Goal: Task Accomplishment & Management: Use online tool/utility

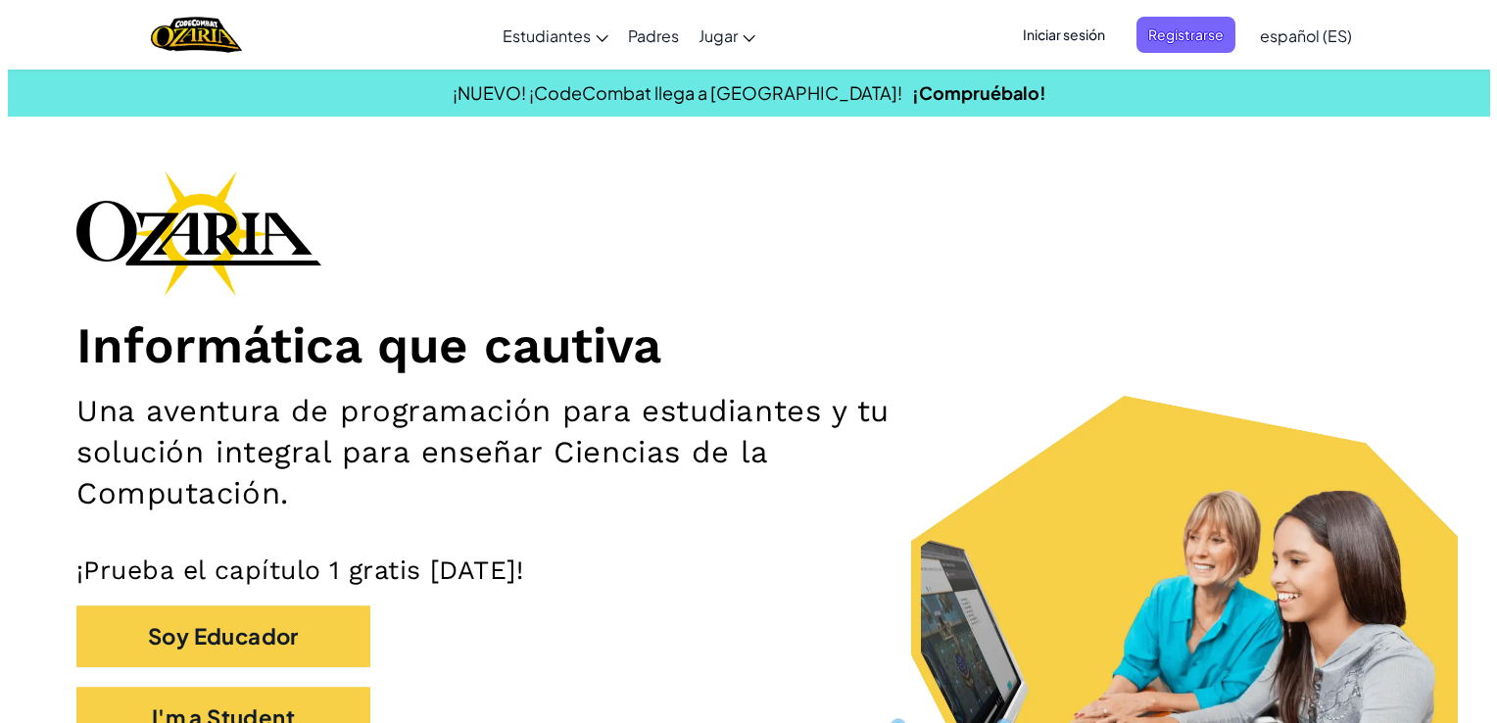
scroll to position [212, 0]
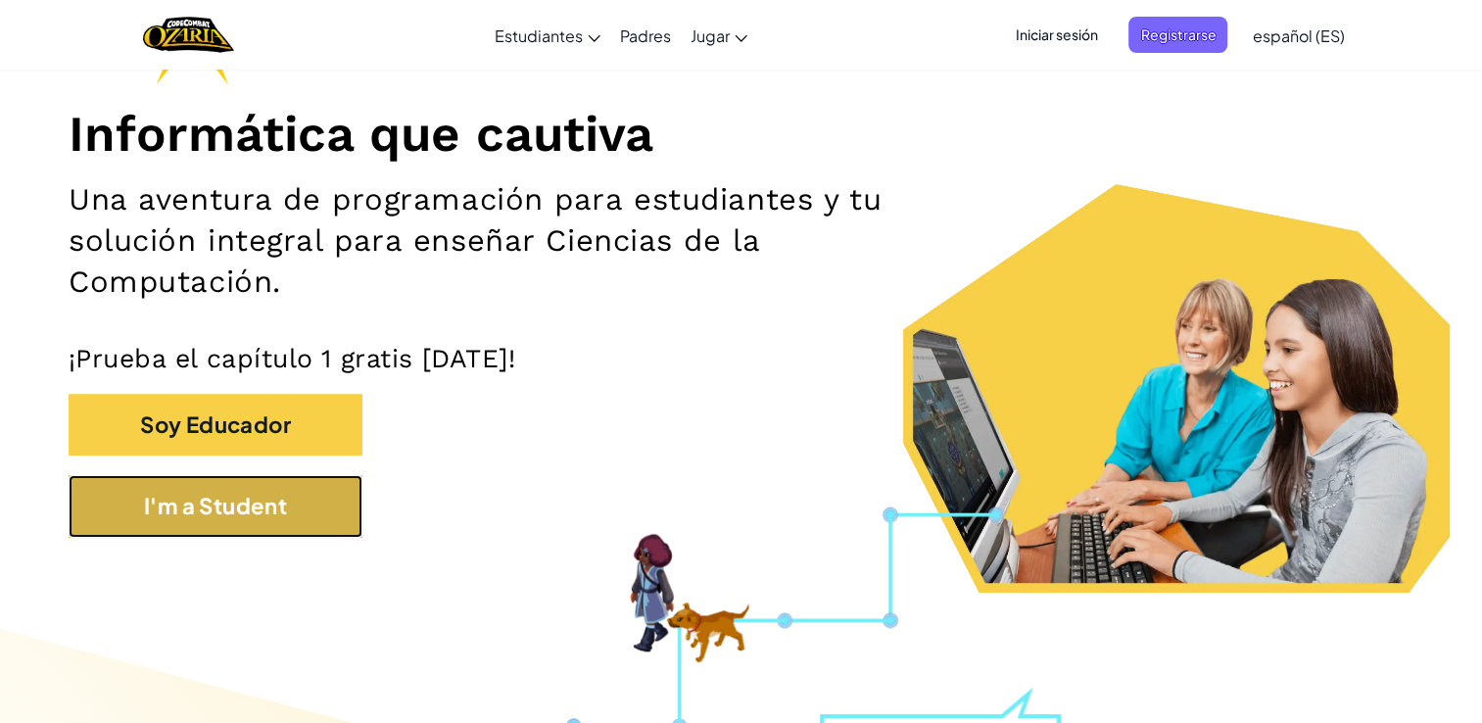
click at [247, 496] on button "I'm a Student" at bounding box center [216, 506] width 294 height 62
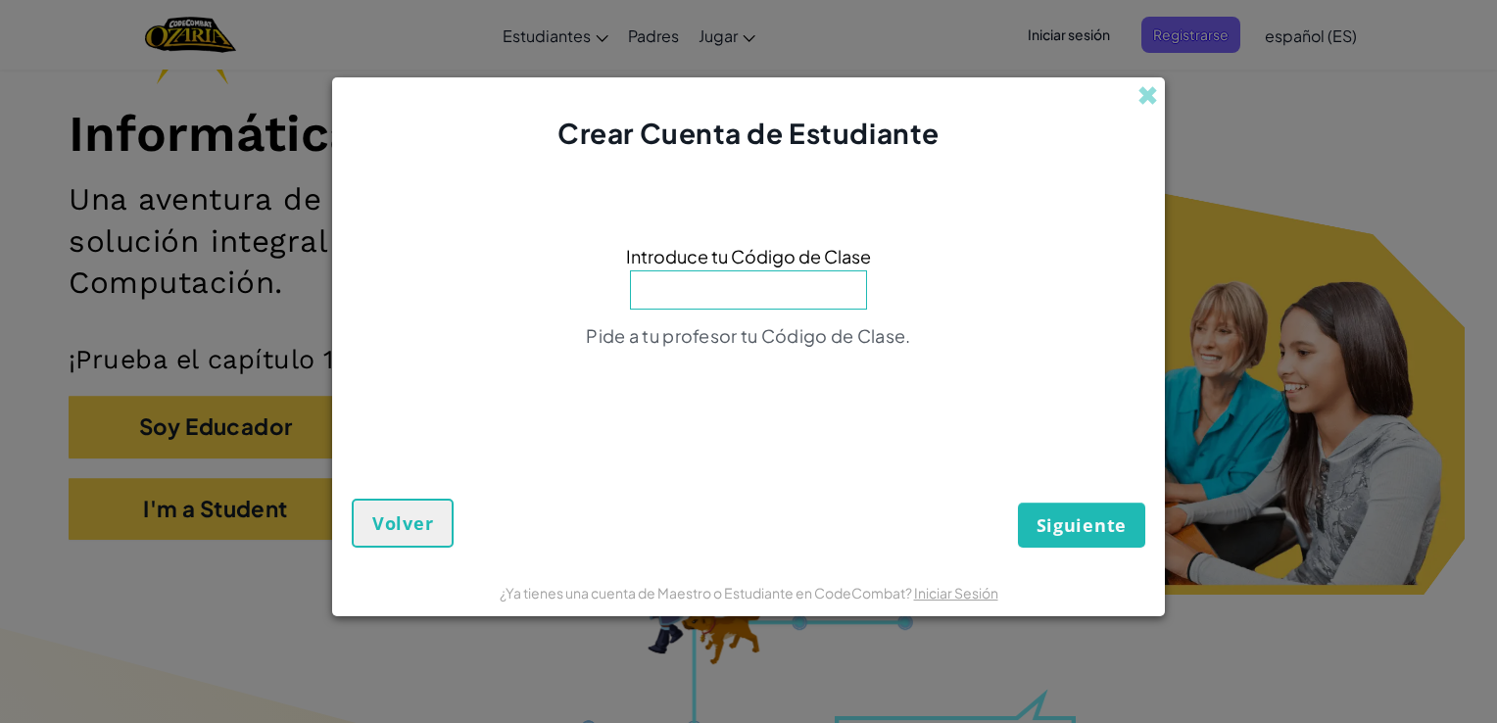
scroll to position [0, 0]
type input "WaterGameRock"
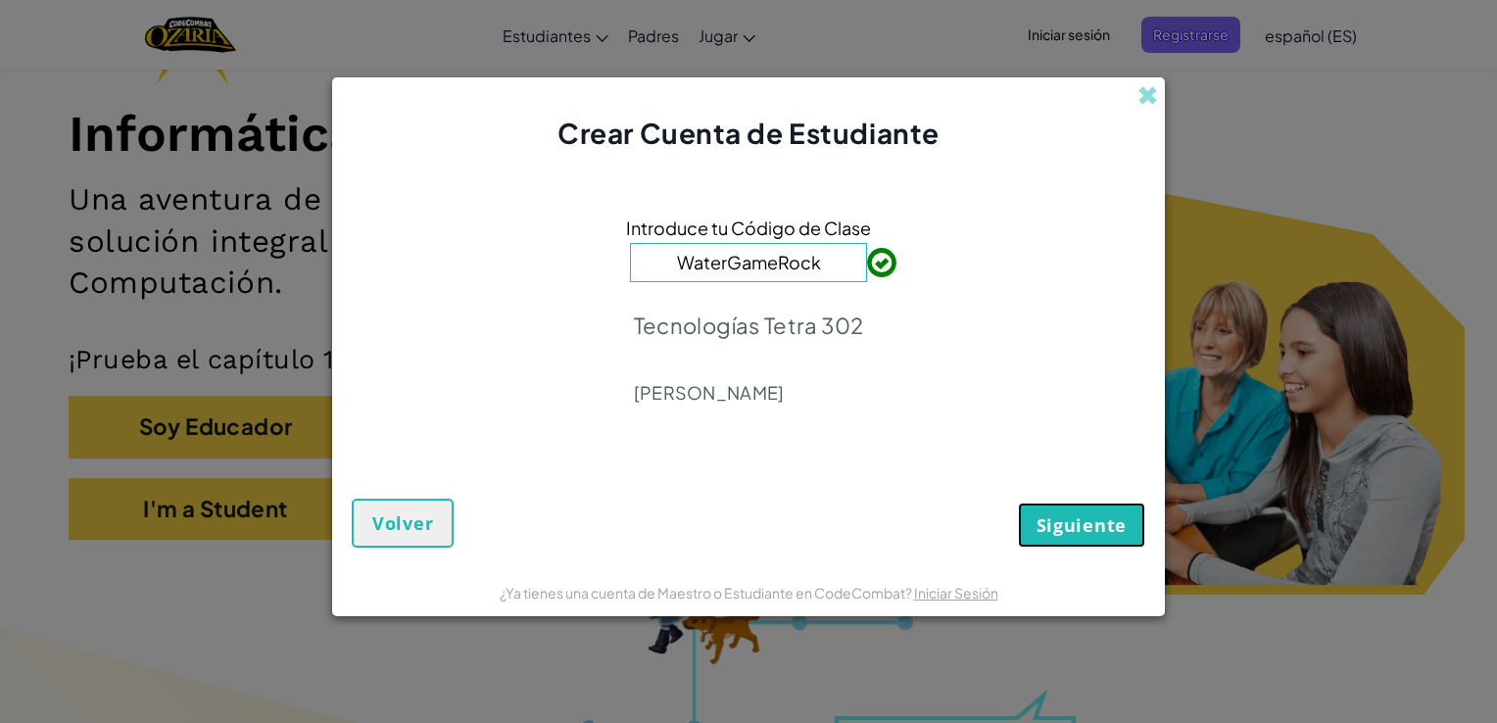
click at [1046, 523] on span "Siguiente" at bounding box center [1082, 525] width 90 height 24
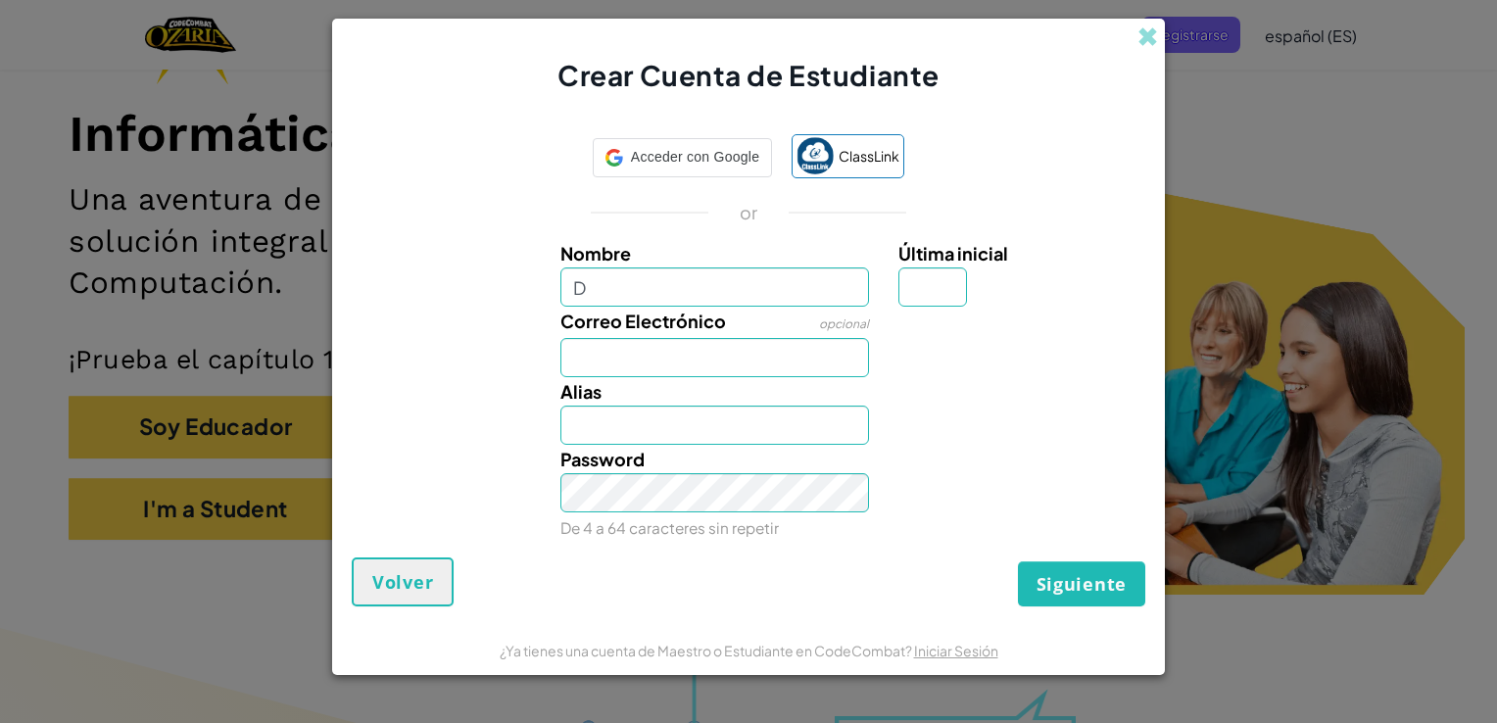
type input "[PERSON_NAME]"
click at [958, 296] on input "Última inicial" at bounding box center [932, 286] width 69 height 39
type input "G"
type input "DanielaG"
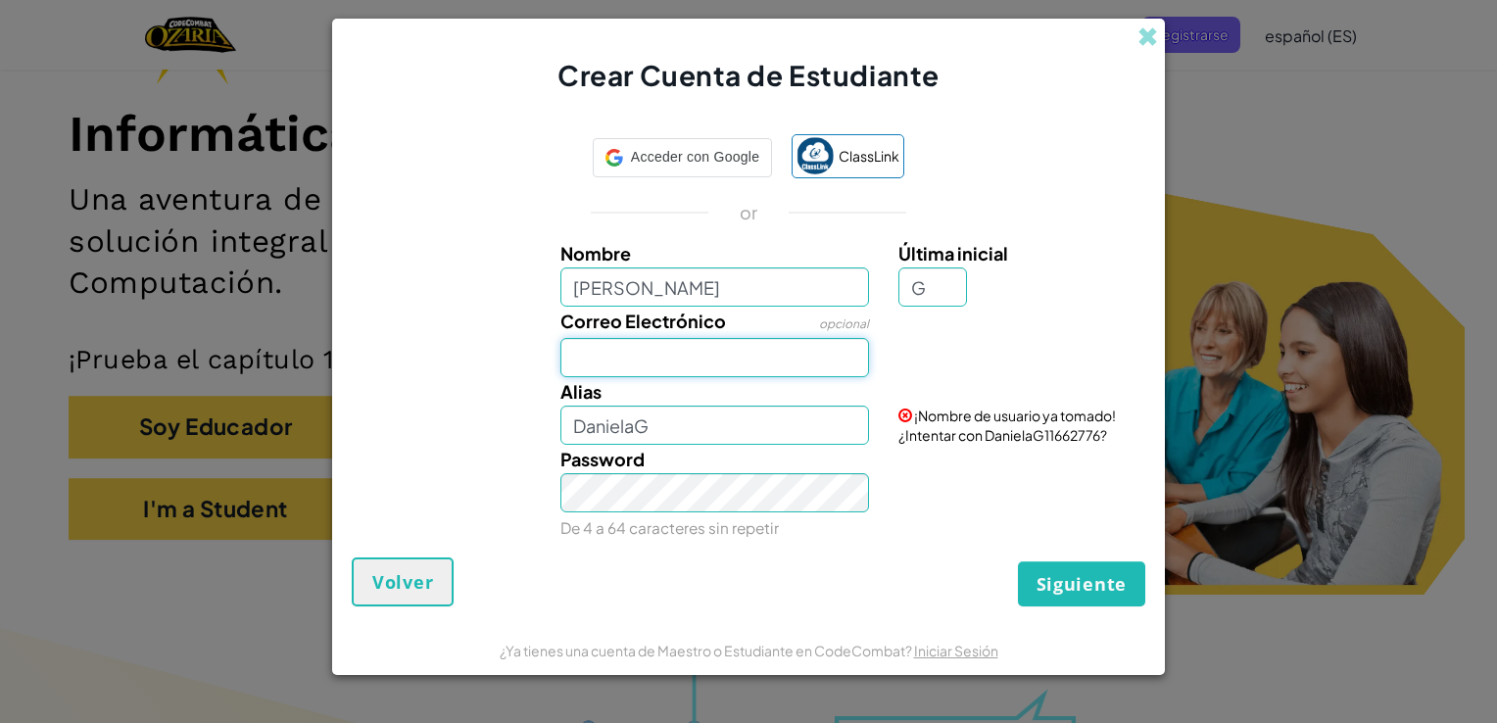
click at [768, 351] on input "Correo Electrónico" at bounding box center [715, 357] width 310 height 39
type input "[EMAIL_ADDRESS][DOMAIN_NAME]"
click at [671, 433] on input "DanielaG" at bounding box center [715, 425] width 310 height 39
type input "Dan_iacl"
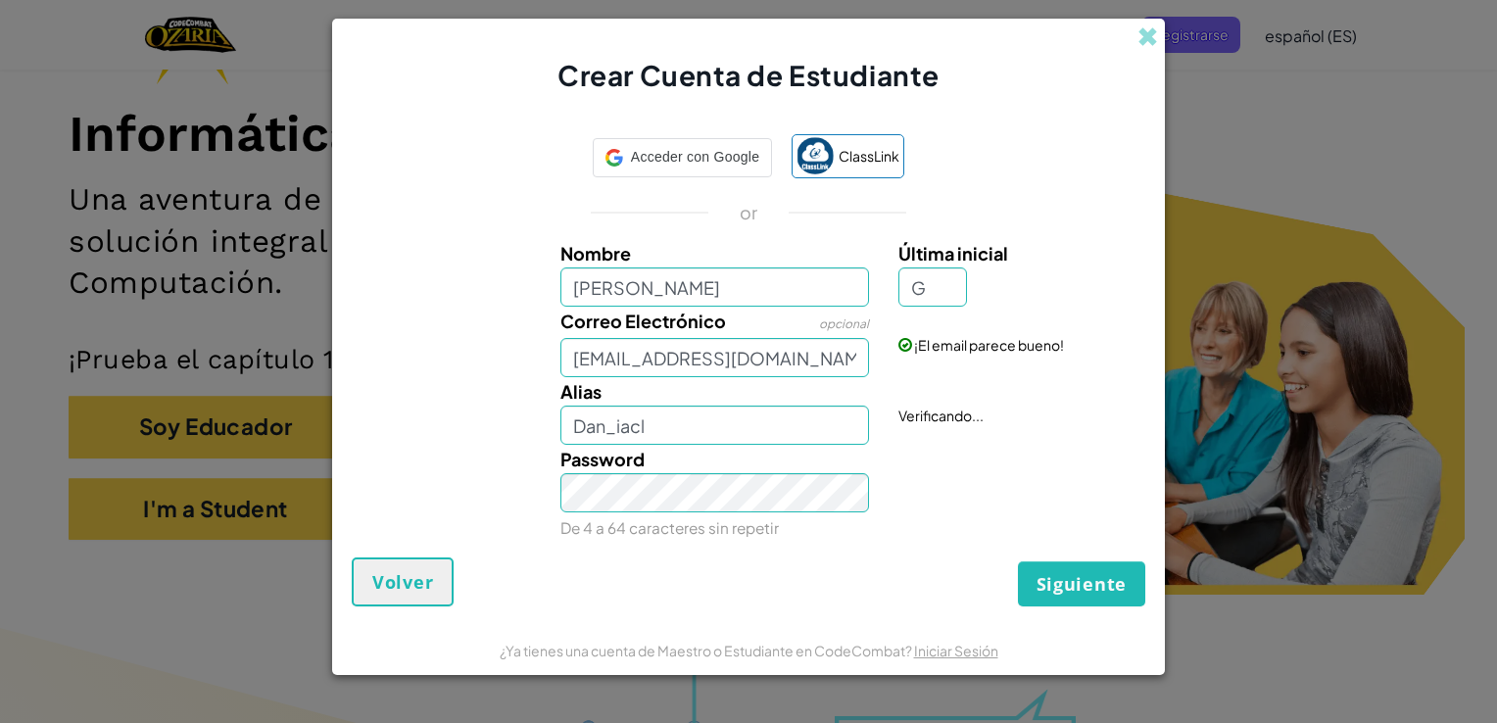
click at [658, 512] on div "Password De 4 a 64 caracteres sin repetir" at bounding box center [715, 493] width 339 height 97
click at [1095, 572] on span "Siguiente" at bounding box center [1082, 584] width 90 height 24
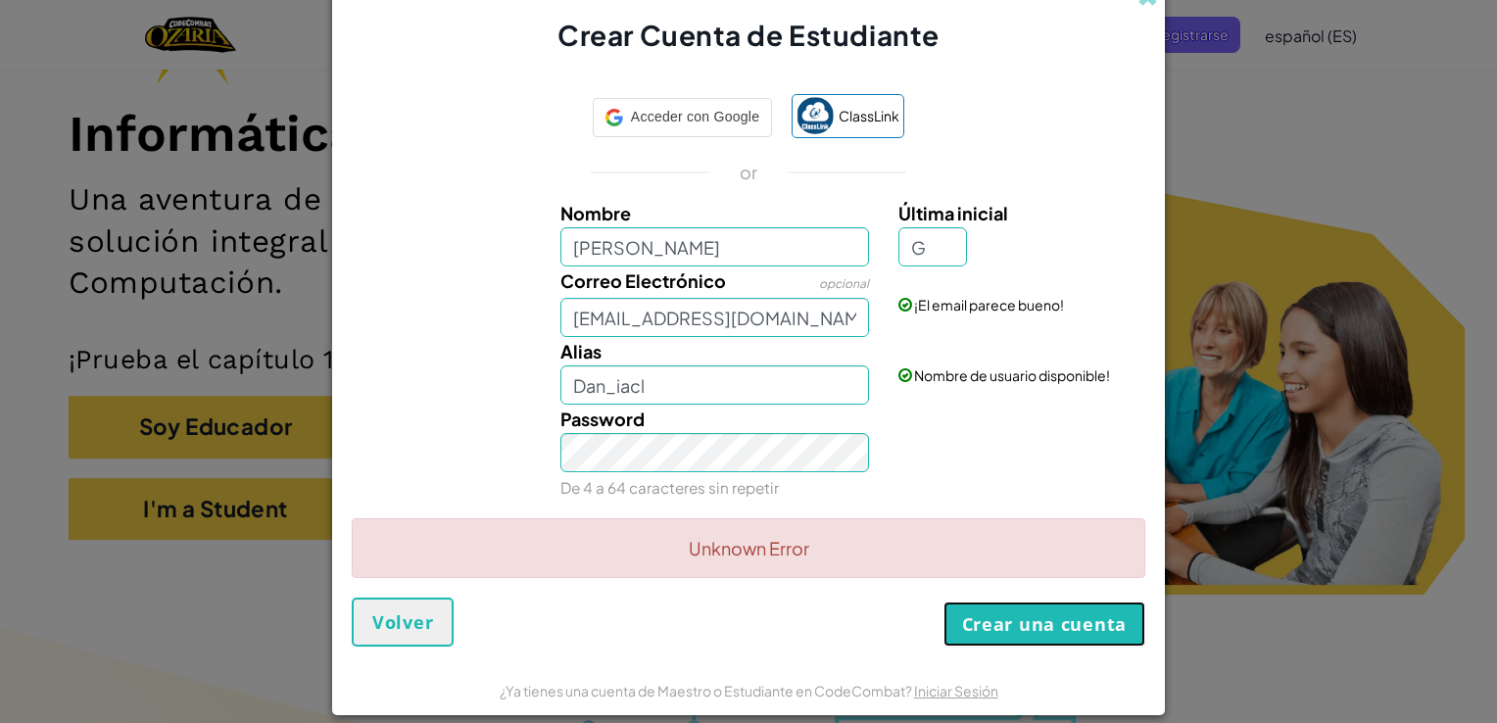
click at [1072, 626] on button "Crear una cuenta" at bounding box center [1044, 624] width 202 height 45
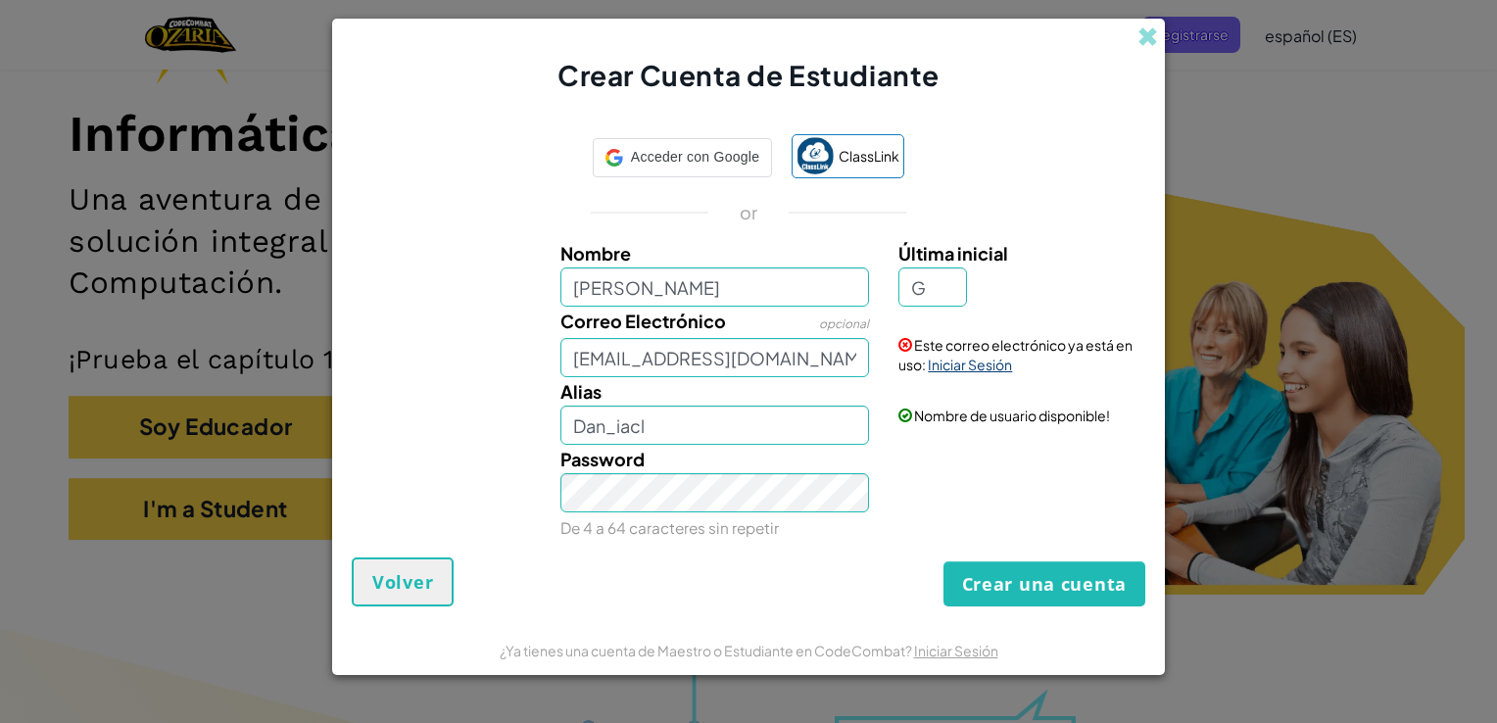
click at [975, 366] on link "Iniciar Sesión" at bounding box center [970, 365] width 84 height 18
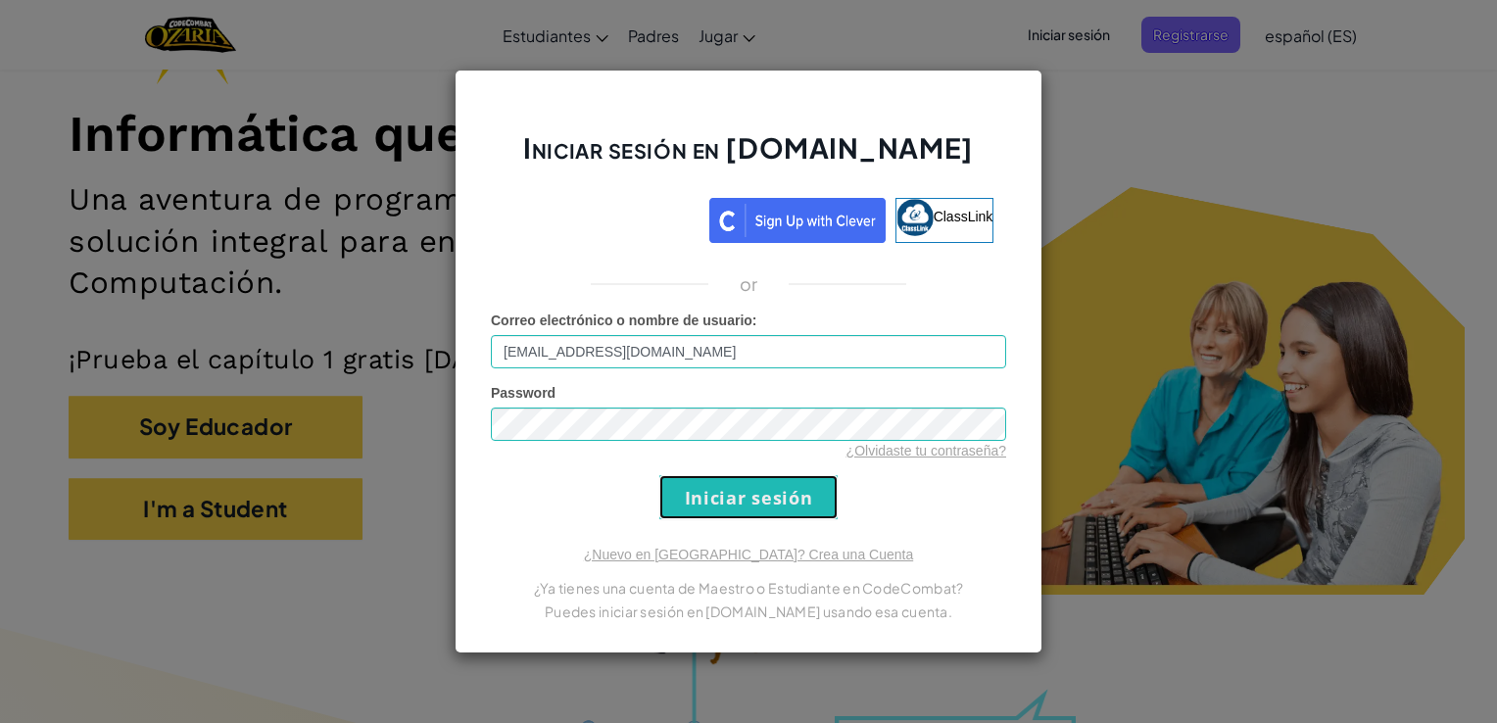
click at [740, 495] on input "Iniciar sesión" at bounding box center [748, 497] width 178 height 44
drag, startPoint x: 740, startPoint y: 495, endPoint x: 564, endPoint y: 483, distance: 175.8
click at [564, 483] on form "Correo electrónico o nombre de usuario : [EMAIL_ADDRESS][DOMAIN_NAME] Password …" at bounding box center [748, 415] width 515 height 209
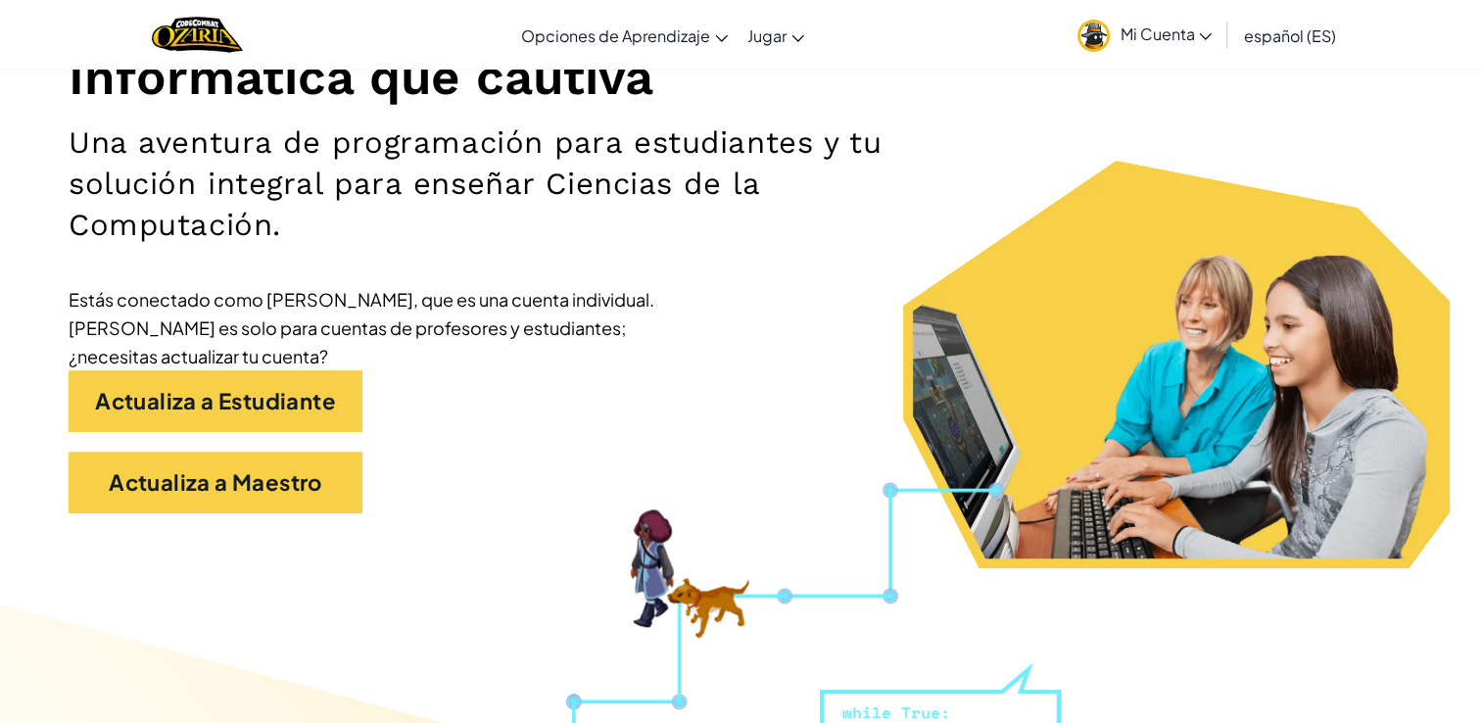
scroll to position [324, 0]
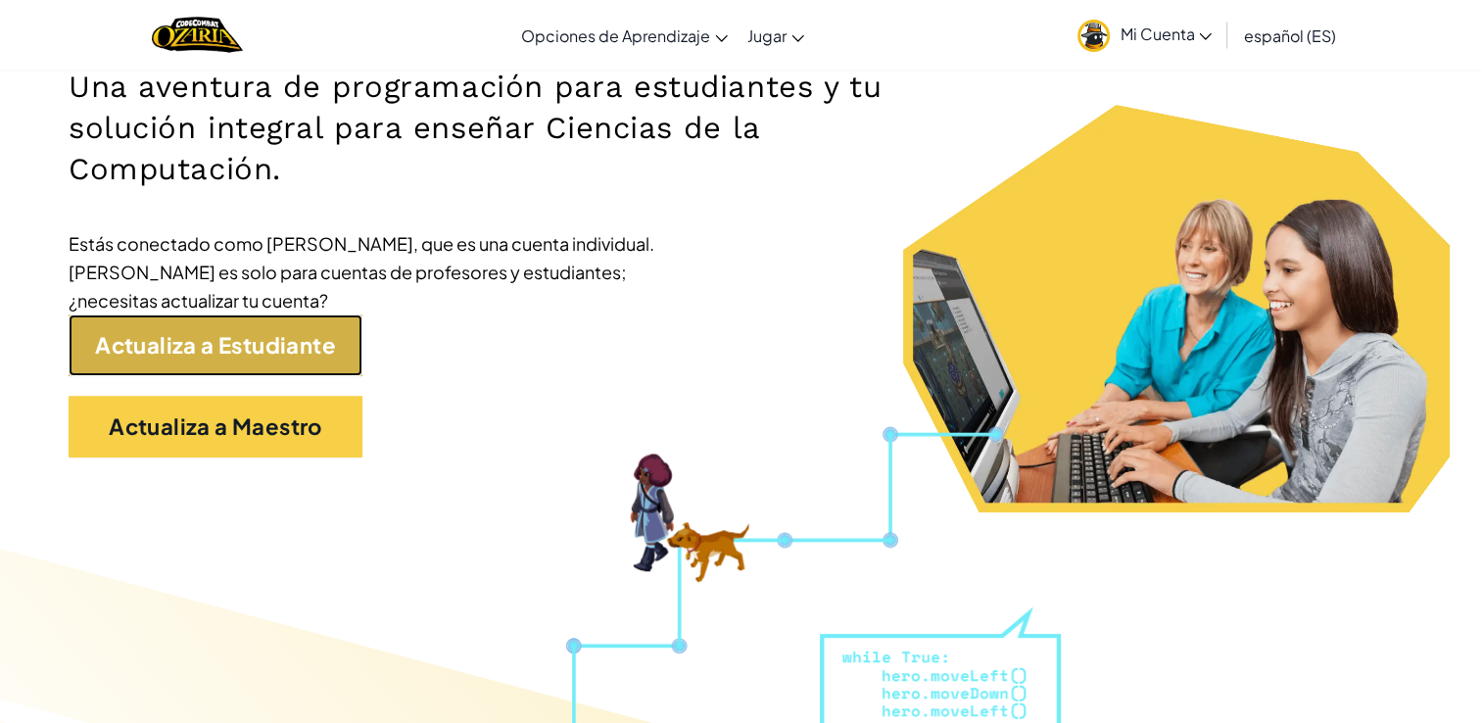
click at [325, 328] on link "Actualiza a Estudiante" at bounding box center [216, 345] width 294 height 62
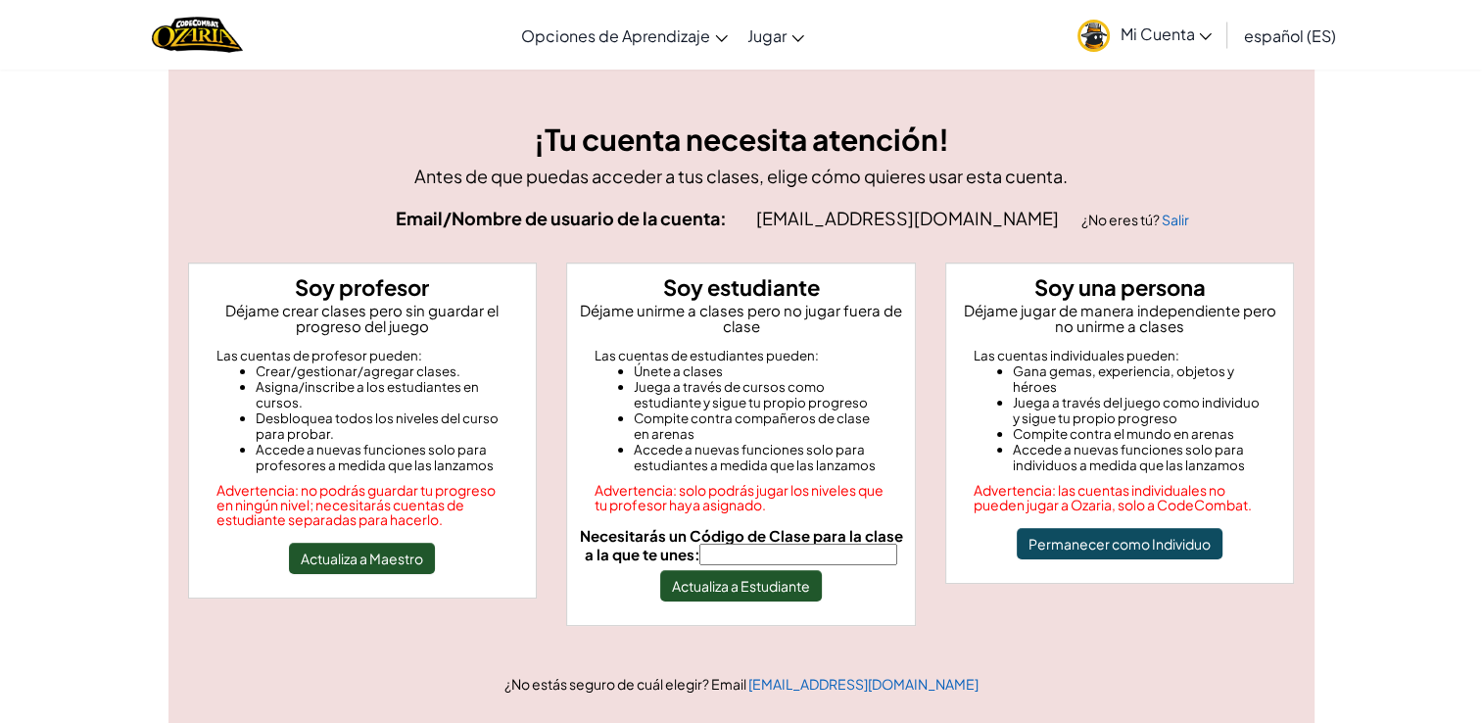
click at [797, 544] on input "Necesitarás un Código de Clase para la clase a la que te unes:" at bounding box center [799, 555] width 198 height 22
type input "WaterGameRock"
click at [712, 590] on button "Actualiza a Estudiante" at bounding box center [741, 585] width 162 height 31
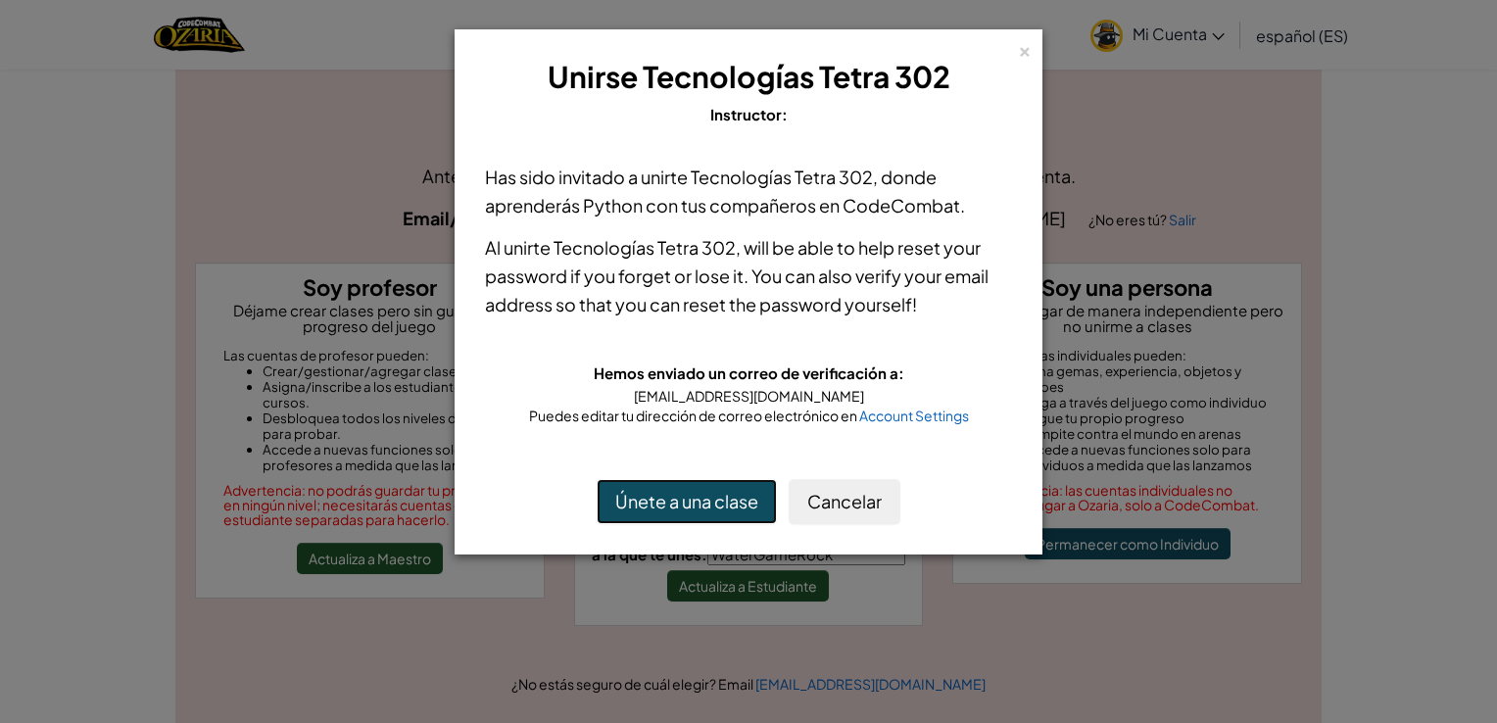
click at [709, 494] on button "Únete a una clase" at bounding box center [687, 501] width 180 height 45
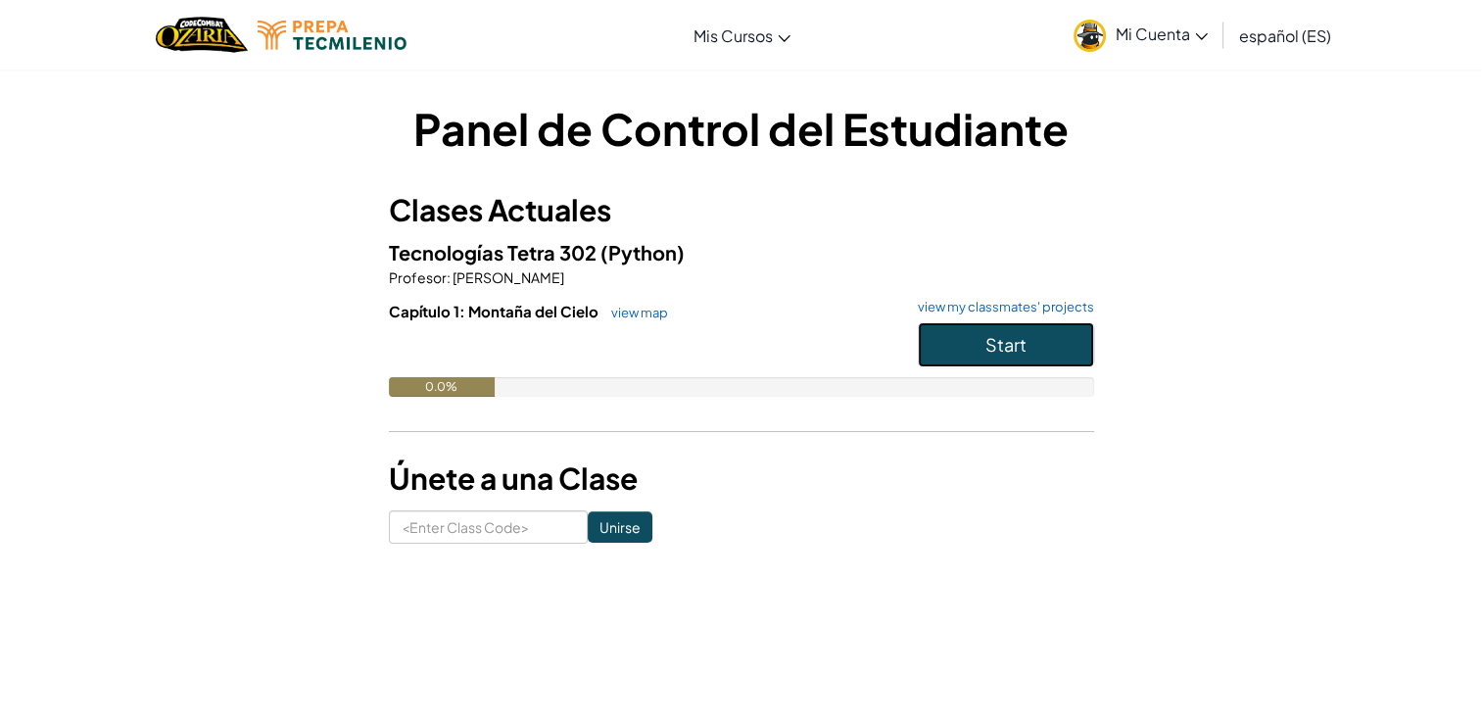
click at [964, 338] on button "Start" at bounding box center [1006, 344] width 176 height 45
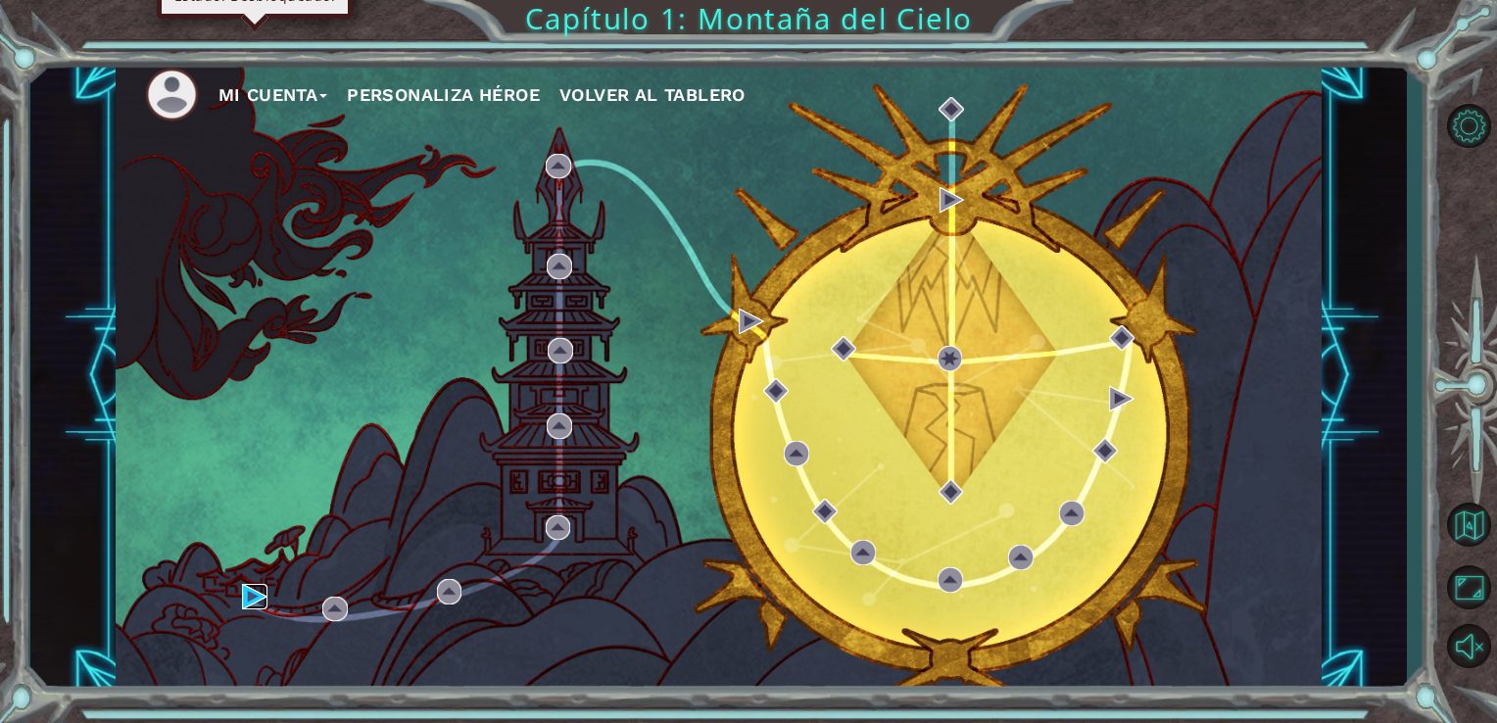
click at [251, 598] on img at bounding box center [254, 596] width 25 height 25
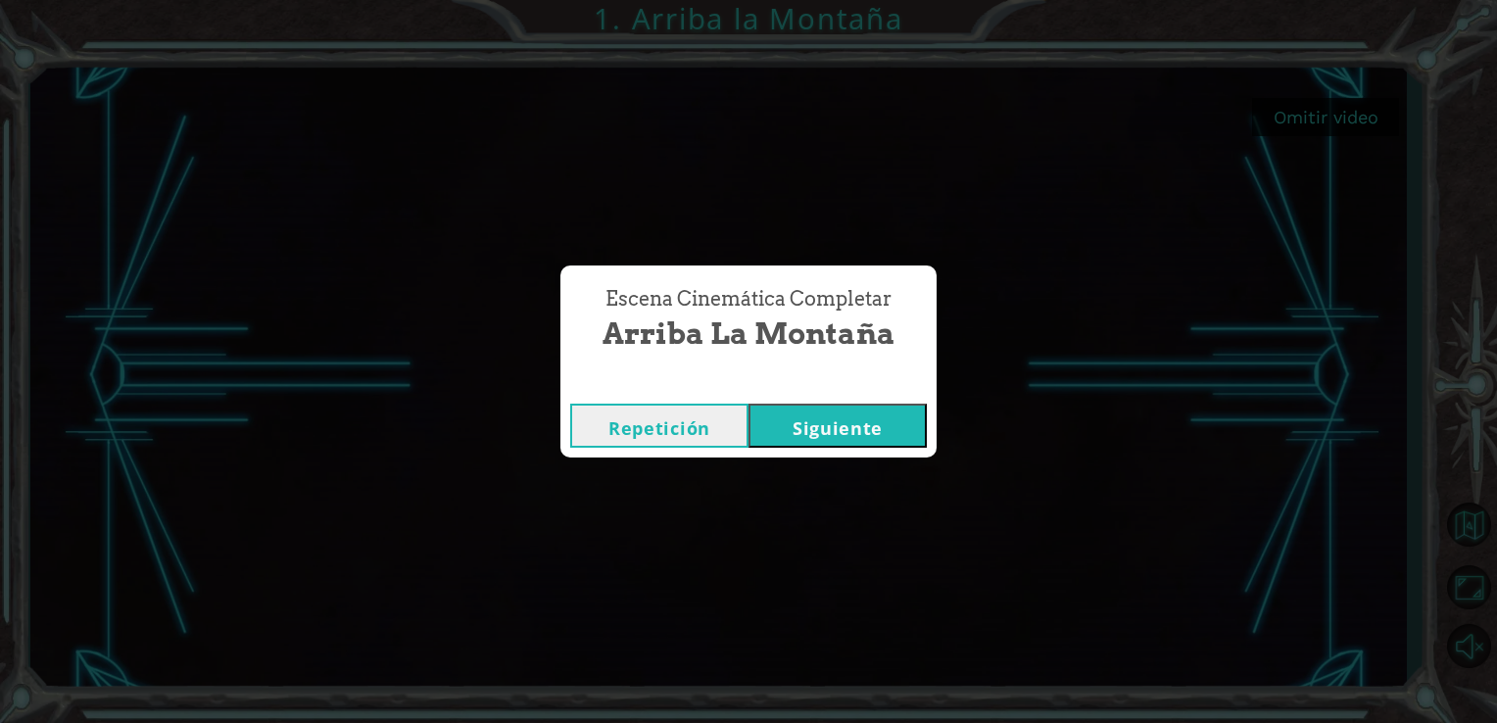
click at [860, 437] on button "Siguiente" at bounding box center [838, 426] width 178 height 44
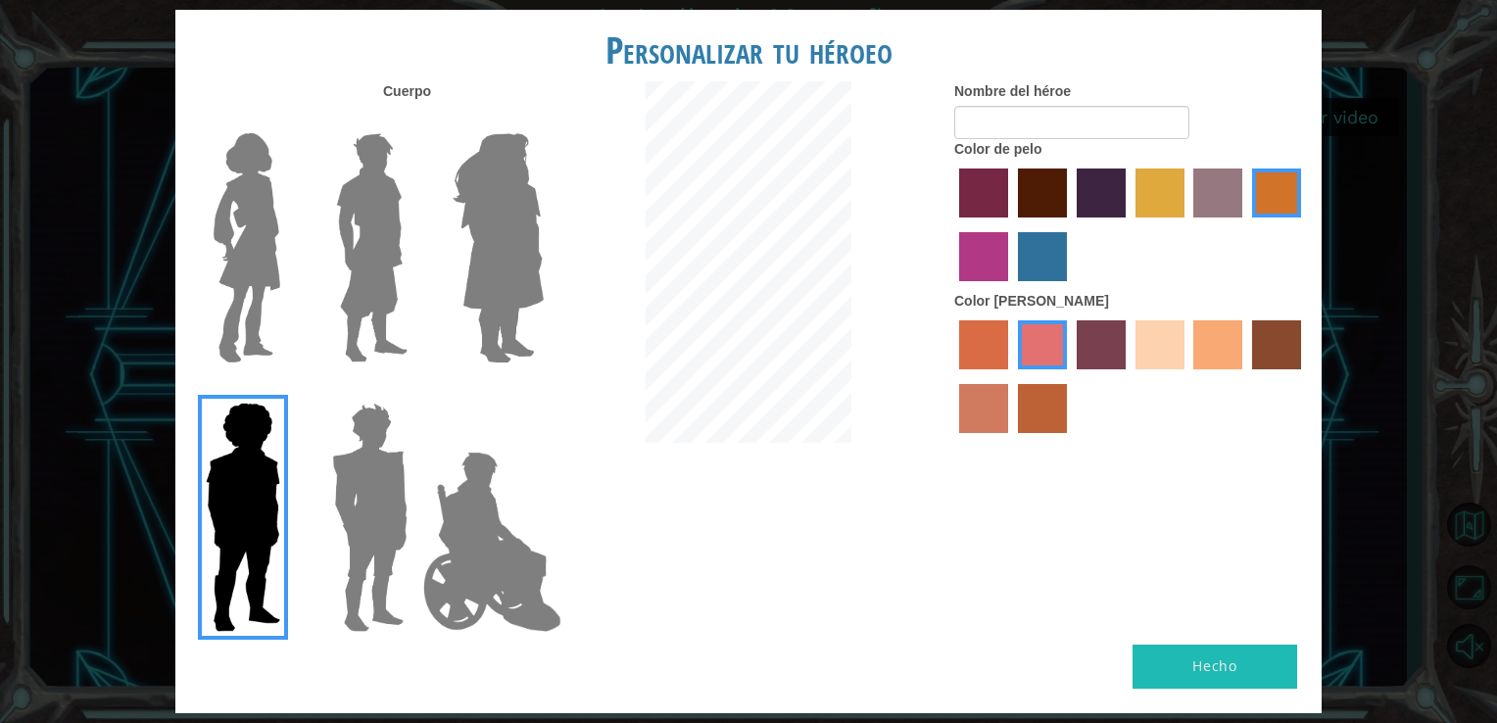
click at [533, 230] on img at bounding box center [498, 247] width 107 height 245
click at [543, 121] on input "Hero Amethyst" at bounding box center [543, 121] width 0 height 0
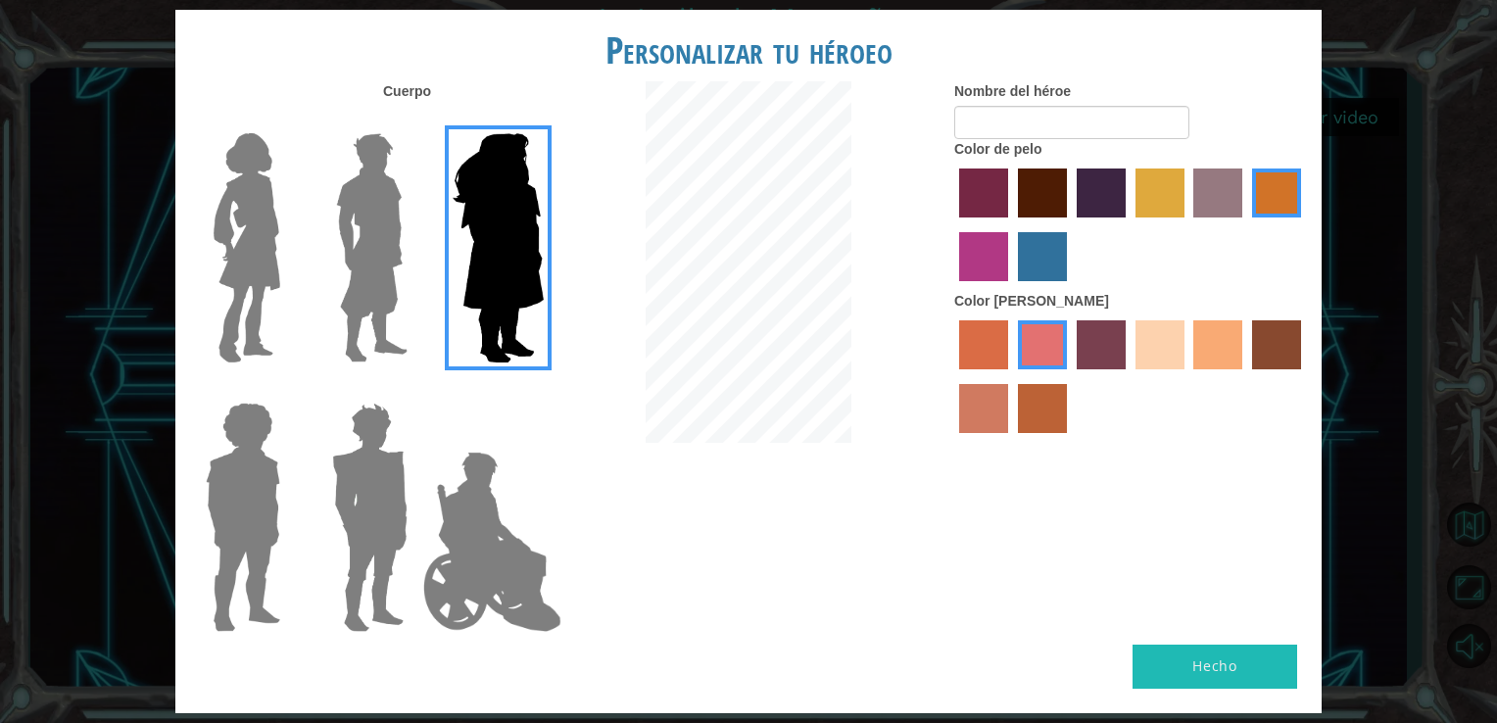
click at [382, 229] on img at bounding box center [371, 247] width 87 height 245
click at [415, 121] on input "Hero Lars" at bounding box center [415, 121] width 0 height 0
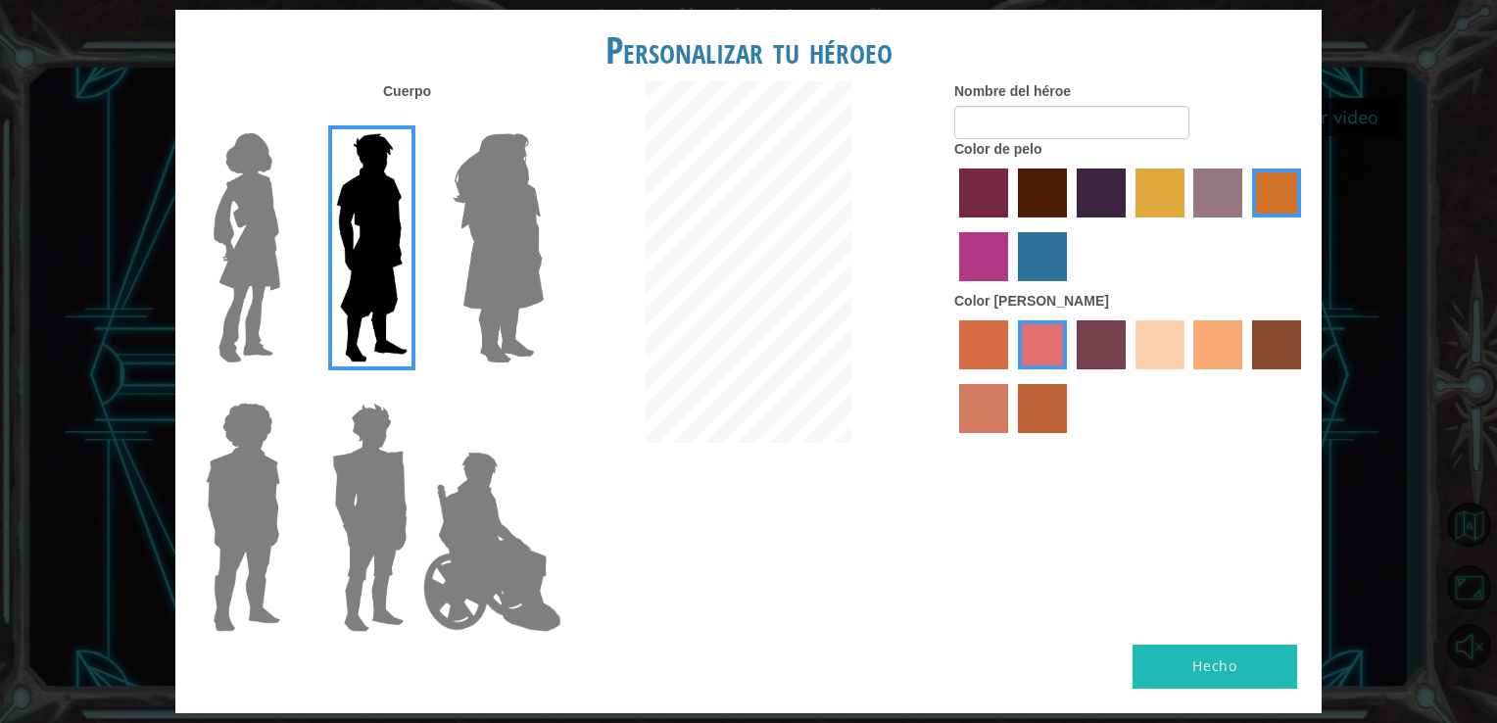
click at [265, 307] on img at bounding box center [247, 247] width 82 height 245
click at [288, 121] on input "Hero Connie" at bounding box center [288, 121] width 0 height 0
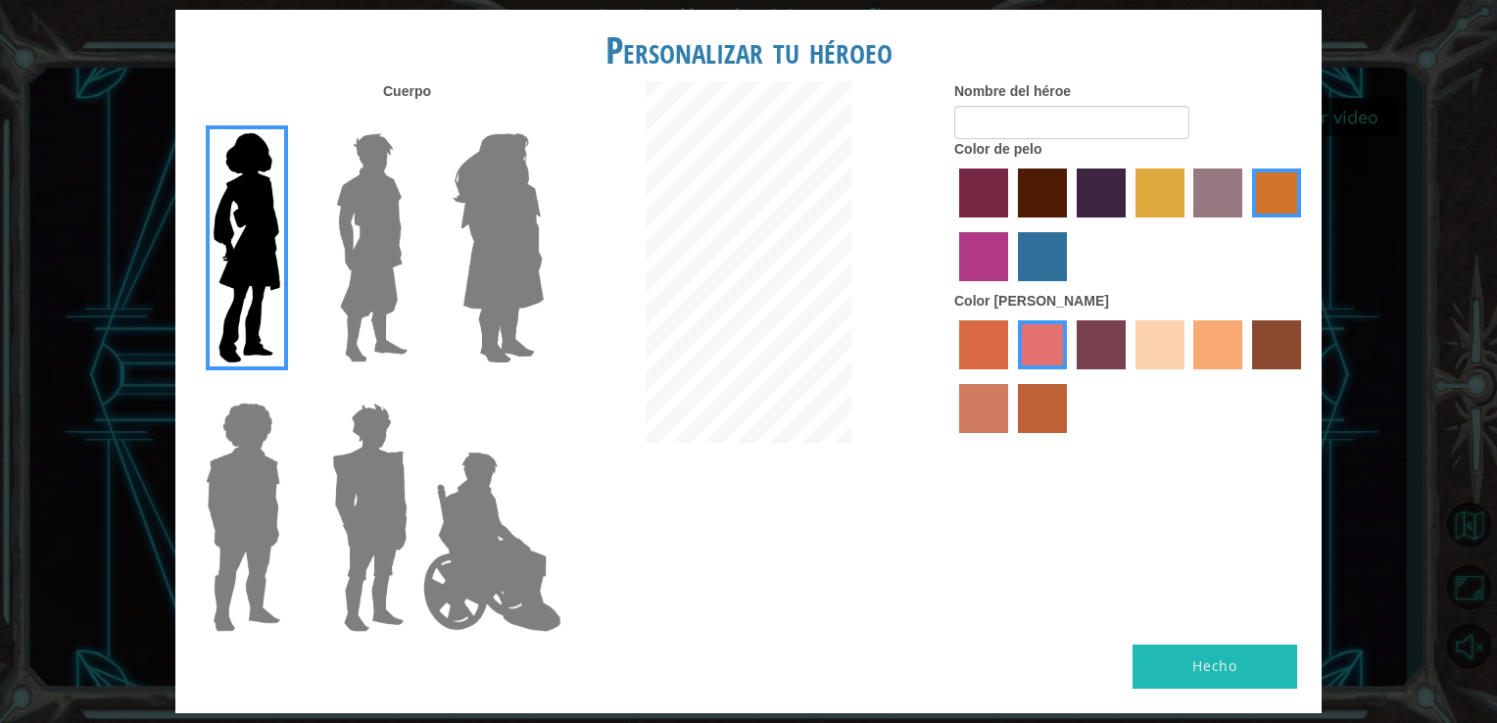
click at [364, 497] on img at bounding box center [369, 517] width 91 height 245
click at [415, 390] on input "Hero Garnet" at bounding box center [415, 390] width 0 height 0
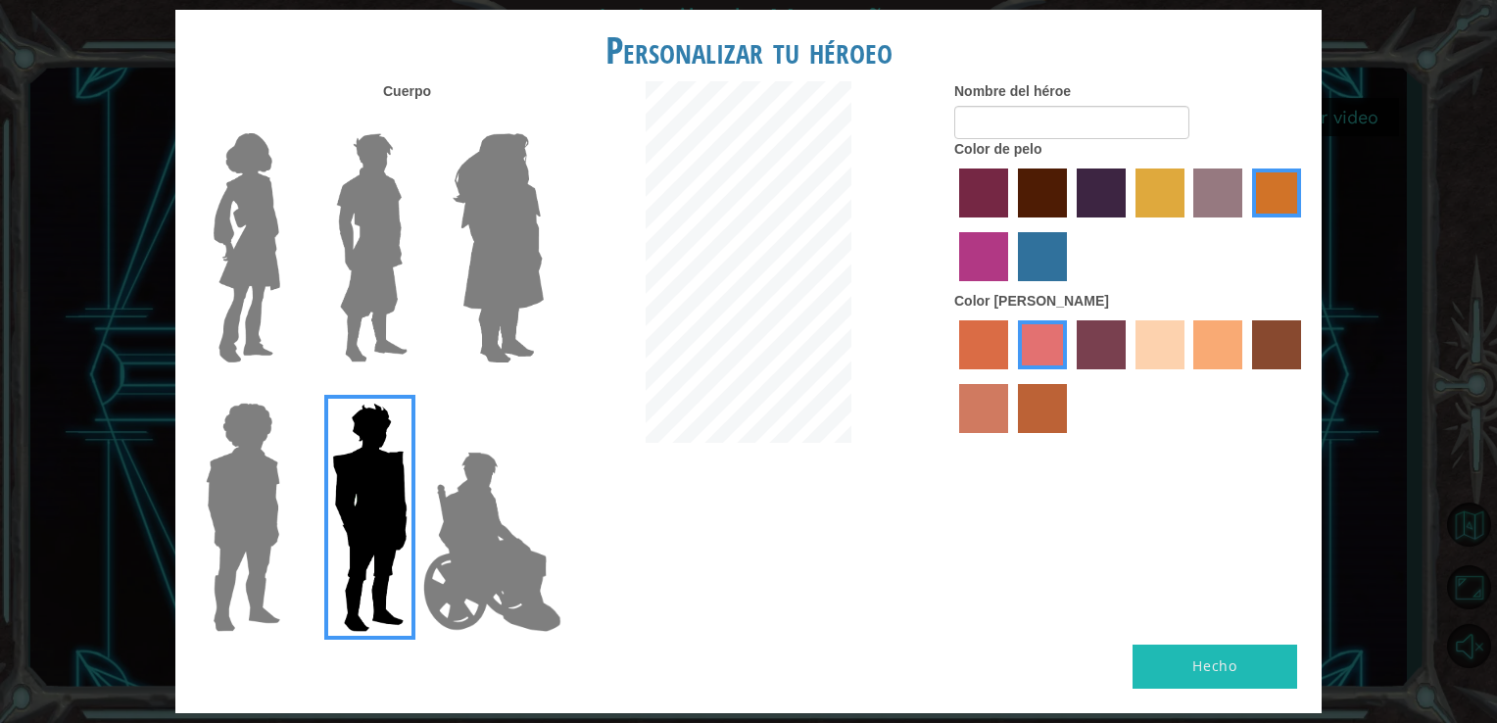
click at [231, 430] on img at bounding box center [243, 517] width 90 height 245
click at [288, 390] on input "Hero Steven" at bounding box center [288, 390] width 0 height 0
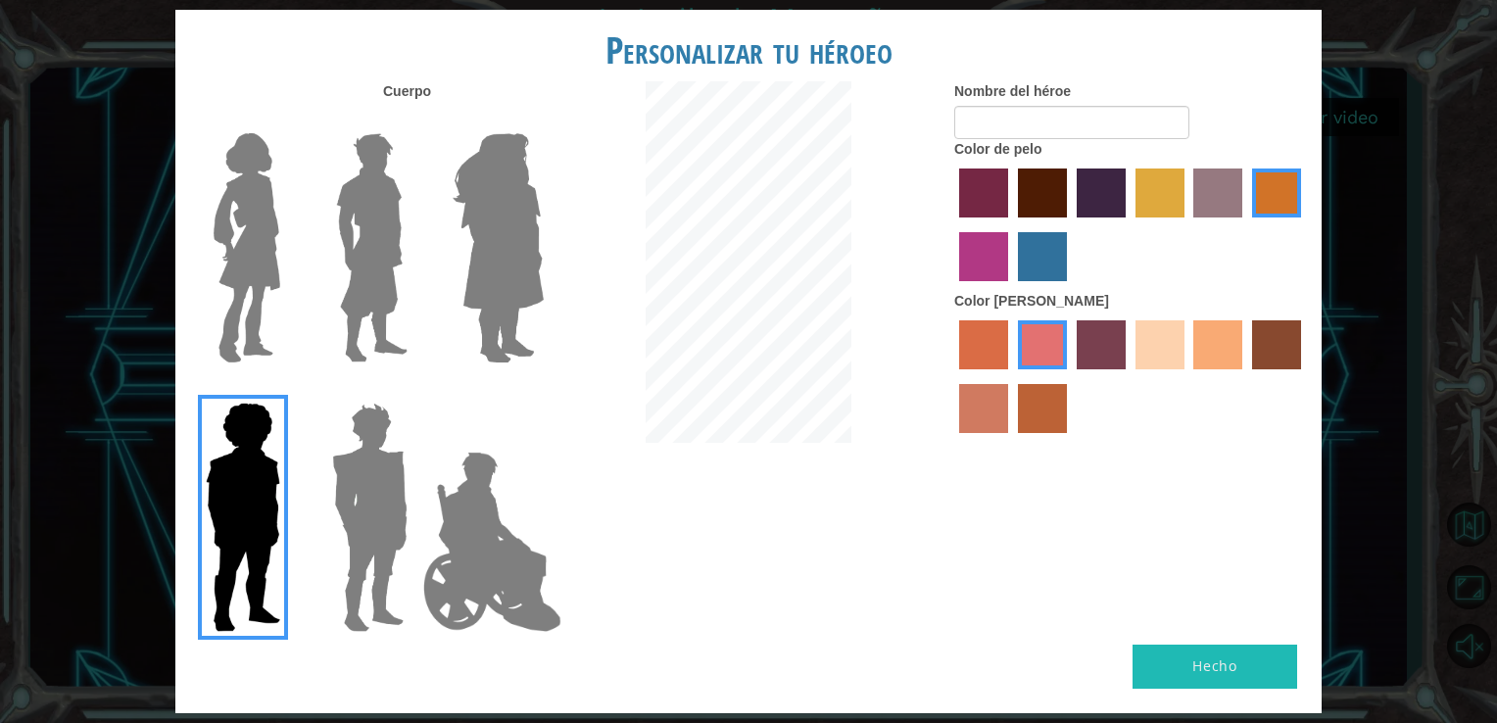
click at [493, 224] on img at bounding box center [498, 247] width 107 height 245
click at [543, 121] on input "Hero Amethyst" at bounding box center [543, 121] width 0 height 0
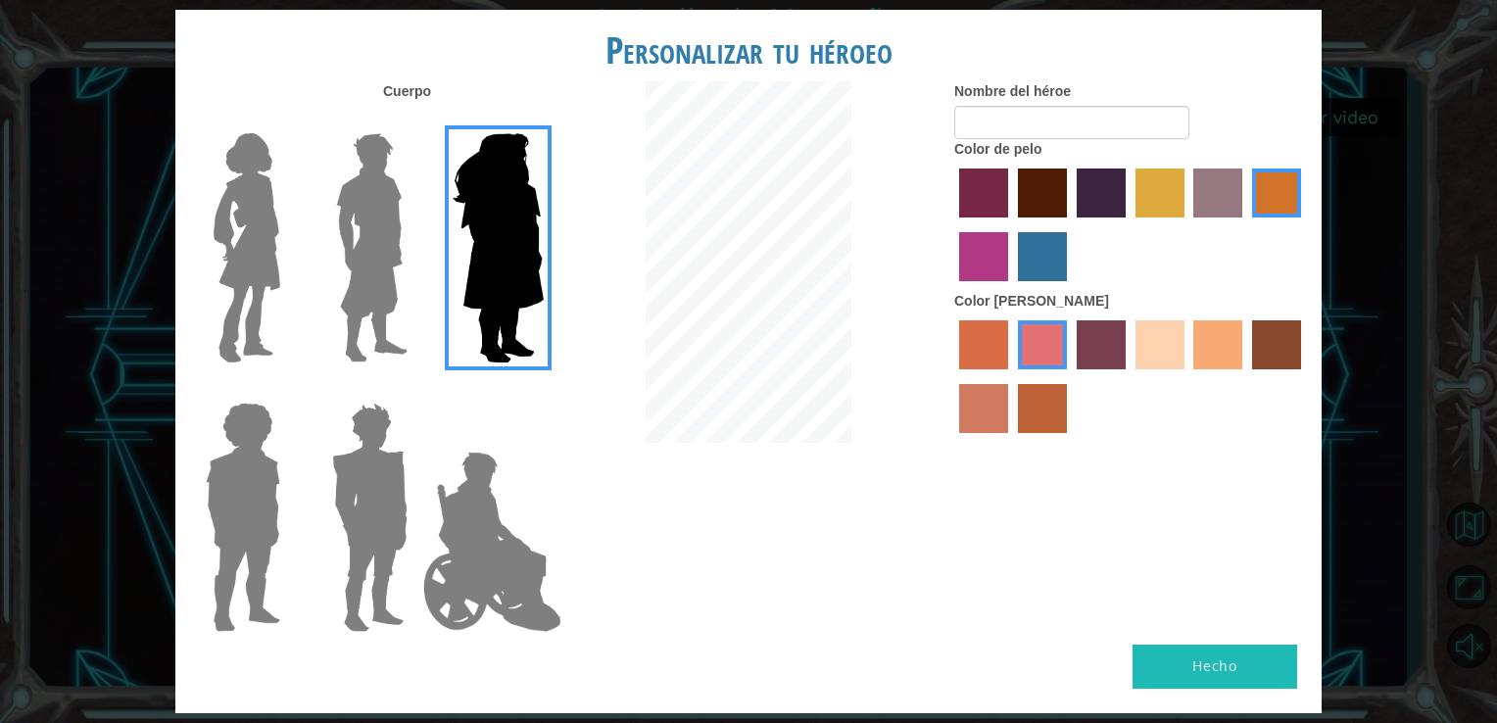
click at [260, 253] on img at bounding box center [247, 247] width 82 height 245
click at [288, 121] on input "Hero Connie" at bounding box center [288, 121] width 0 height 0
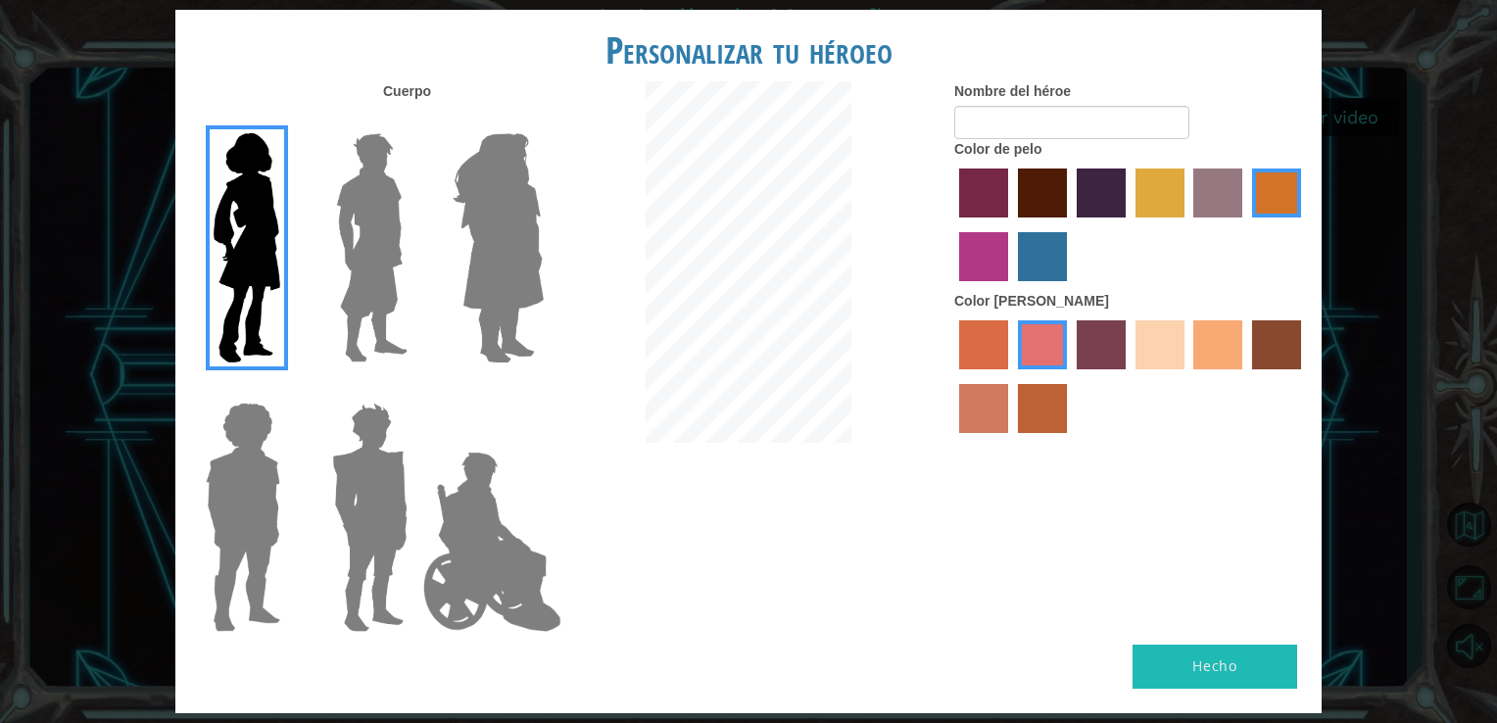
click at [968, 394] on label "burning sand skin color" at bounding box center [983, 408] width 49 height 49
click at [1304, 376] on input "burning sand skin color" at bounding box center [1304, 376] width 0 height 0
click at [477, 556] on img at bounding box center [492, 542] width 154 height 196
click at [543, 390] on input "Hero Jamie" at bounding box center [543, 390] width 0 height 0
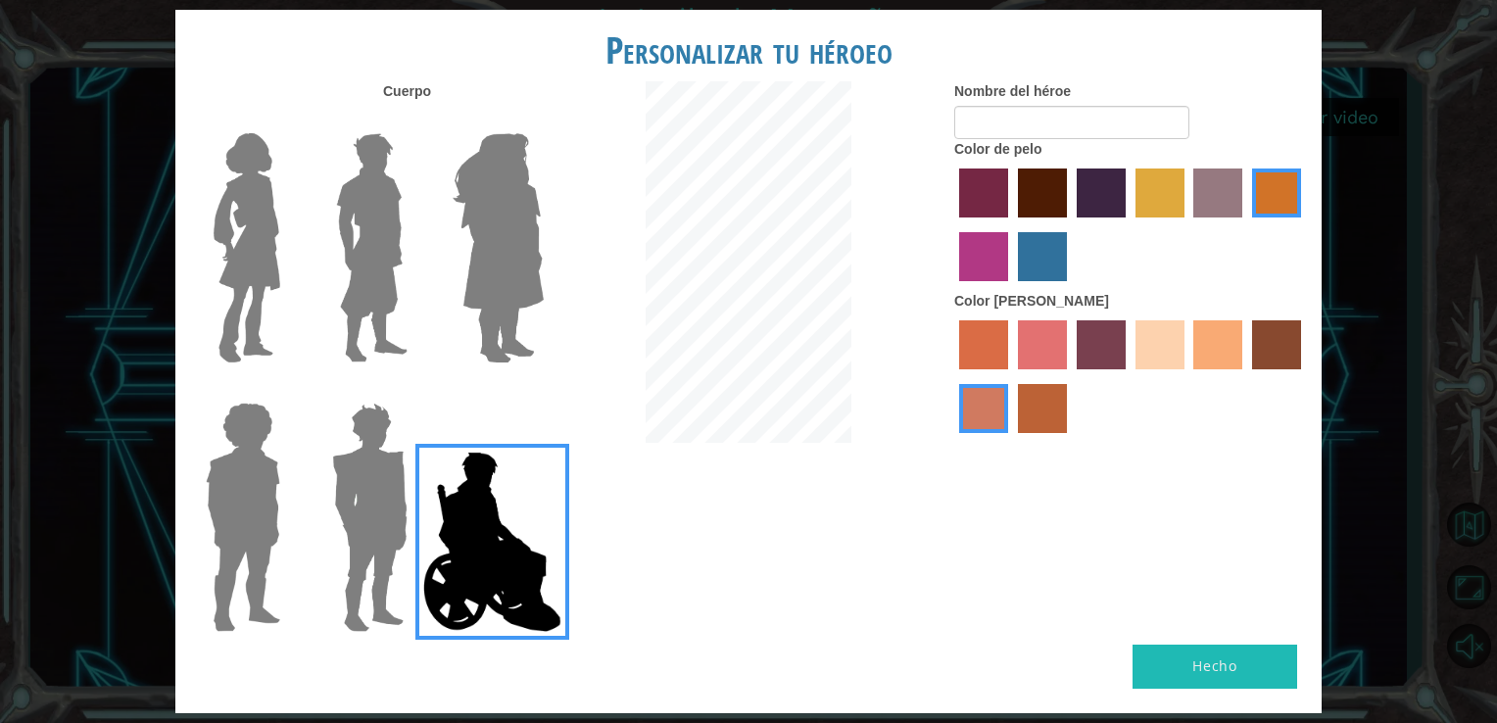
click at [1057, 350] on label "froly skin color" at bounding box center [1042, 344] width 49 height 49
click at [1011, 376] on input "froly skin color" at bounding box center [1011, 376] width 0 height 0
click at [1277, 354] on label "karma skin color" at bounding box center [1276, 344] width 49 height 49
click at [1245, 376] on input "karma skin color" at bounding box center [1245, 376] width 0 height 0
click at [974, 259] on label "medium red violet hair color" at bounding box center [983, 256] width 49 height 49
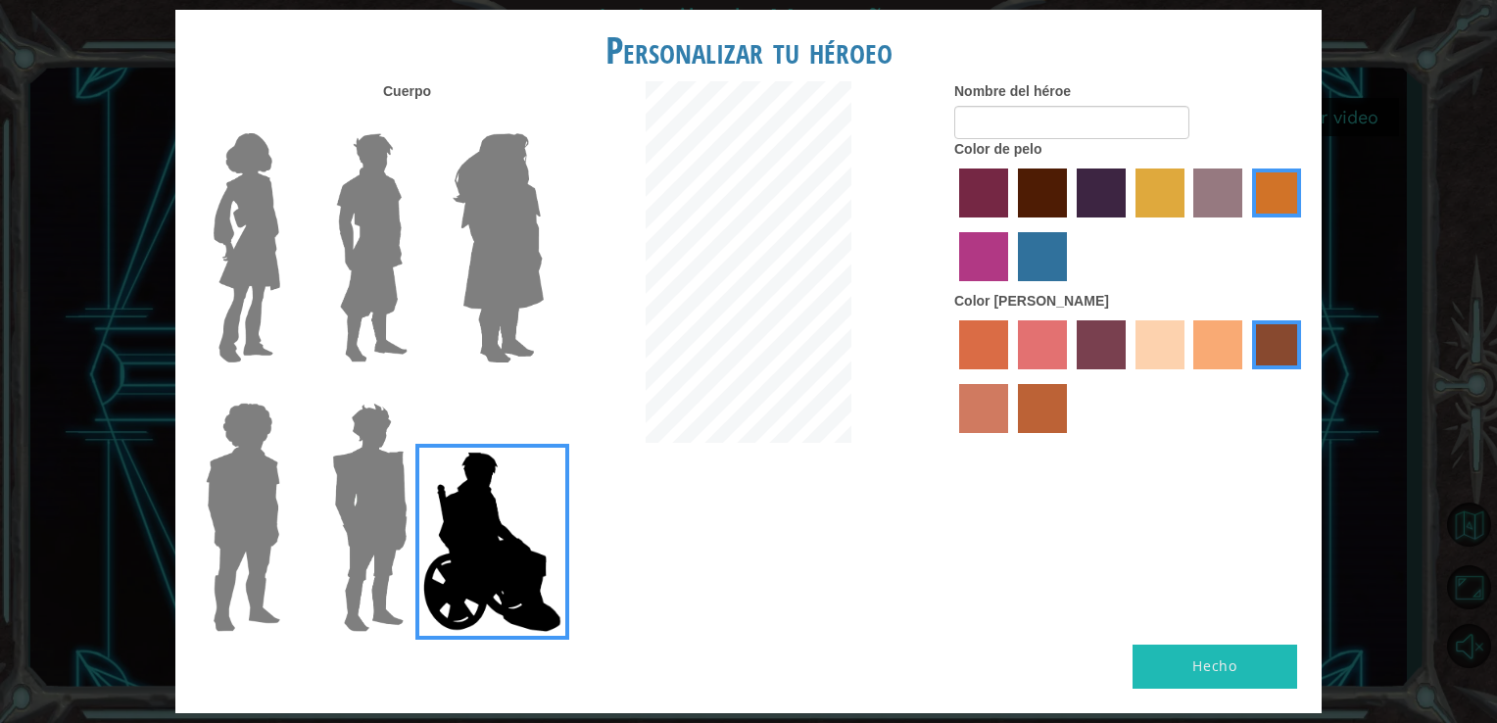
click at [1304, 224] on input "medium red violet hair color" at bounding box center [1304, 224] width 0 height 0
click at [1146, 359] on label "sandy beach skin color" at bounding box center [1160, 344] width 49 height 49
click at [1129, 376] on input "sandy beach skin color" at bounding box center [1129, 376] width 0 height 0
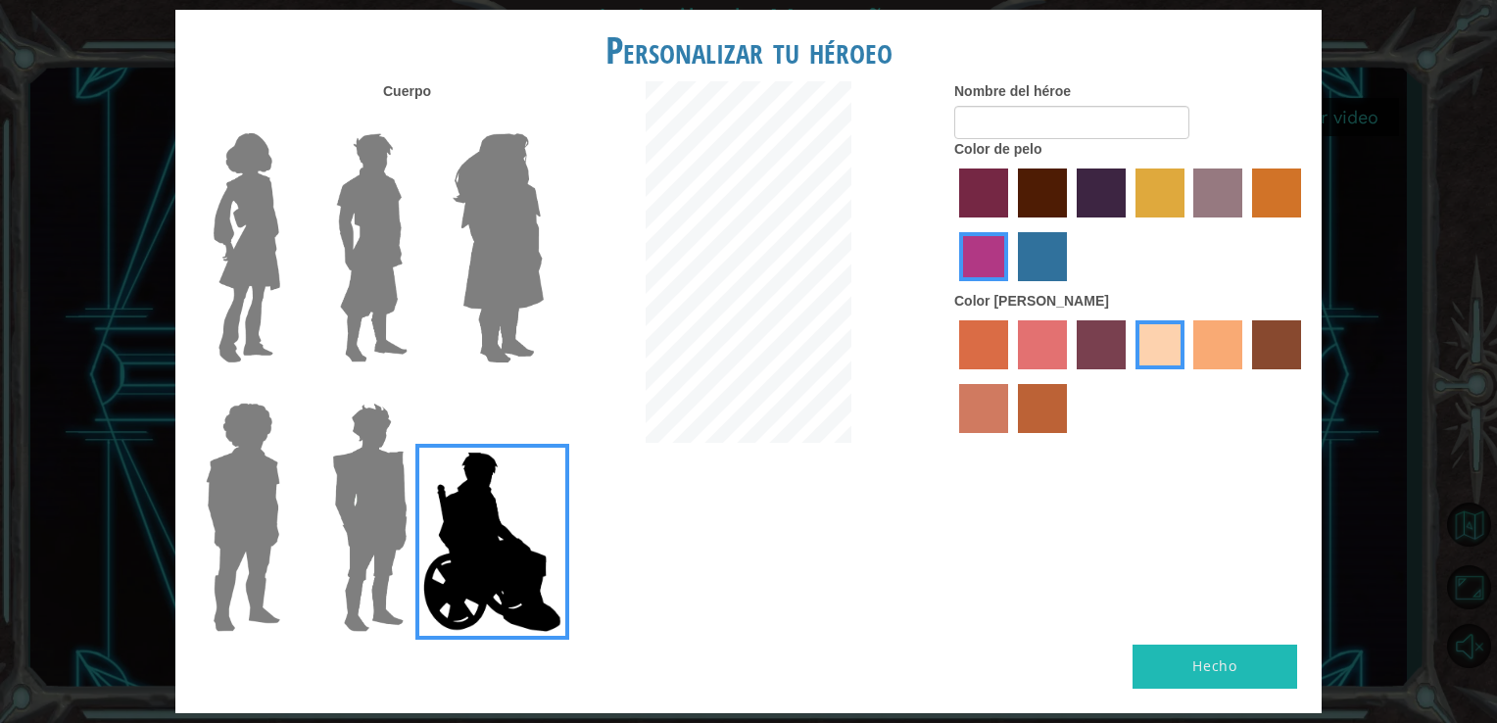
click at [983, 410] on label "burning sand skin color" at bounding box center [983, 408] width 49 height 49
click at [1304, 376] on input "burning sand skin color" at bounding box center [1304, 376] width 0 height 0
click at [1019, 342] on label "froly skin color" at bounding box center [1042, 344] width 49 height 49
click at [1011, 376] on input "froly skin color" at bounding box center [1011, 376] width 0 height 0
click at [996, 340] on label "sorbus skin color" at bounding box center [983, 344] width 49 height 49
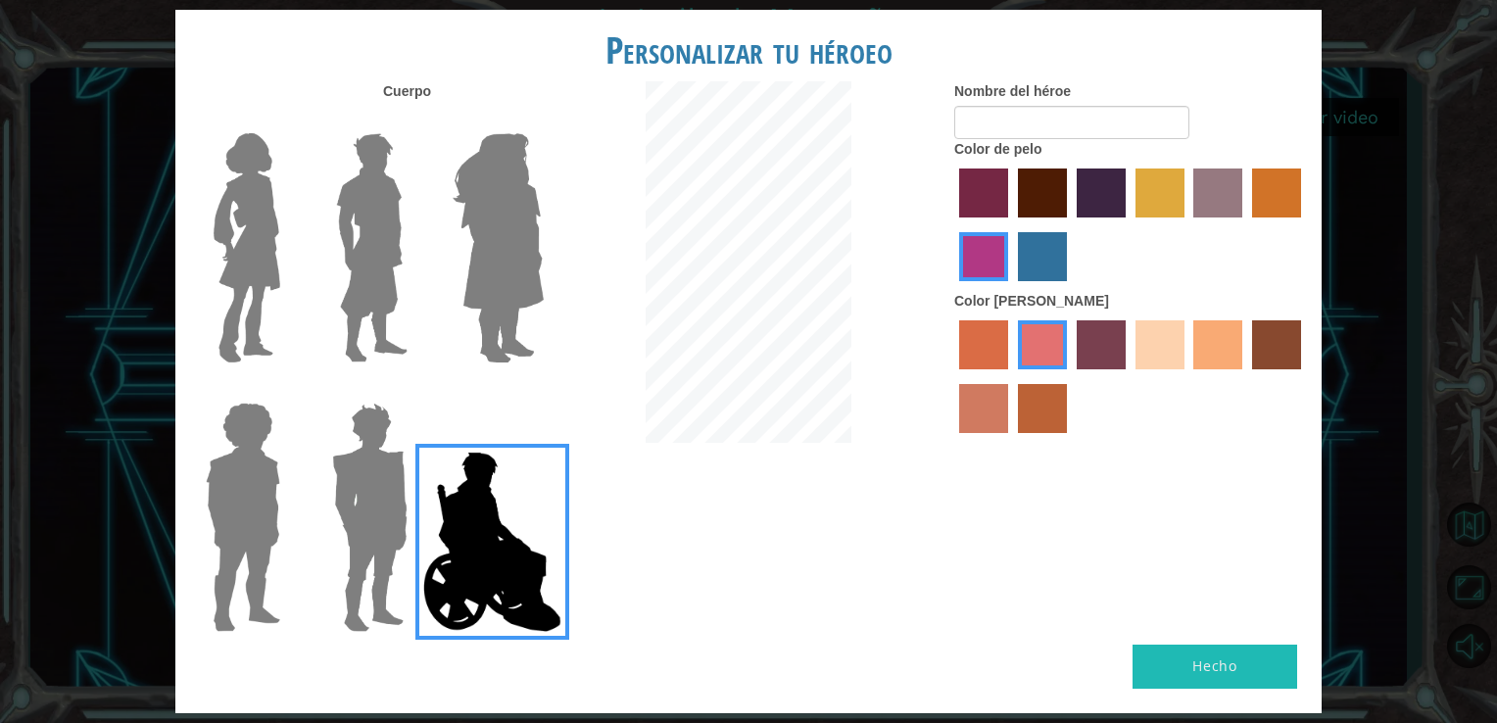
click at [952, 376] on input "sorbus skin color" at bounding box center [952, 376] width 0 height 0
click at [1164, 366] on label "sandy beach skin color" at bounding box center [1160, 344] width 49 height 49
click at [1129, 376] on input "sandy beach skin color" at bounding box center [1129, 376] width 0 height 0
click at [1236, 347] on label "tacao skin color" at bounding box center [1217, 344] width 49 height 49
click at [1187, 376] on input "tacao skin color" at bounding box center [1187, 376] width 0 height 0
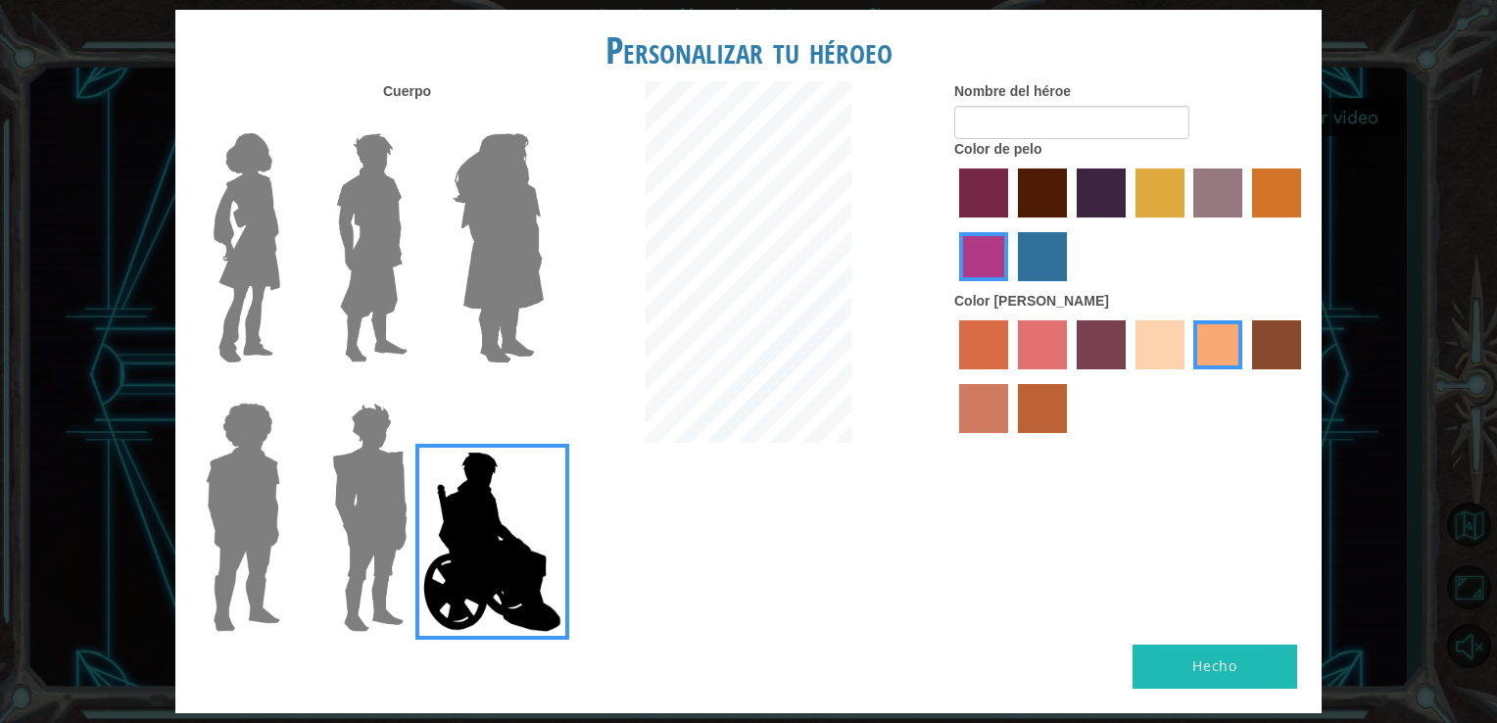
click at [1019, 250] on label "lachmara hair color" at bounding box center [1042, 256] width 49 height 49
click at [1011, 288] on input "lachmara hair color" at bounding box center [1011, 288] width 0 height 0
click at [1051, 192] on label "maroon hair color" at bounding box center [1042, 193] width 49 height 49
click at [1011, 224] on input "maroon hair color" at bounding box center [1011, 224] width 0 height 0
click at [1115, 175] on label "hot purple hair color" at bounding box center [1101, 193] width 49 height 49
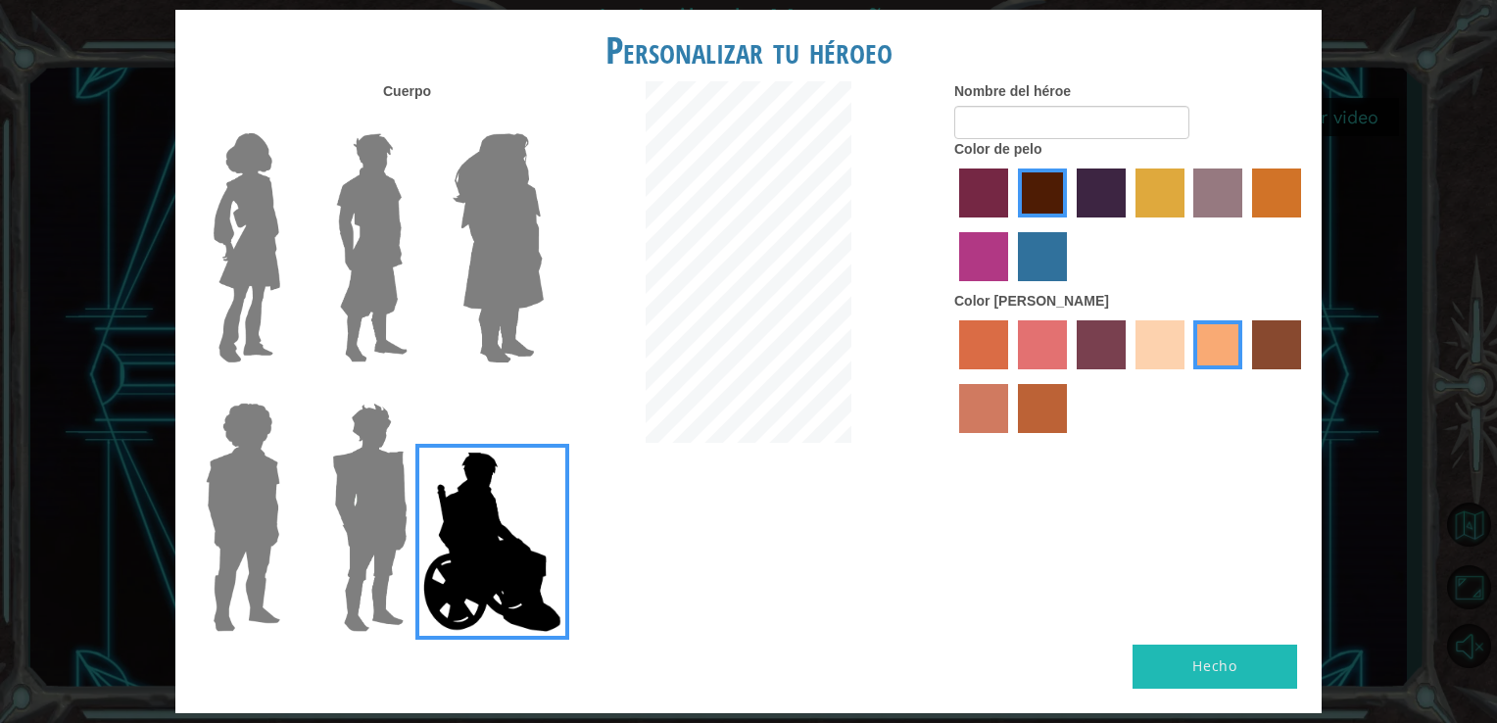
click at [1070, 224] on input "hot purple hair color" at bounding box center [1070, 224] width 0 height 0
click at [974, 287] on div at bounding box center [1130, 227] width 353 height 127
click at [975, 269] on label "medium red violet hair color" at bounding box center [983, 256] width 49 height 49
click at [1304, 224] on input "medium red violet hair color" at bounding box center [1304, 224] width 0 height 0
click at [1160, 660] on button "Hecho" at bounding box center [1215, 667] width 165 height 44
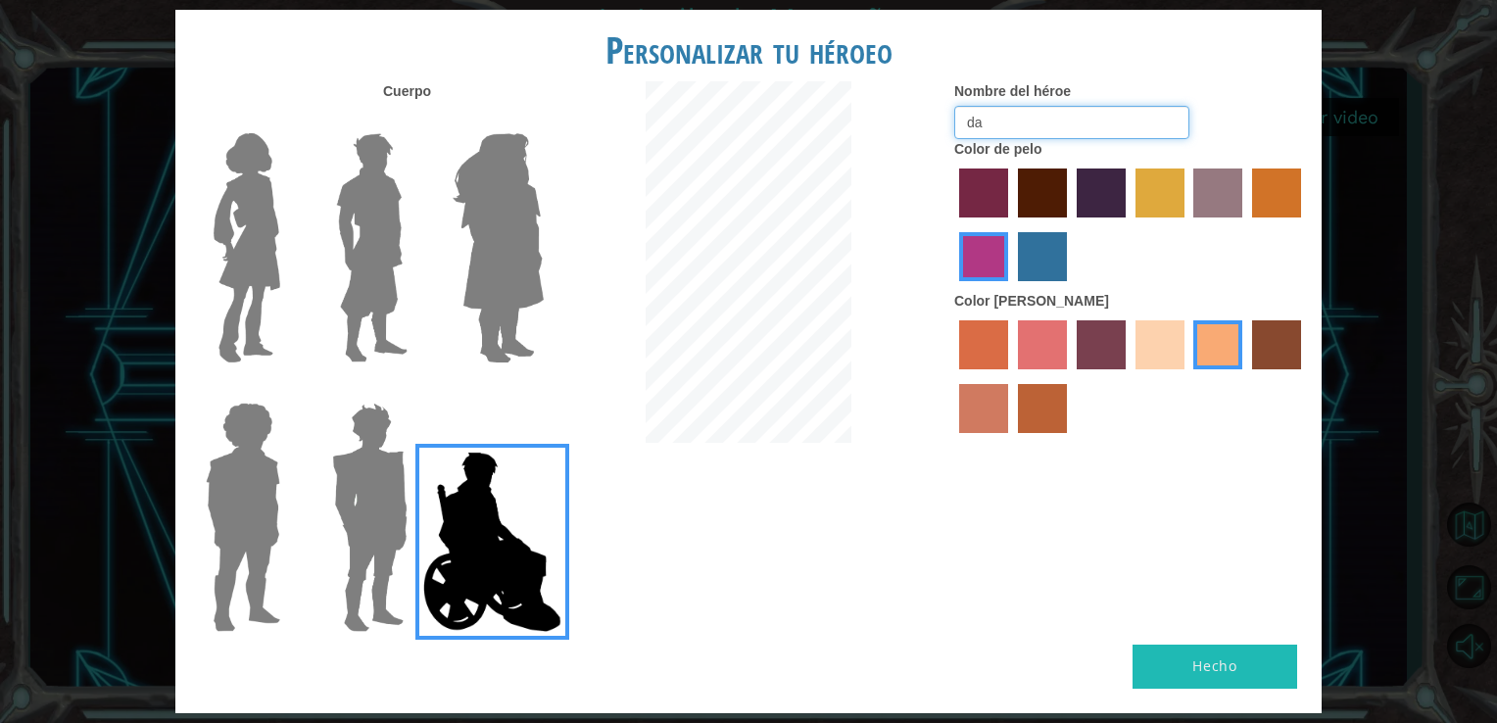
type input "d"
type input "[PERSON_NAME]"
click at [1192, 674] on button "Hecho" at bounding box center [1215, 667] width 165 height 44
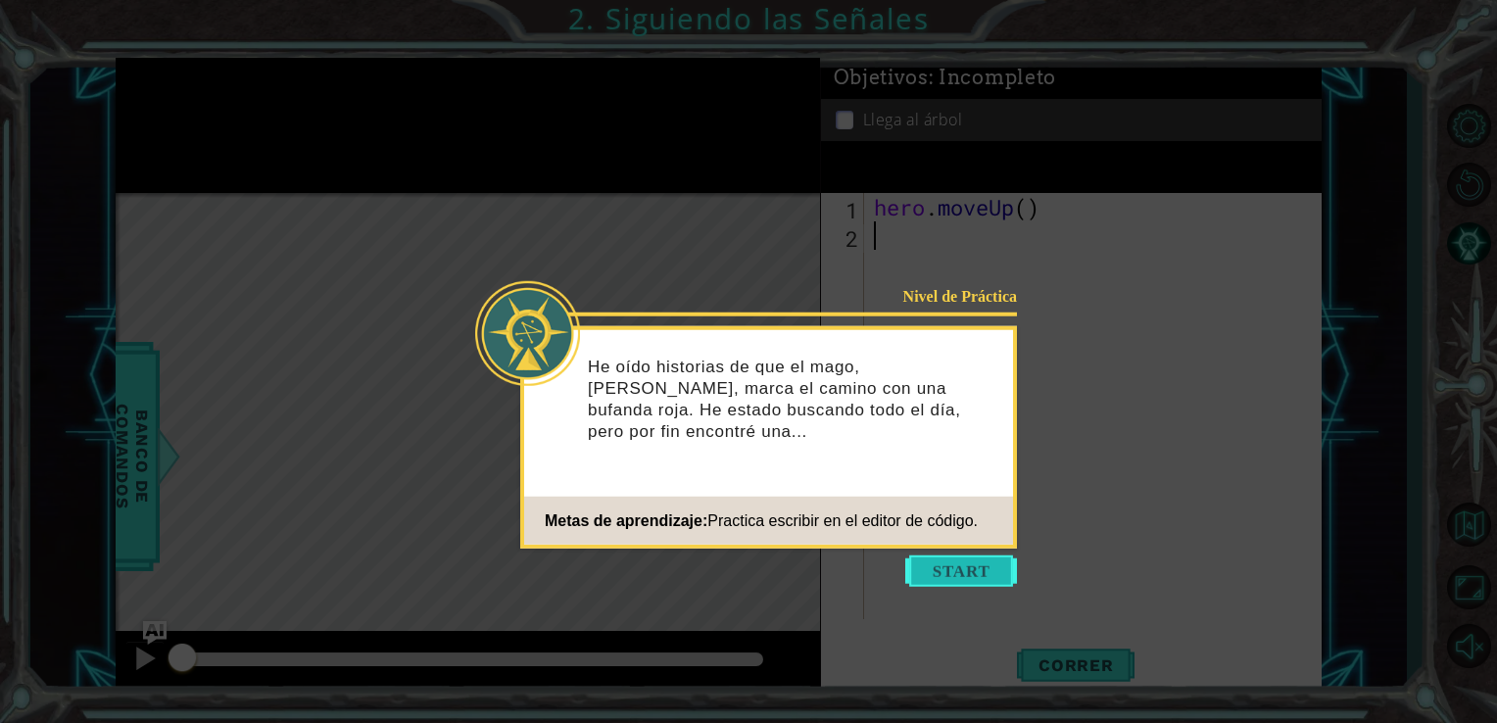
click at [956, 574] on button "Start" at bounding box center [961, 571] width 112 height 31
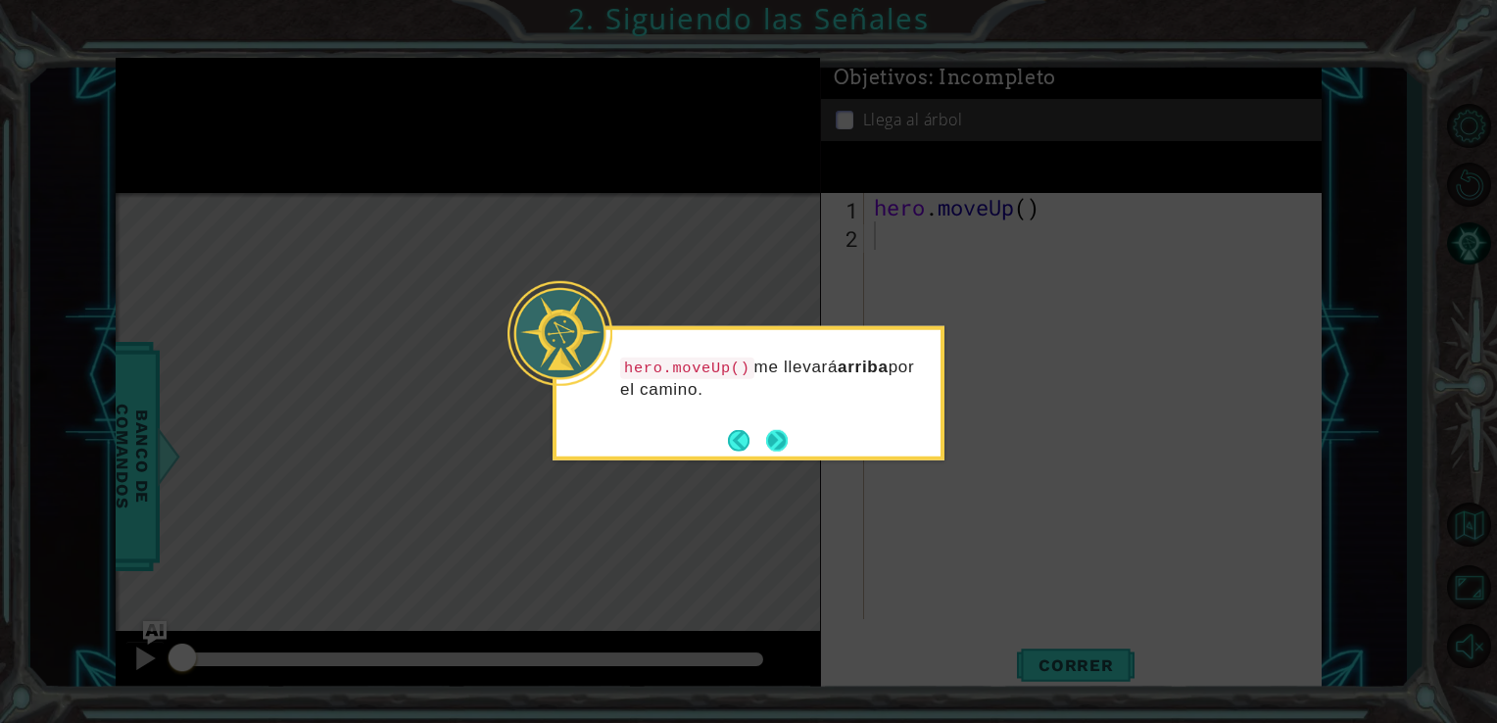
click at [778, 445] on button "Next" at bounding box center [777, 440] width 22 height 22
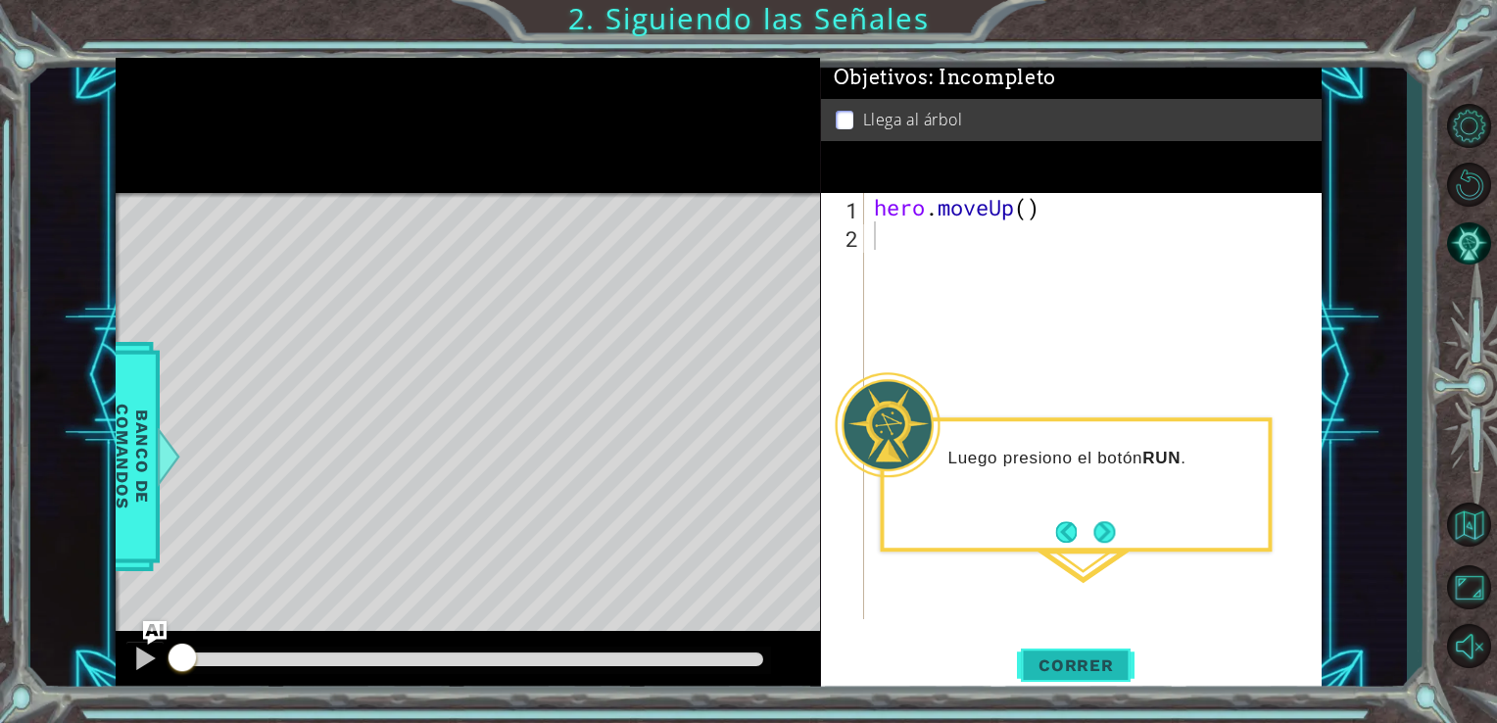
click at [1074, 664] on span "Correr" at bounding box center [1076, 665] width 115 height 20
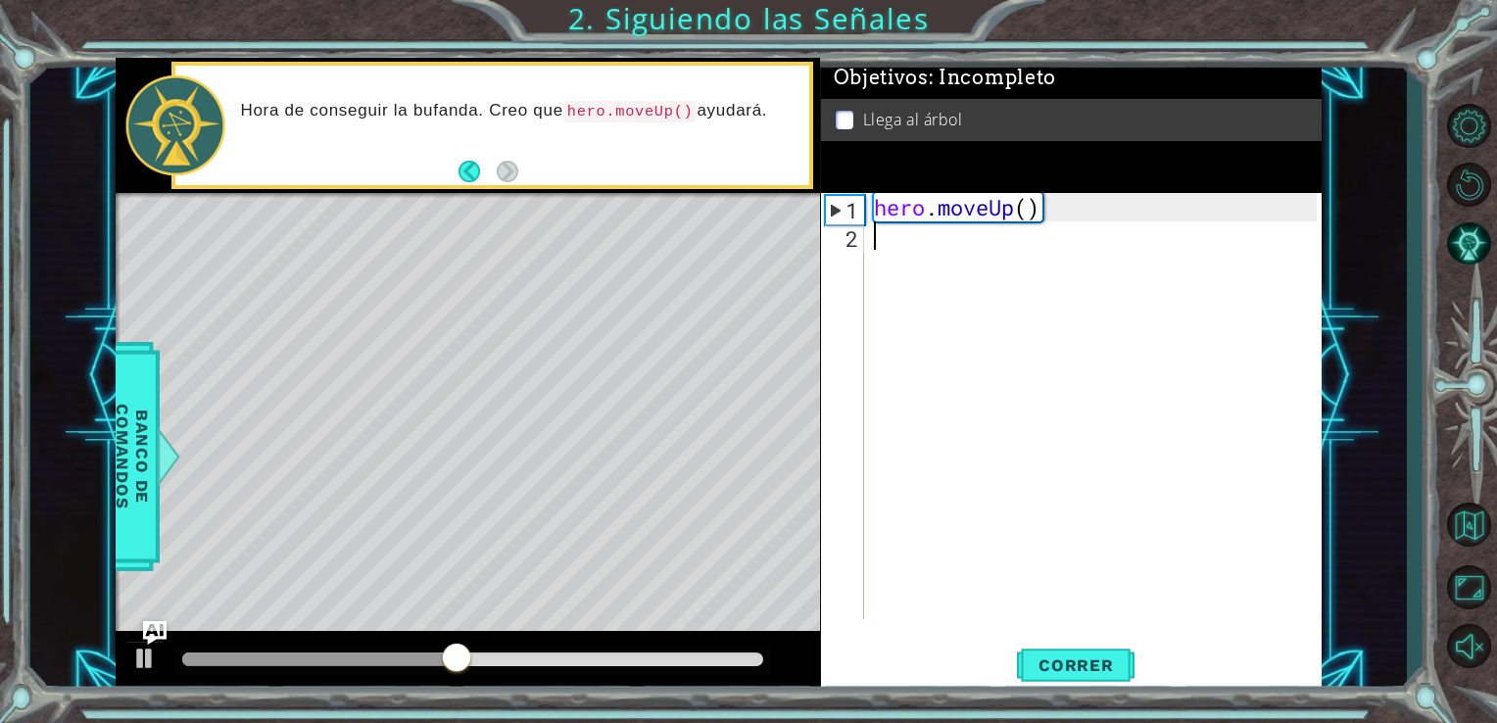
type textarea "h"
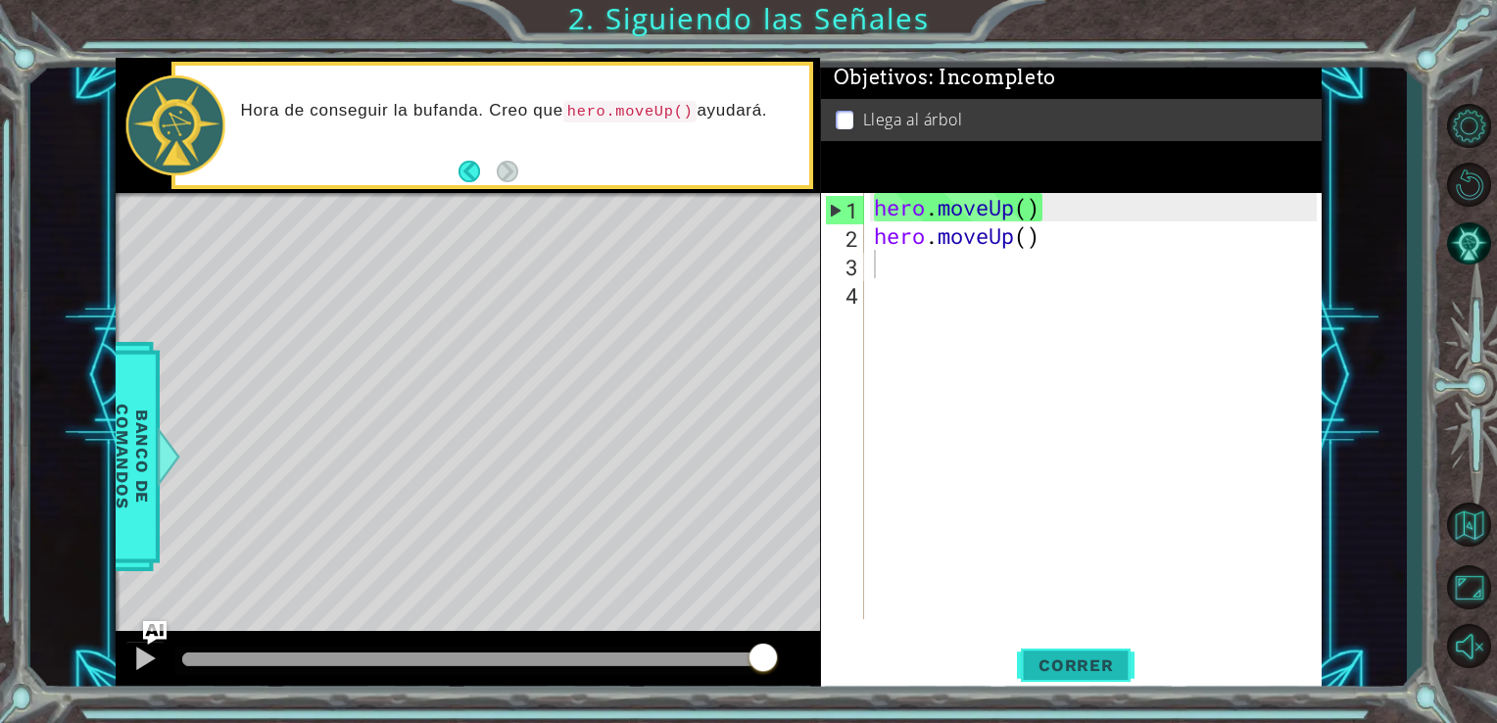
click at [1067, 666] on span "Correr" at bounding box center [1076, 665] width 115 height 20
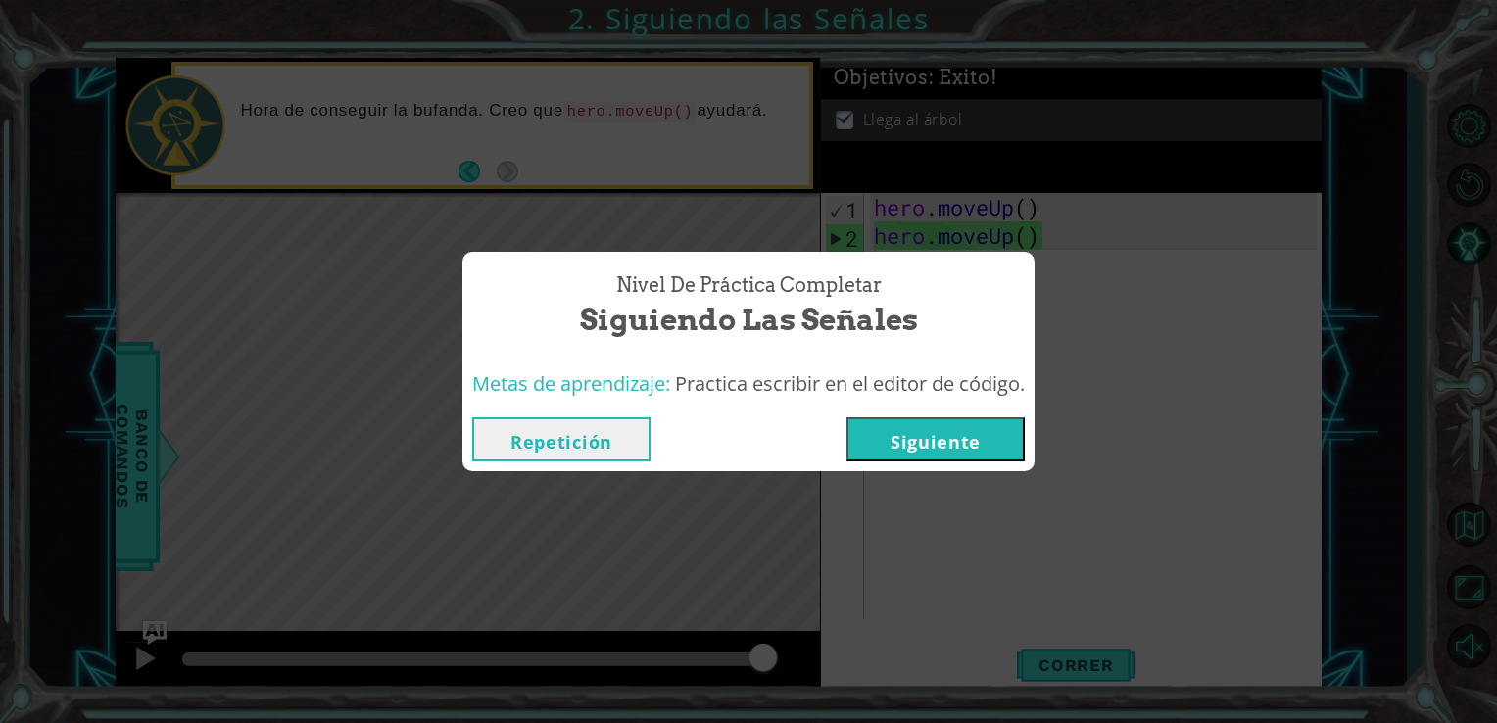
click at [952, 441] on button "Siguiente" at bounding box center [935, 439] width 178 height 44
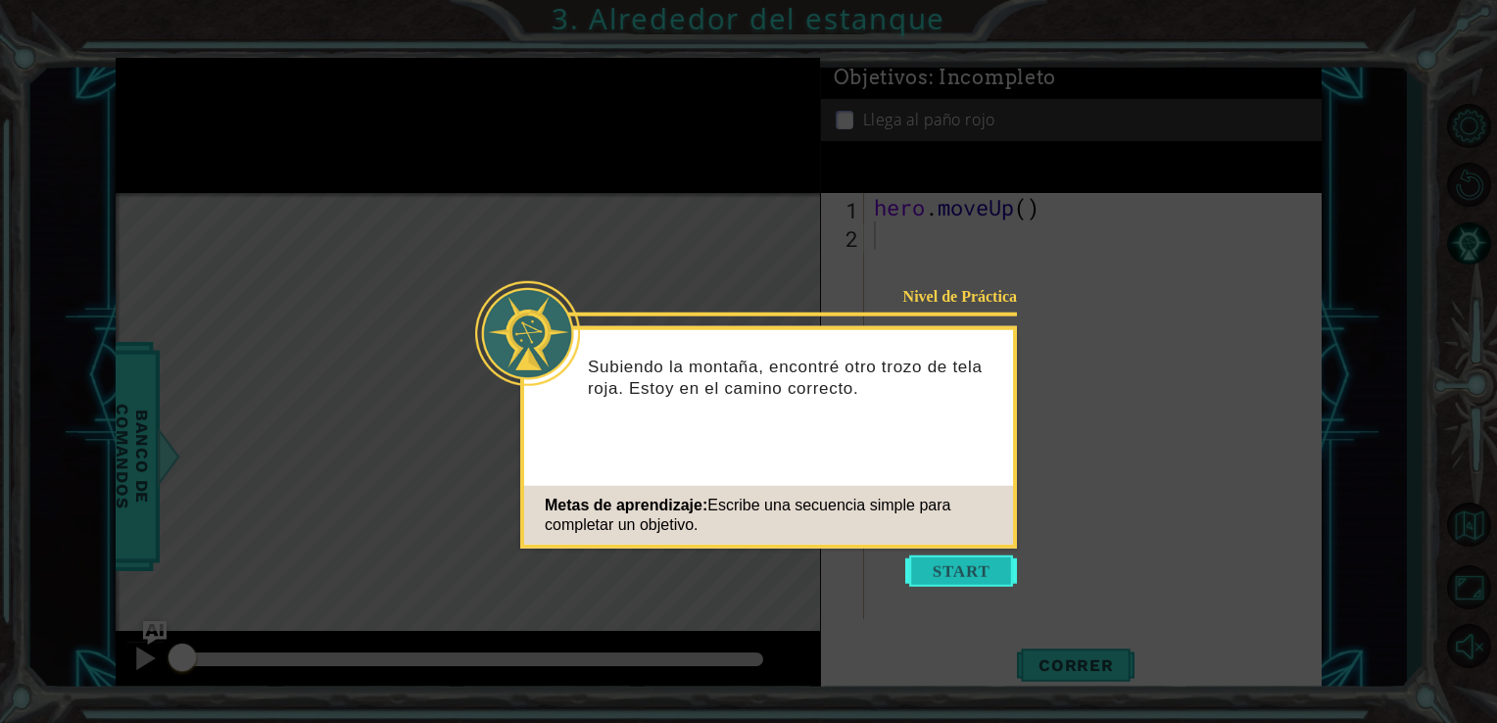
click at [929, 569] on button "Start" at bounding box center [961, 571] width 112 height 31
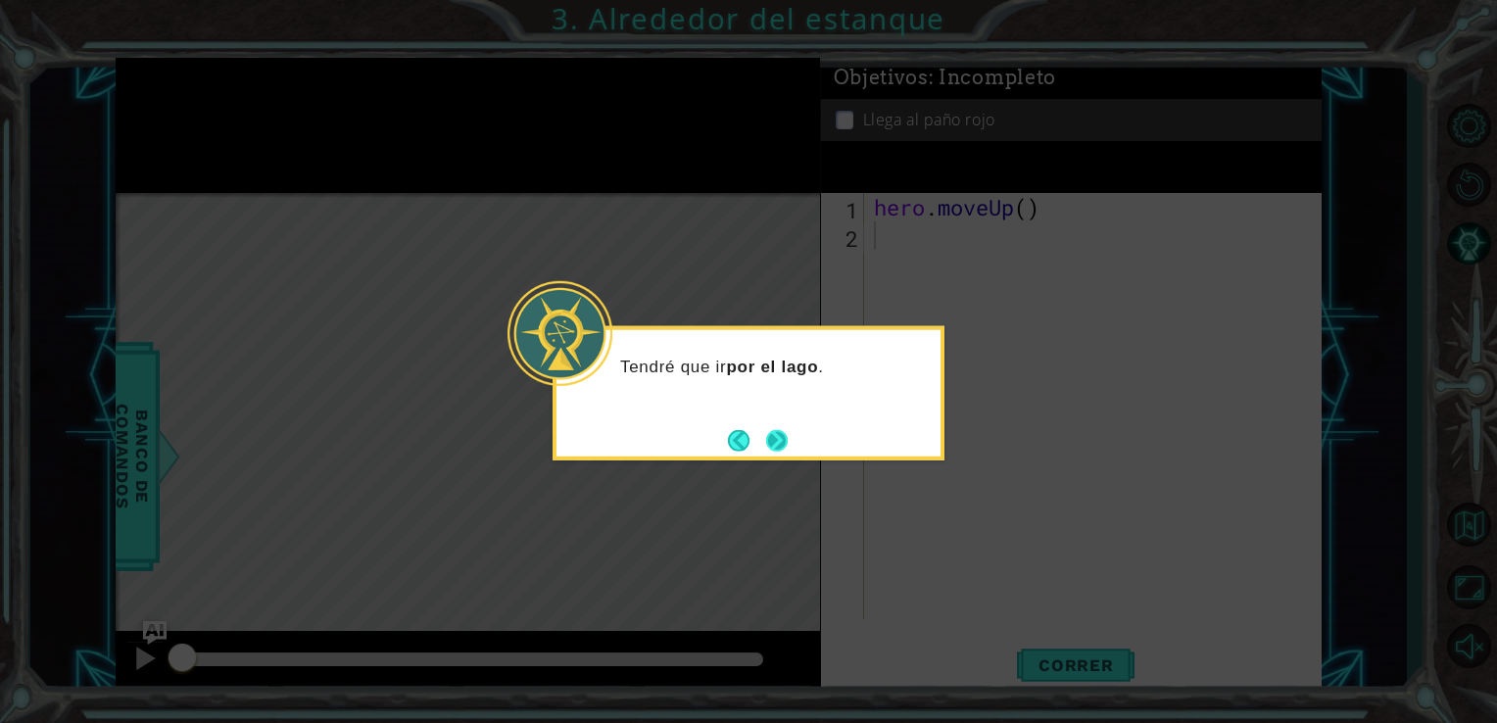
click at [780, 440] on button "Next" at bounding box center [777, 440] width 22 height 22
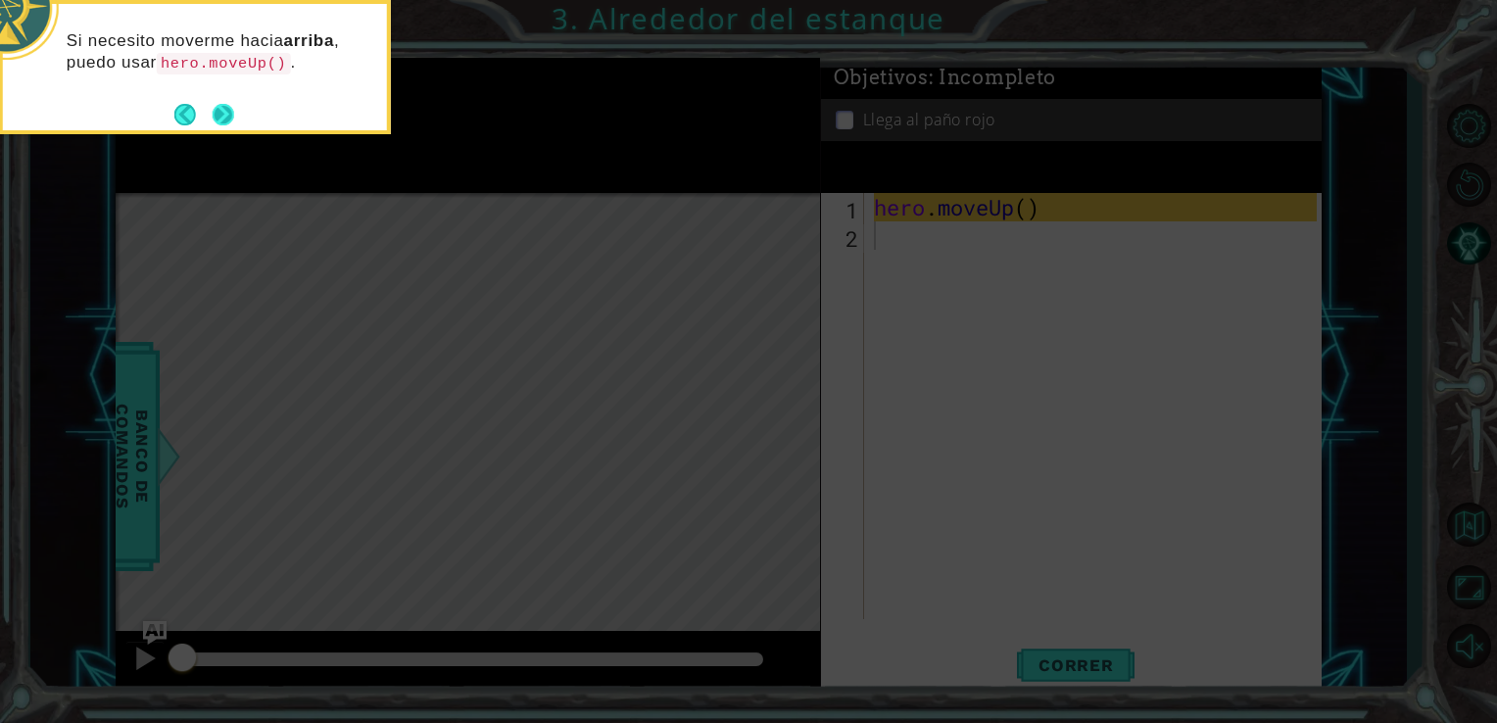
click at [226, 110] on button "Next" at bounding box center [224, 115] width 22 height 22
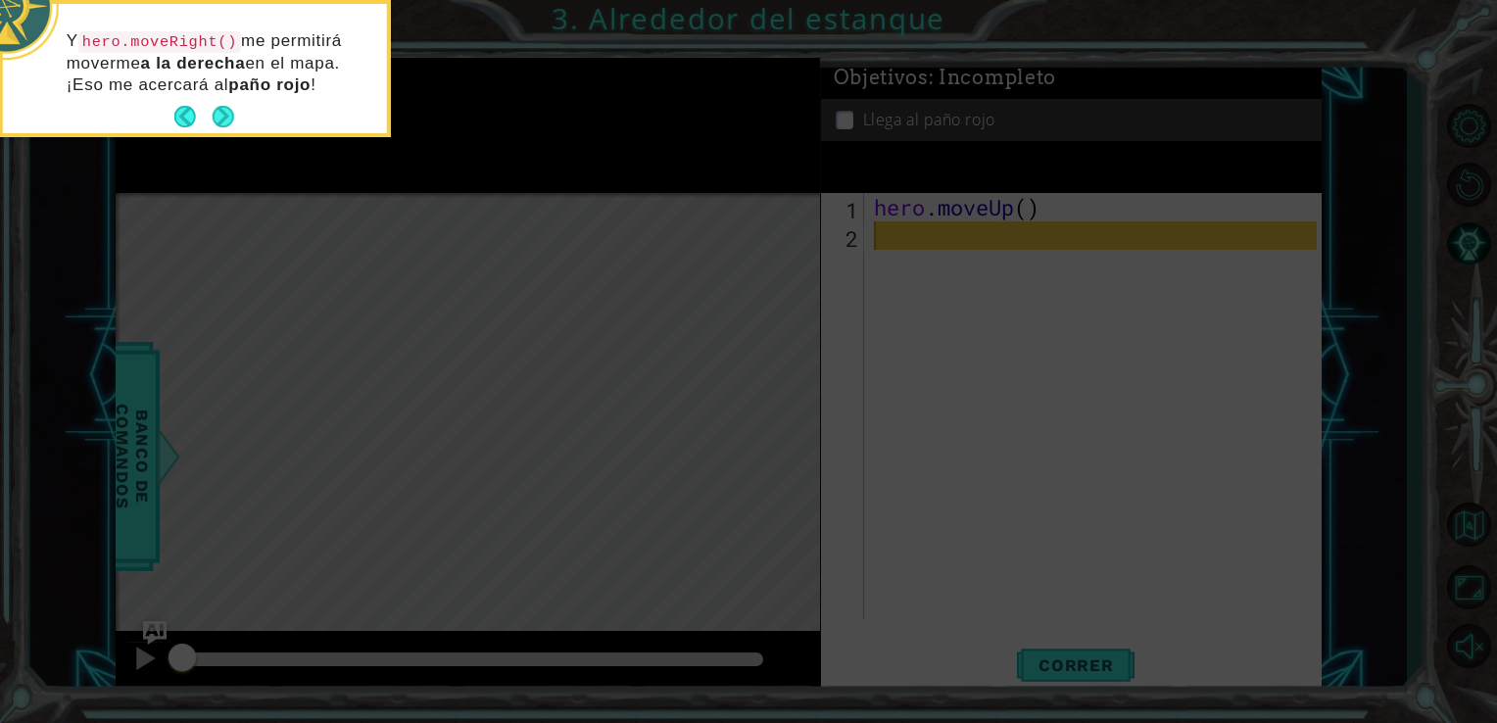
click at [226, 110] on button "Next" at bounding box center [224, 117] width 22 height 22
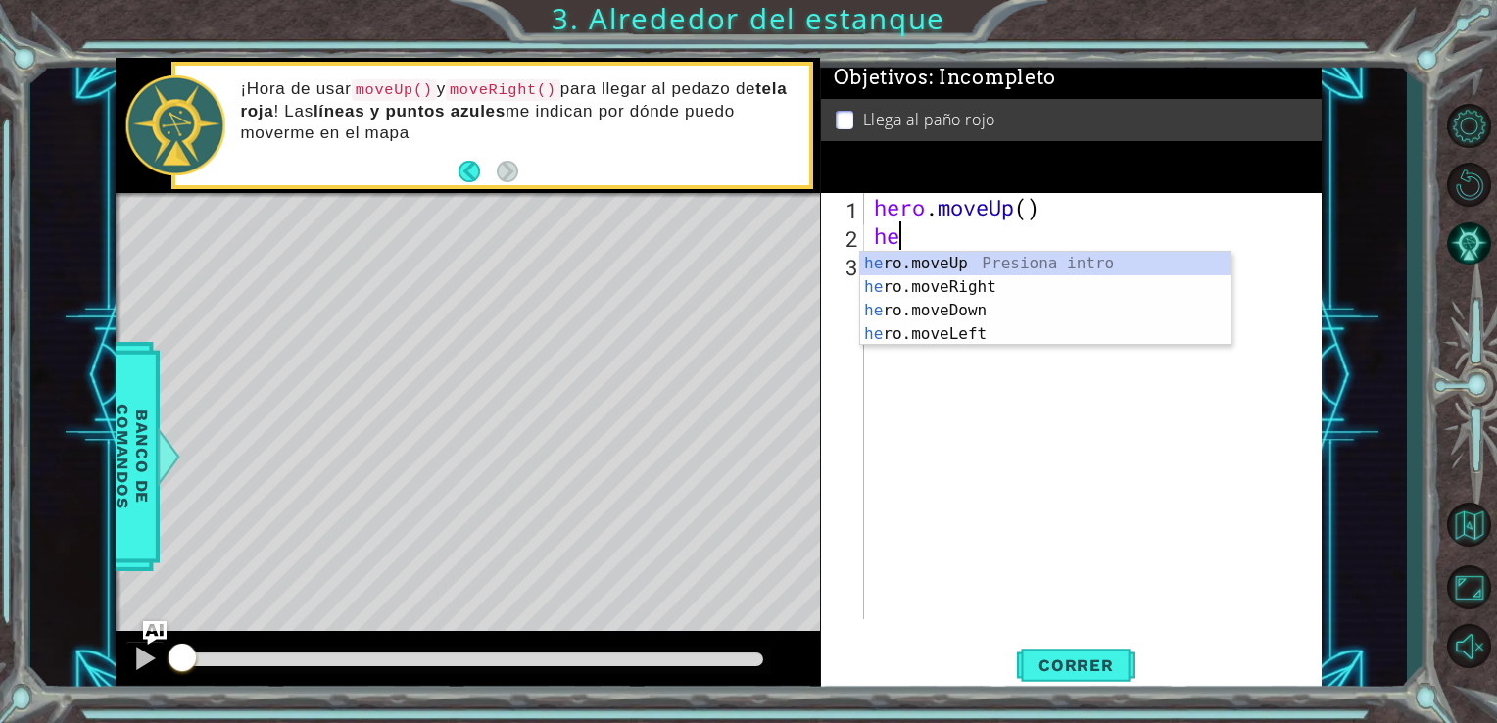
type textarea "her"
click at [937, 260] on div "her o.moveUp Presiona intro her o.moveRight Presiona intro her o.moveDown Presi…" at bounding box center [1045, 322] width 370 height 141
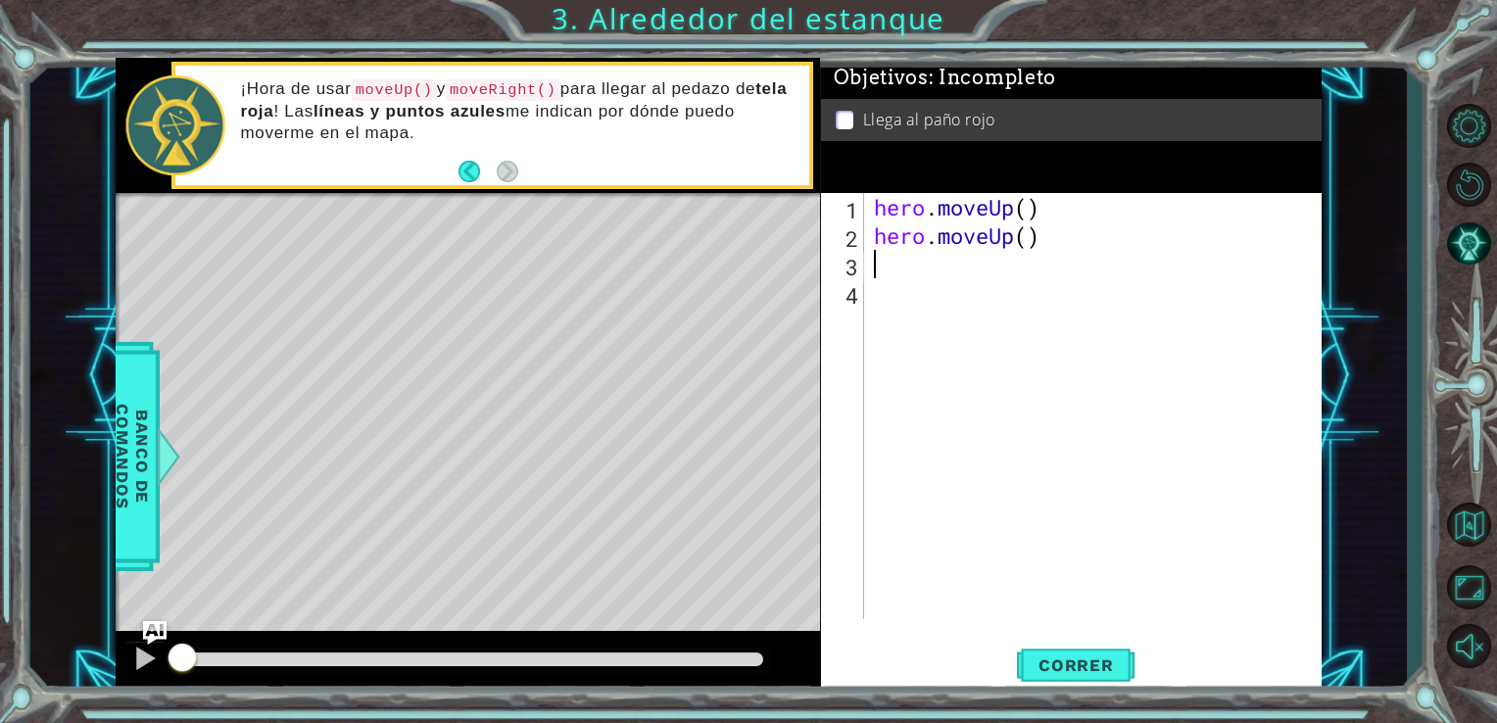
type textarea "h"
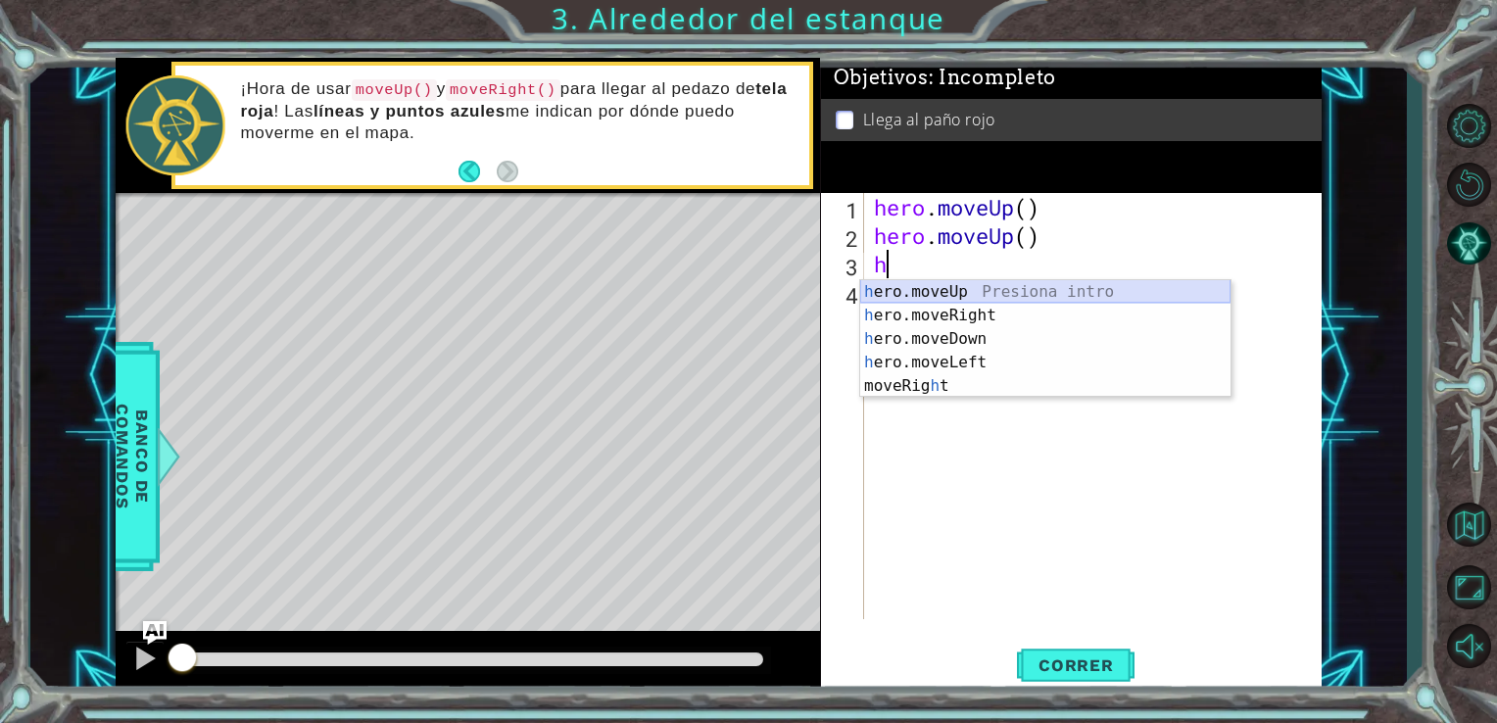
click at [909, 293] on div "h ero.moveUp Presiona intro h ero.moveRight Presiona intro h ero.moveDown Presi…" at bounding box center [1045, 362] width 370 height 165
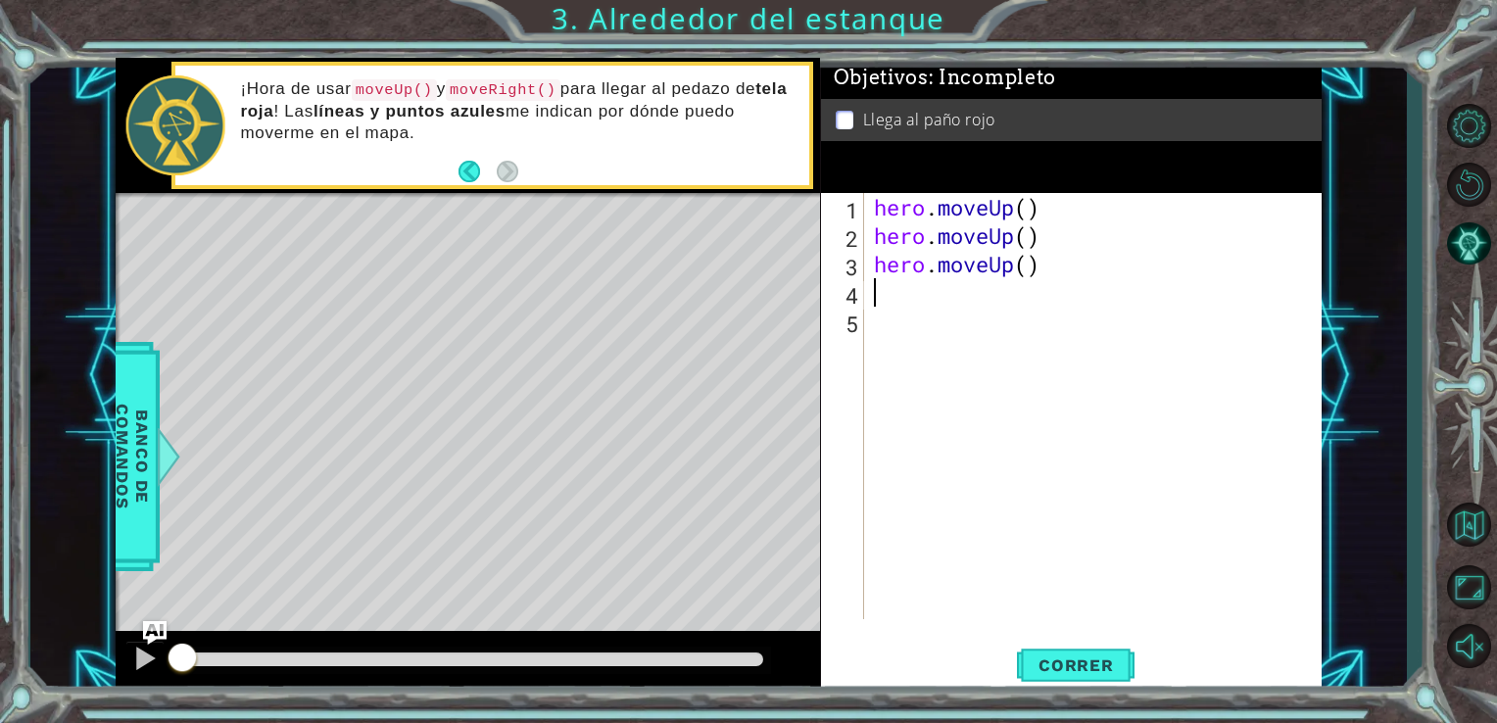
click at [902, 297] on div "hero . moveUp ( ) hero . moveUp ( ) hero . moveUp ( )" at bounding box center [1099, 434] width 458 height 483
type textarea "h"
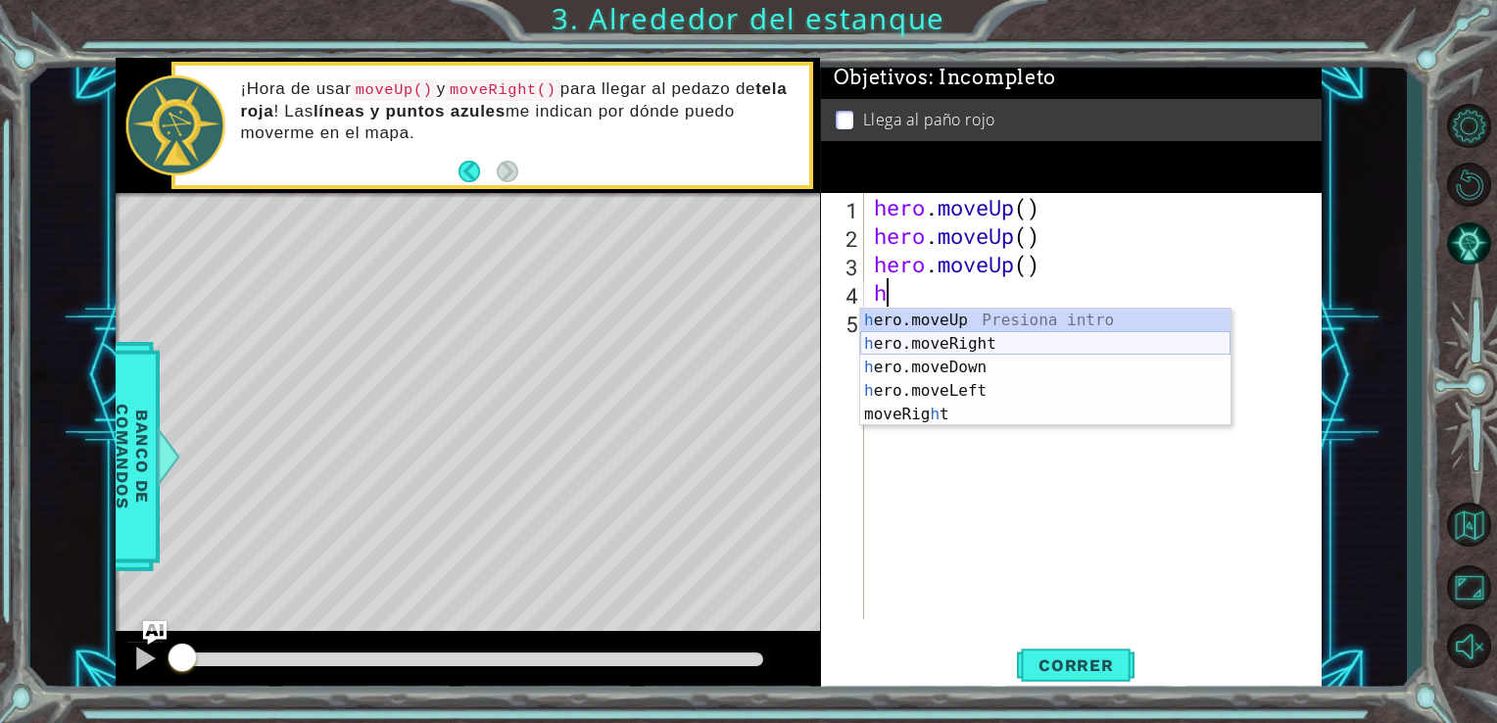
click at [929, 341] on div "h ero.moveUp Presiona intro h ero.moveRight Presiona intro h ero.moveDown Presi…" at bounding box center [1045, 391] width 370 height 165
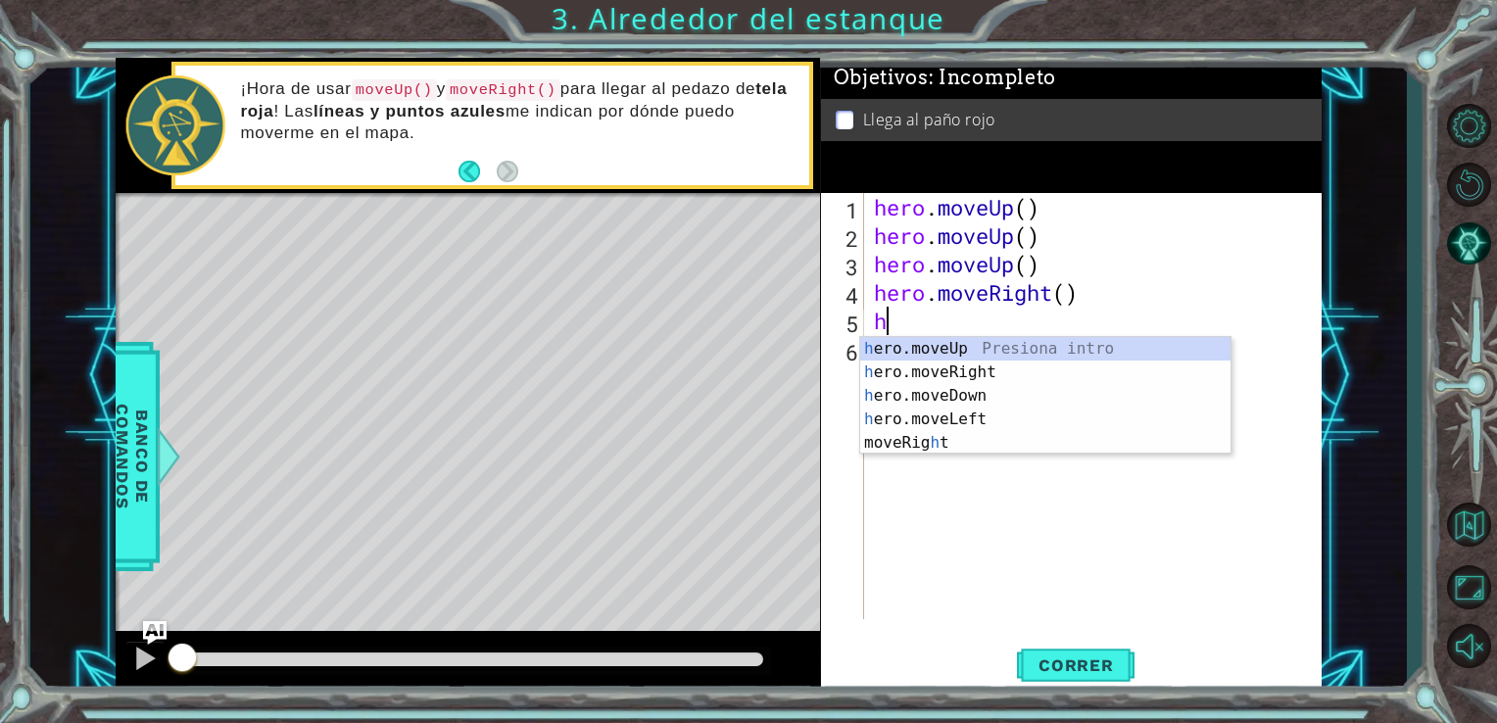
type textarea "he"
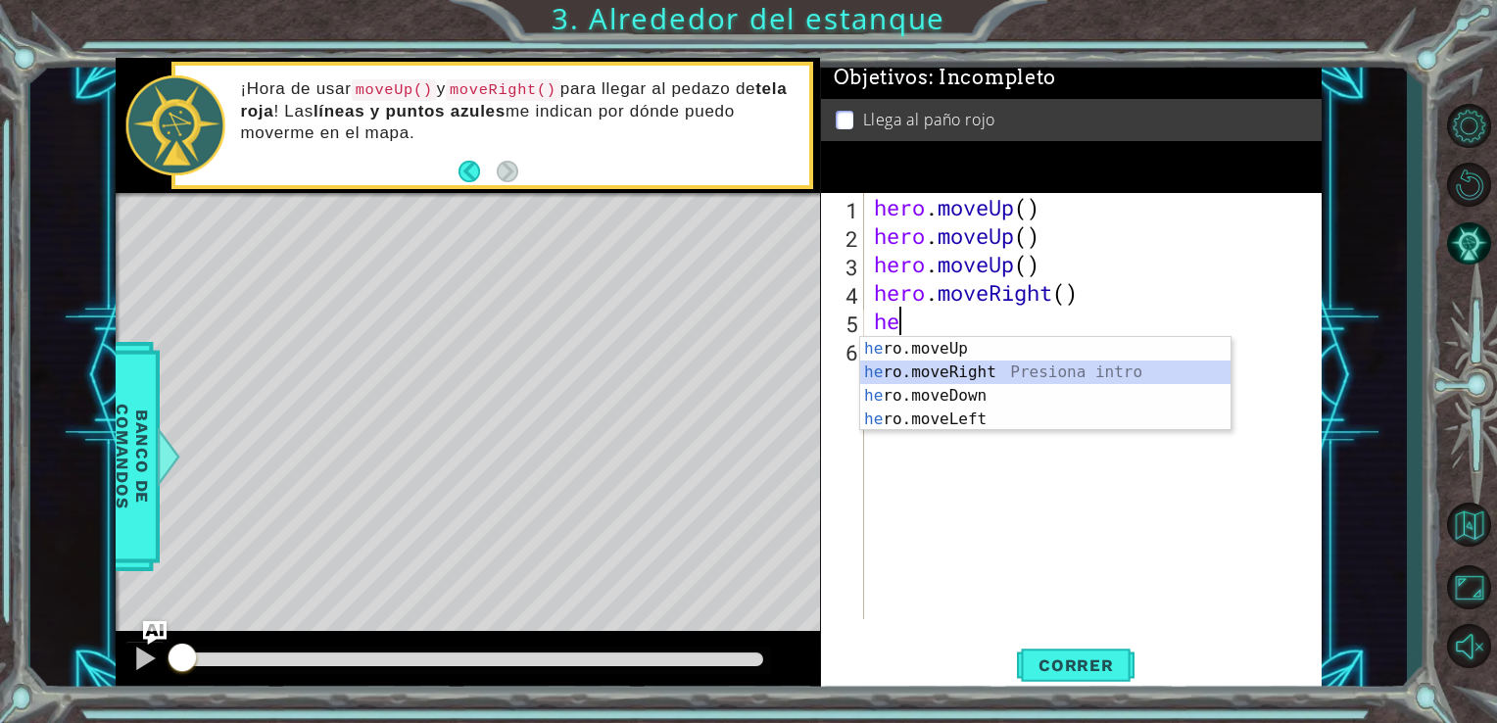
click at [940, 372] on div "he ro.moveUp Presiona intro he ro.moveRight Presiona intro he ro.moveDown Presi…" at bounding box center [1045, 407] width 370 height 141
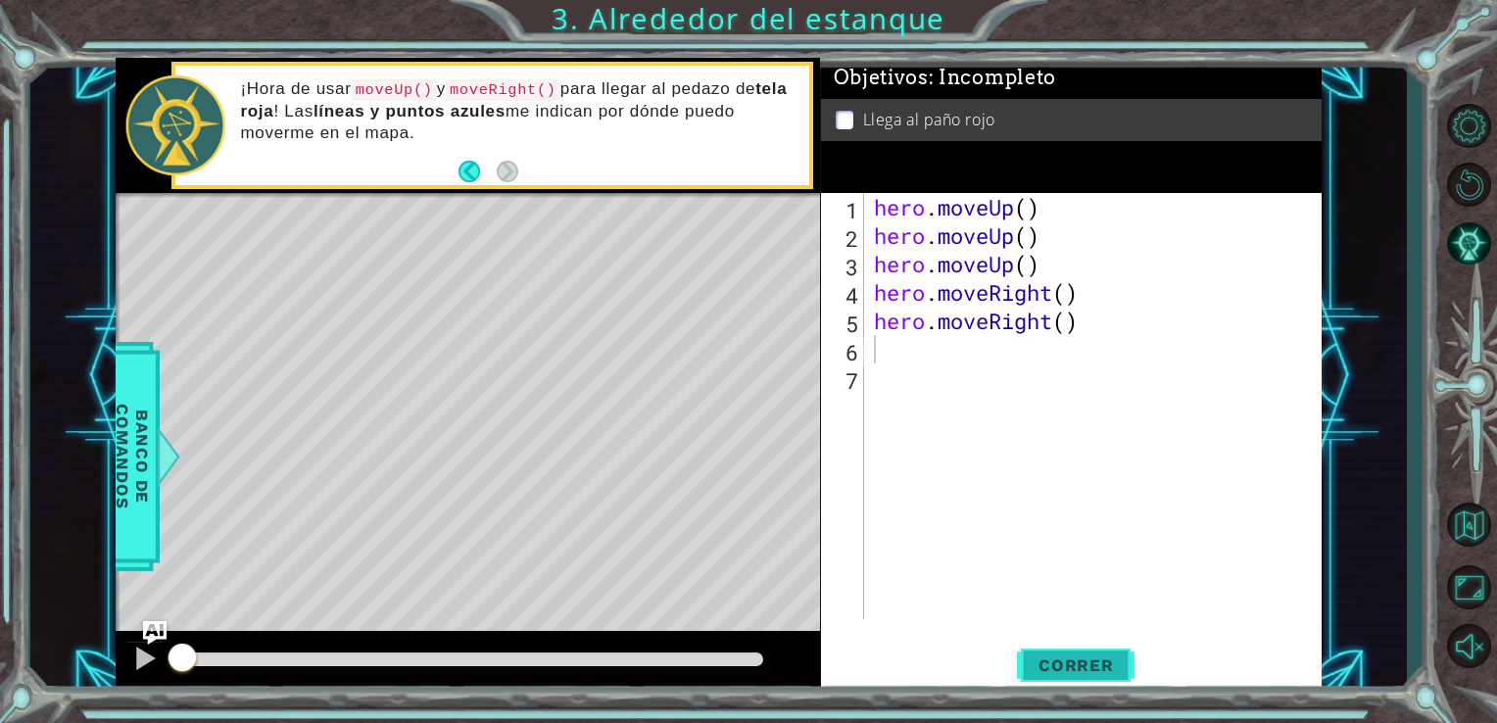
click at [1069, 653] on button "Correr" at bounding box center [1076, 665] width 118 height 50
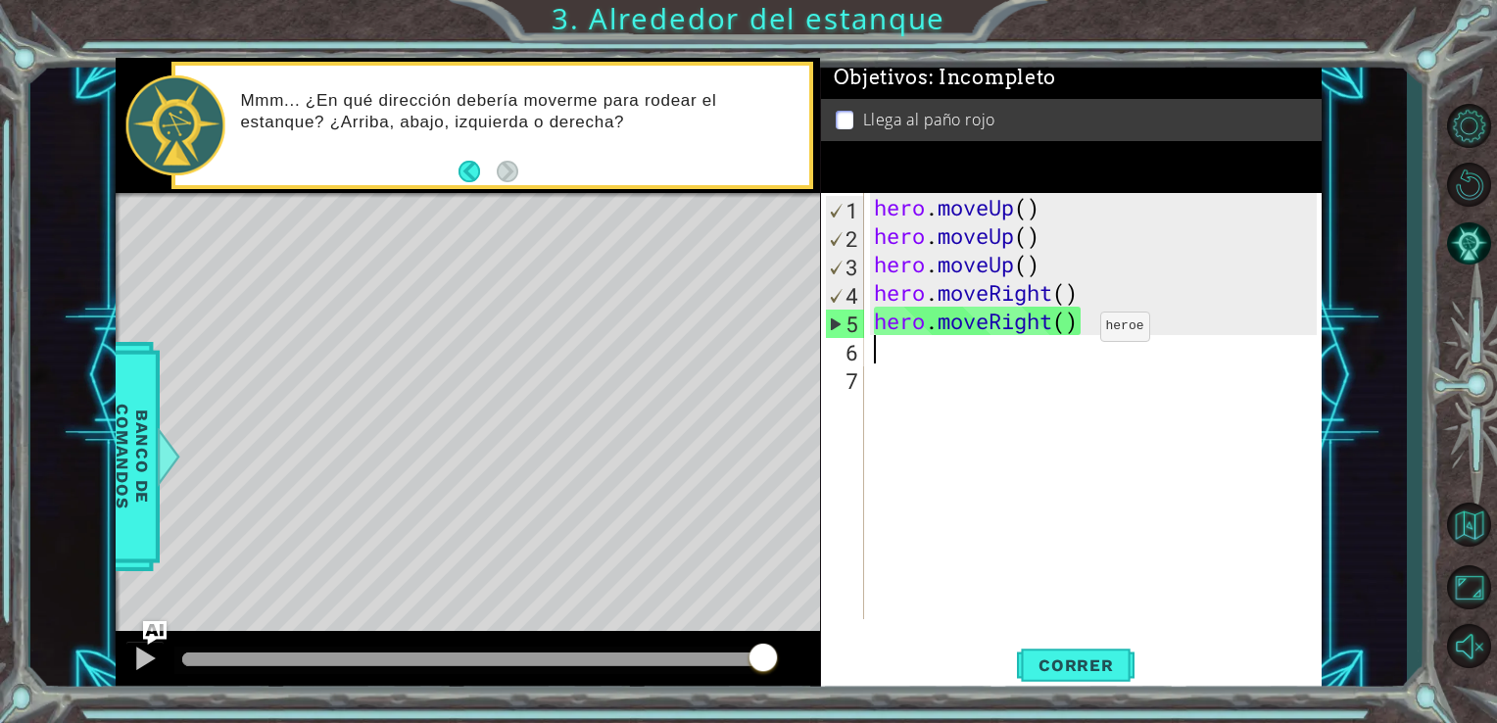
click at [1070, 331] on div "hero . moveUp ( ) hero . moveUp ( ) hero . moveUp ( ) hero . moveRight ( ) hero…" at bounding box center [1099, 434] width 458 height 483
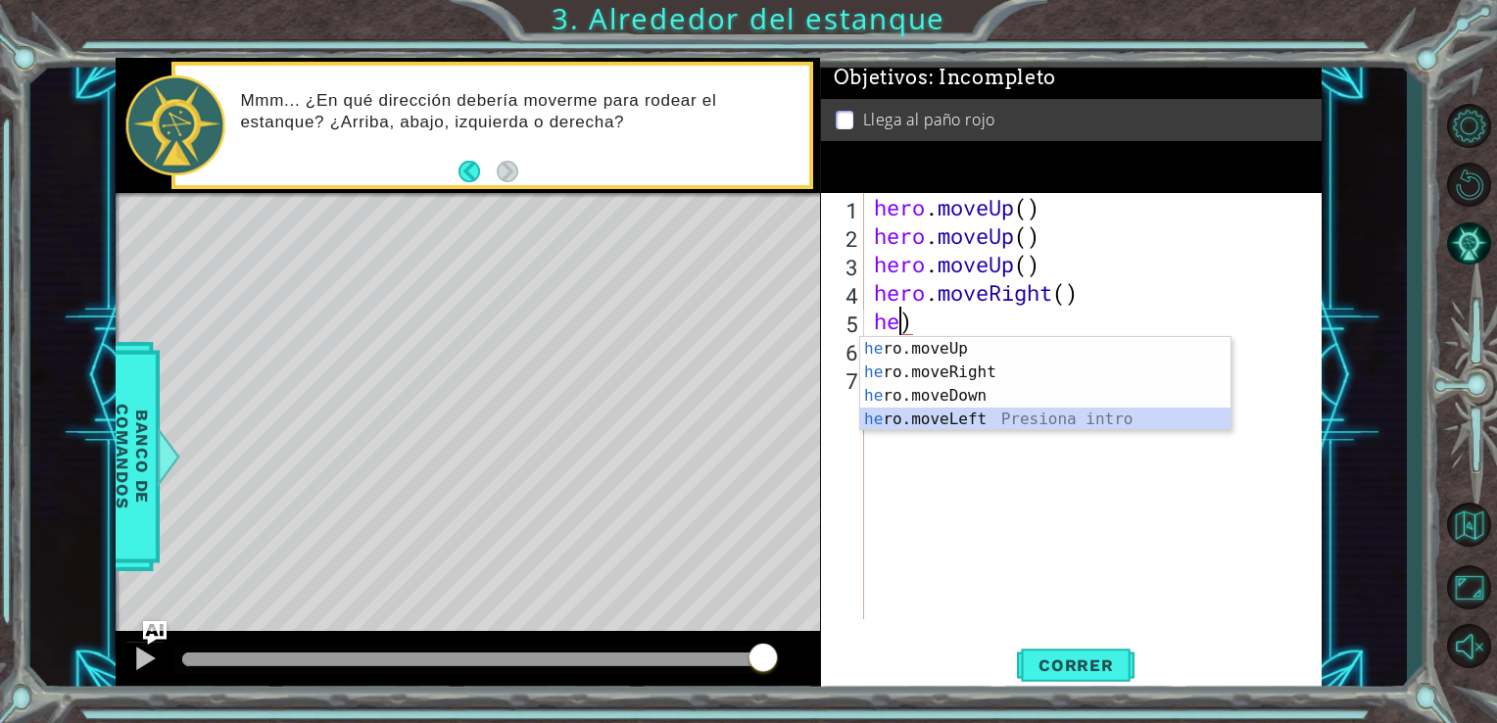
click at [939, 415] on div "he ro.moveUp Presiona intro he ro.moveRight Presiona intro he ro.moveDown Presi…" at bounding box center [1045, 407] width 370 height 141
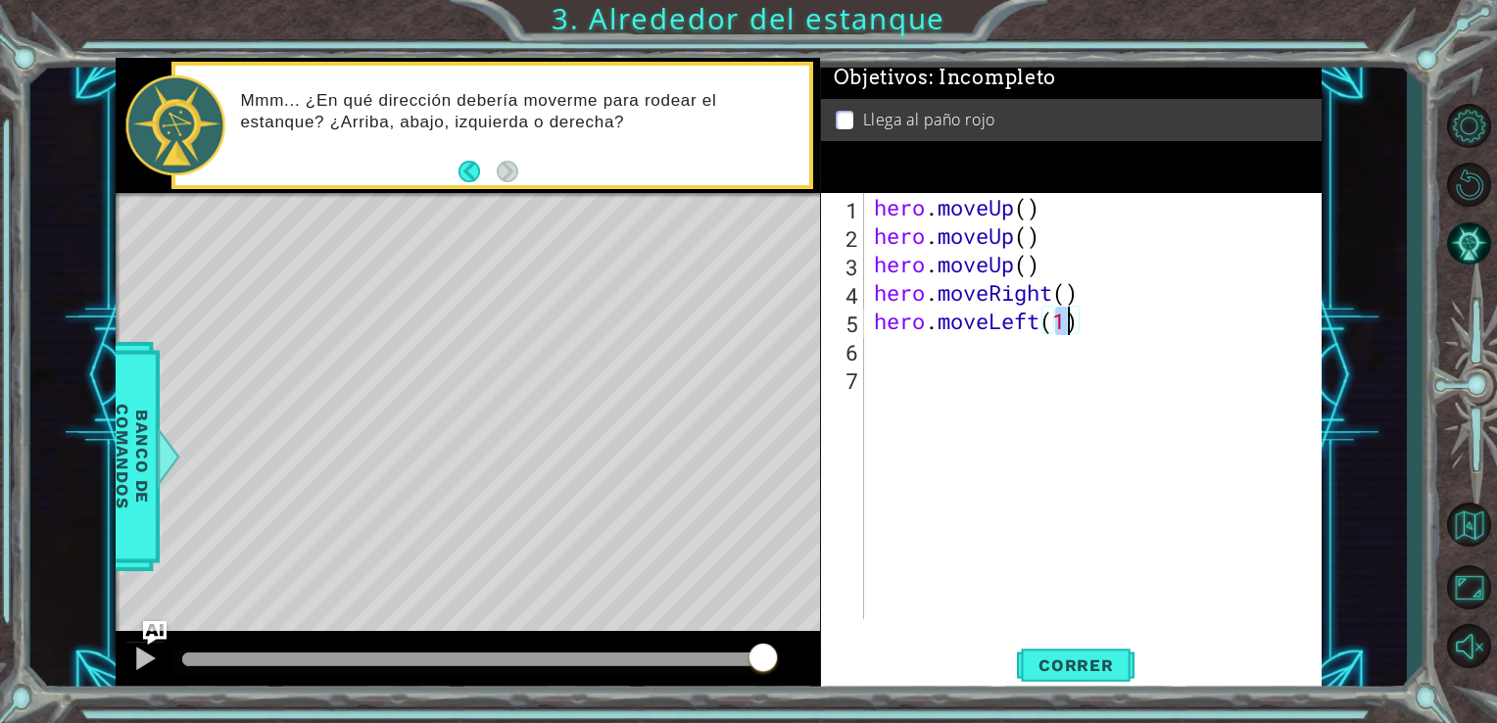
click at [1076, 330] on div "hero . moveUp ( ) hero . moveUp ( ) hero . moveUp ( ) hero . moveRight ( ) hero…" at bounding box center [1099, 434] width 458 height 483
click at [1062, 665] on span "Correr" at bounding box center [1076, 665] width 115 height 20
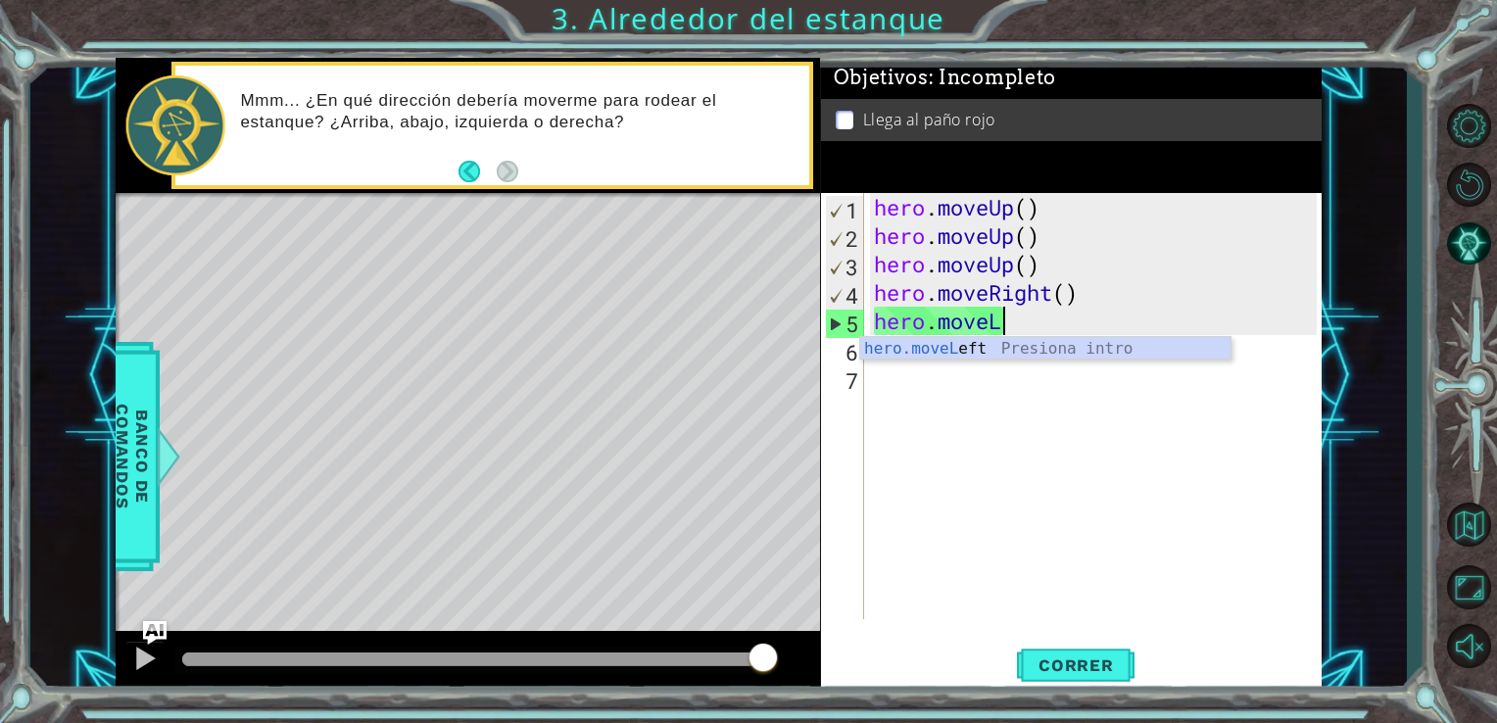
type textarea "hero.move"
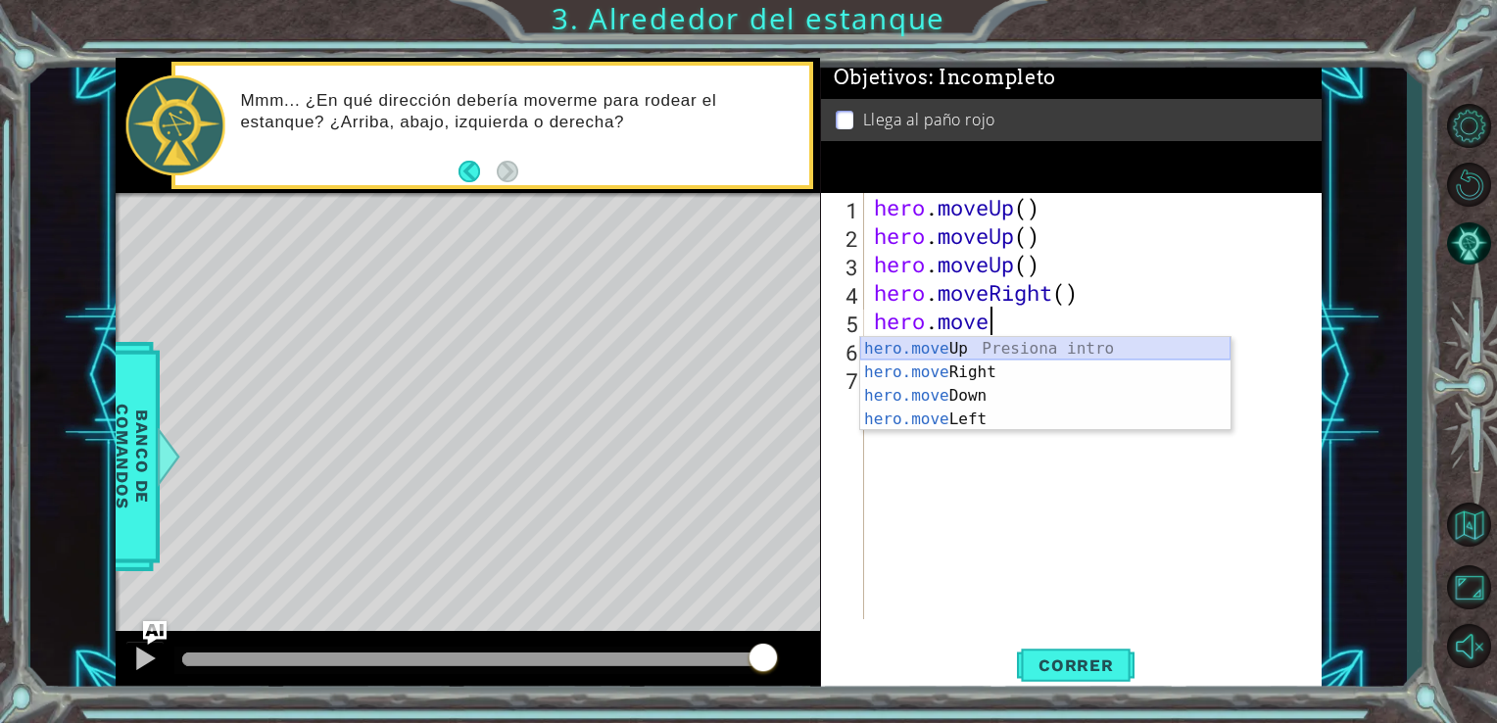
click at [979, 345] on div "hero.move Up Presiona intro hero.move Right Presiona intro hero.move Down Presi…" at bounding box center [1045, 407] width 370 height 141
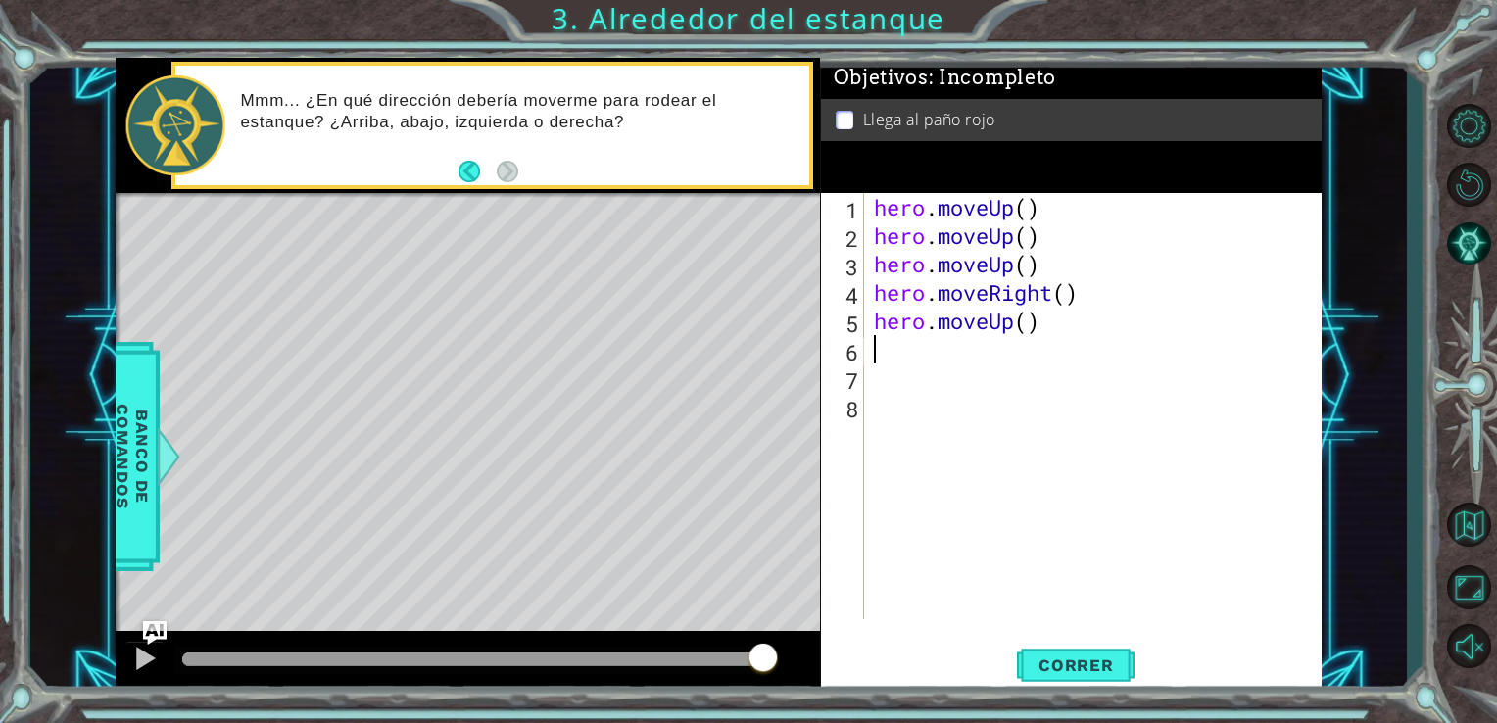
scroll to position [0, 0]
click at [968, 348] on div "hero . moveUp ( ) hero . moveUp ( ) hero . moveUp ( ) hero . moveRight ( ) hero…" at bounding box center [1099, 434] width 458 height 483
click at [880, 328] on div "hero . moveUp ( ) hero . moveUp ( ) hero . moveUp ( ) hero . moveRight ( ) hero…" at bounding box center [1099, 434] width 458 height 483
type textarea "hero.moveUp()"
click at [900, 361] on div "hero . moveUp ( ) hero . moveUp ( ) hero . moveUp ( ) hero . moveRight ( ) hero…" at bounding box center [1099, 434] width 458 height 483
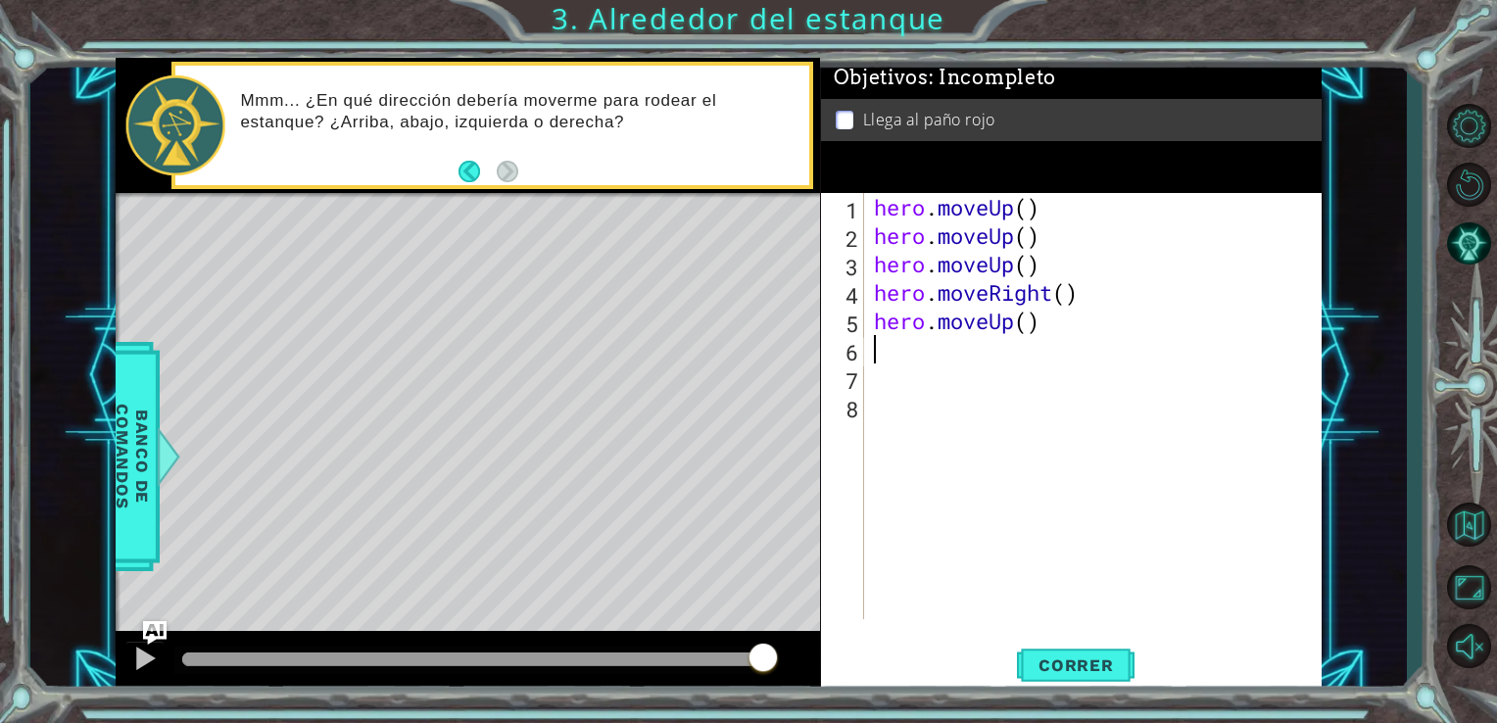
click at [929, 359] on div "hero . moveUp ( ) hero . moveUp ( ) hero . moveUp ( ) hero . moveRight ( ) hero…" at bounding box center [1099, 434] width 458 height 483
type textarea "h"
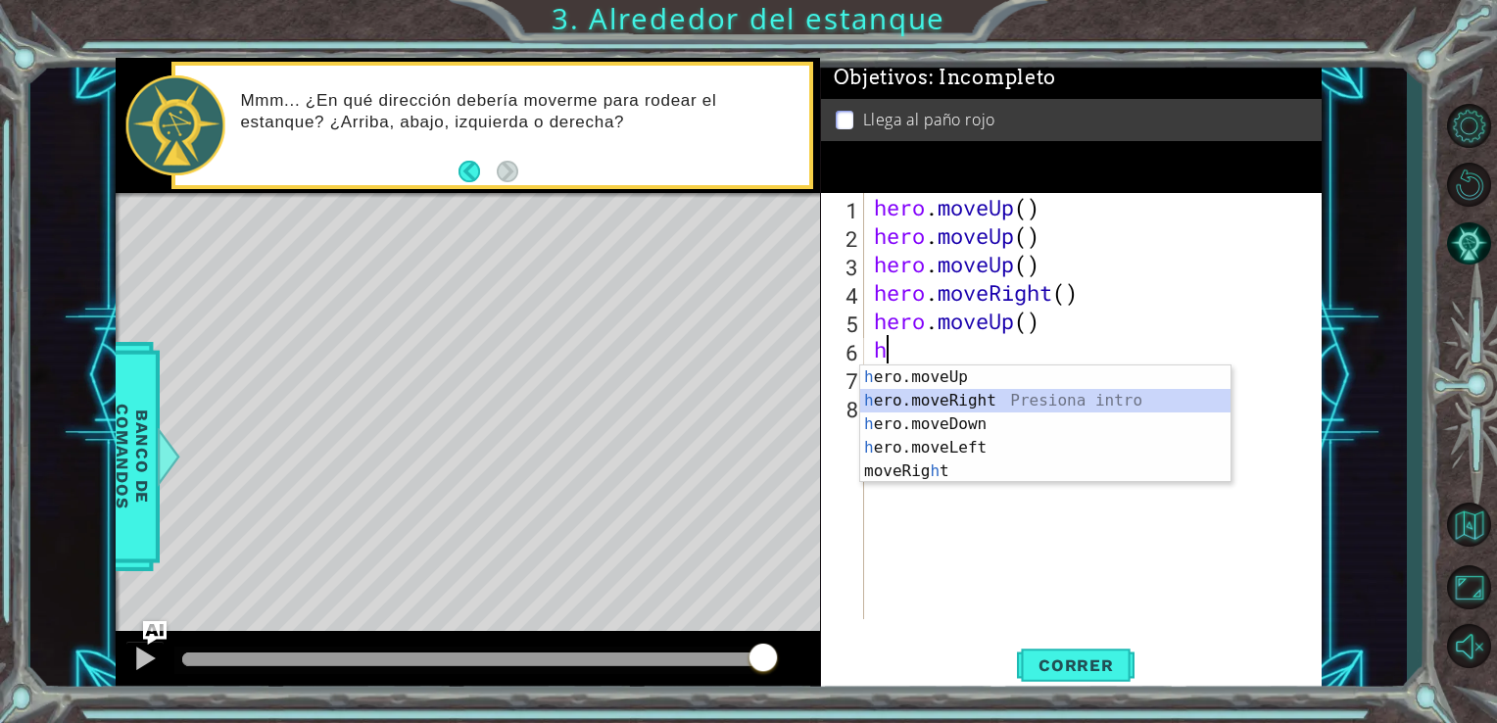
click at [984, 398] on div "h ero.moveUp Presiona intro h ero.moveRight Presiona intro h ero.moveDown Presi…" at bounding box center [1045, 447] width 370 height 165
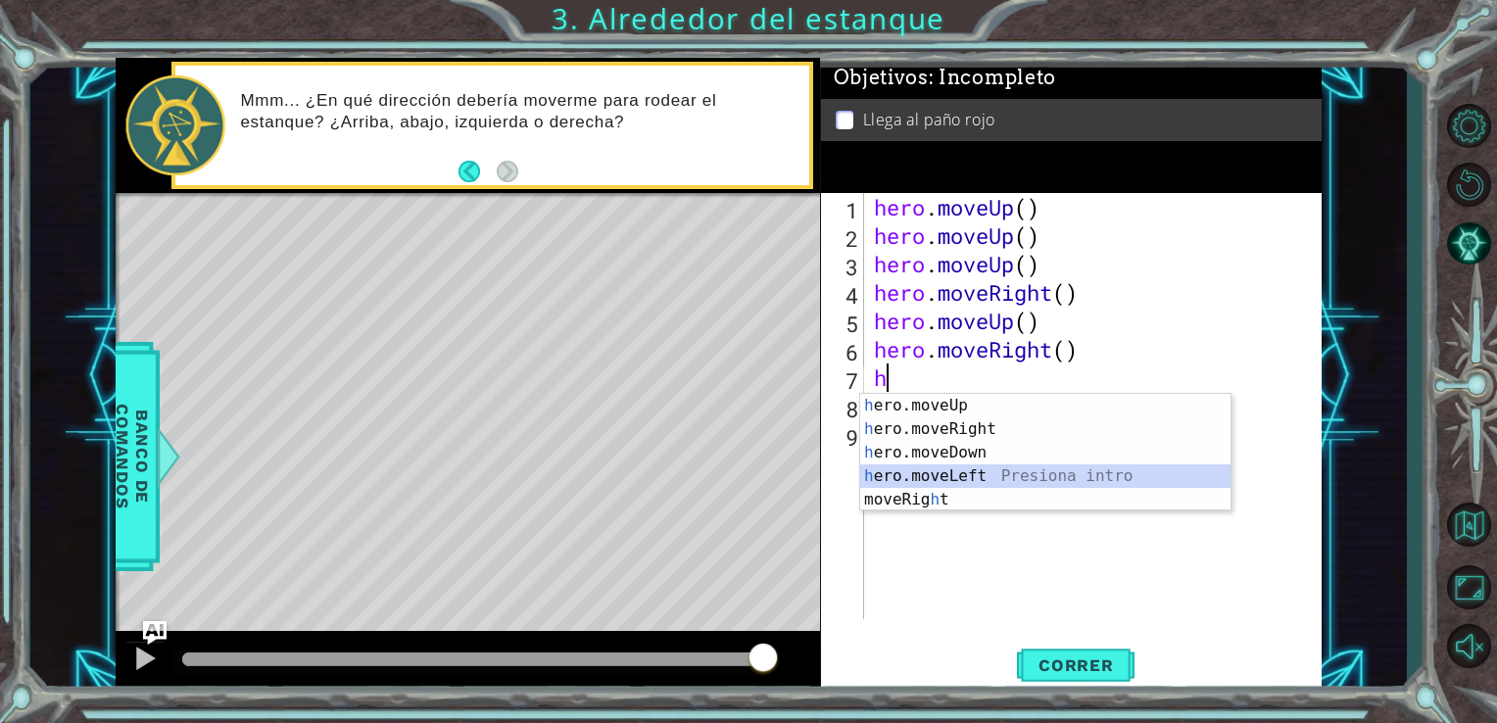
click at [962, 472] on div "h ero.moveUp Presiona intro h ero.moveRight Presiona intro h ero.moveDown Presi…" at bounding box center [1045, 476] width 370 height 165
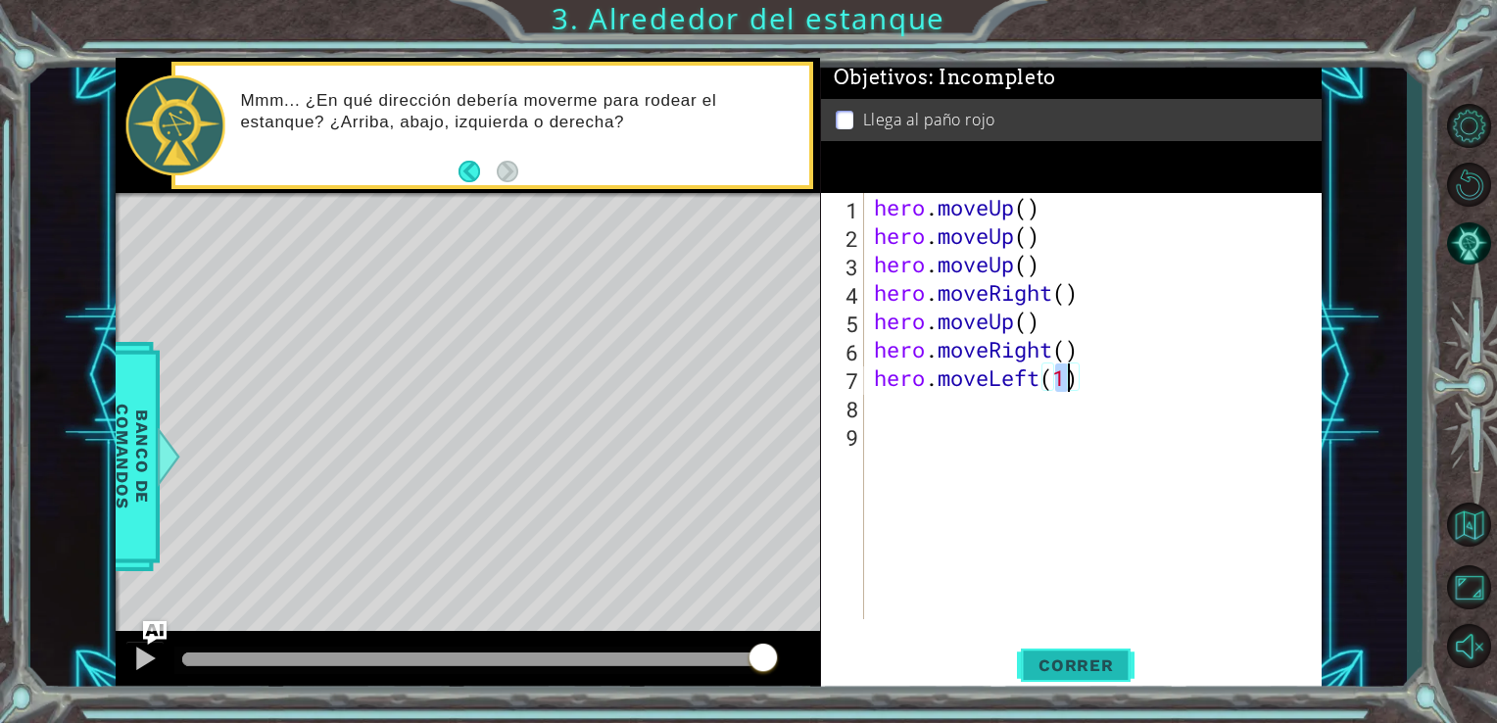
type textarea "hero.moveLeft(1)"
click at [1046, 662] on span "Correr" at bounding box center [1076, 665] width 115 height 20
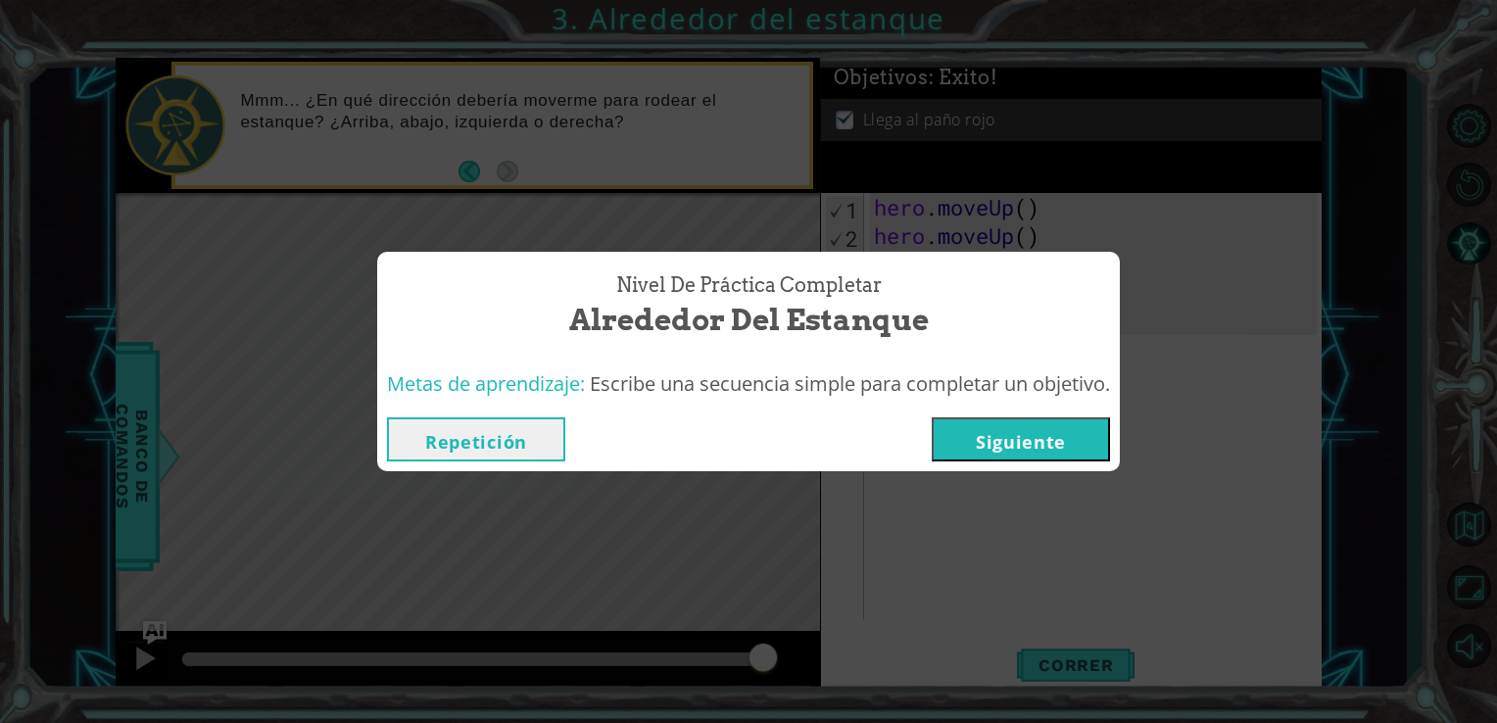
click at [1010, 439] on button "Siguiente" at bounding box center [1021, 439] width 178 height 44
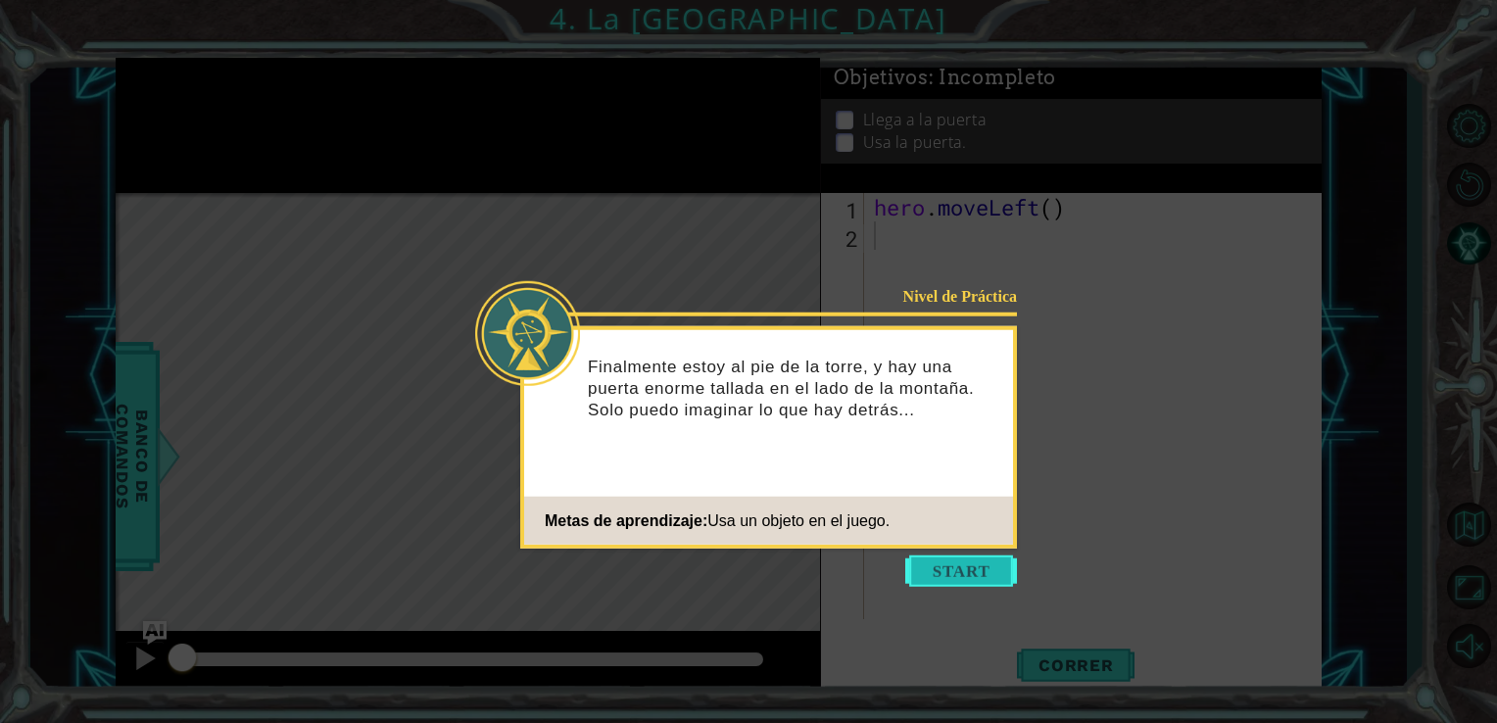
click at [956, 570] on button "Start" at bounding box center [961, 571] width 112 height 31
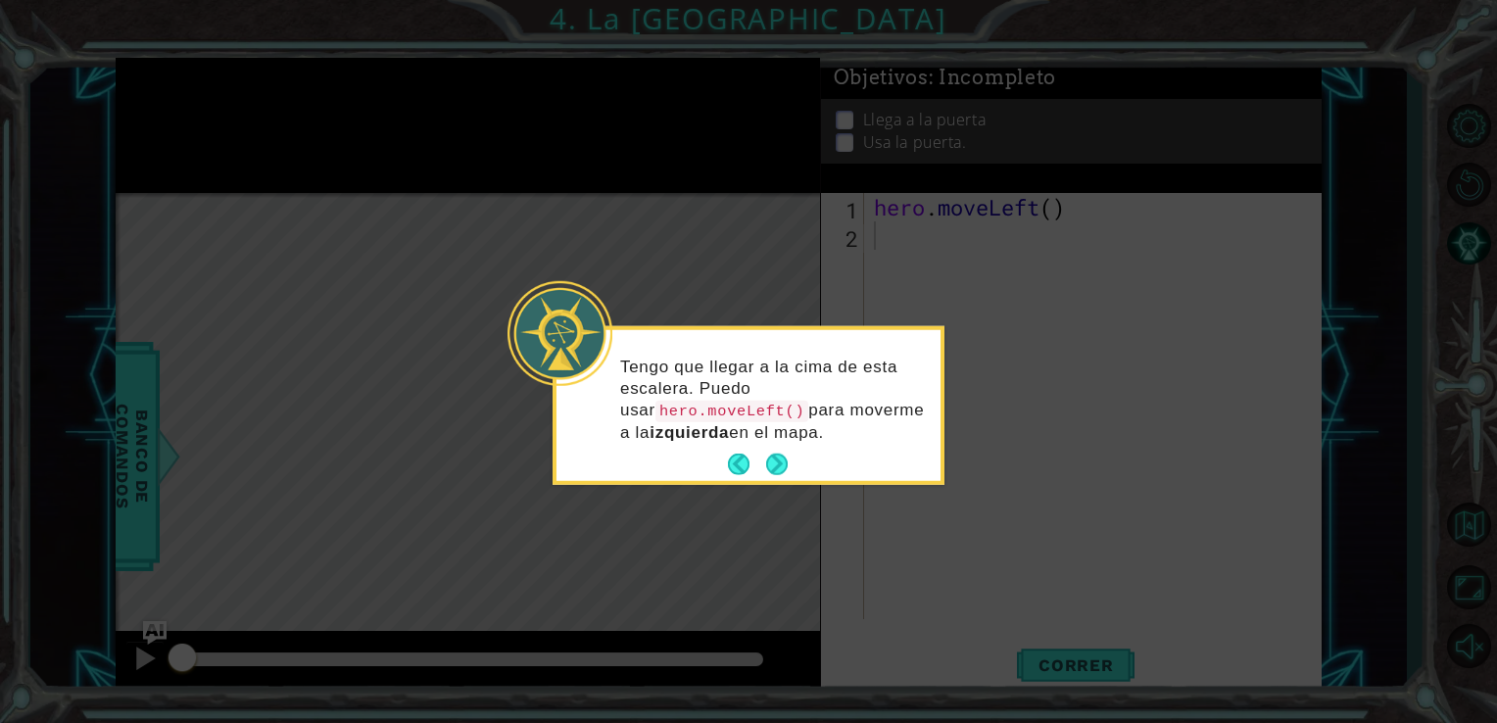
click at [782, 450] on footer at bounding box center [758, 464] width 60 height 29
click at [778, 464] on button "Next" at bounding box center [777, 465] width 22 height 22
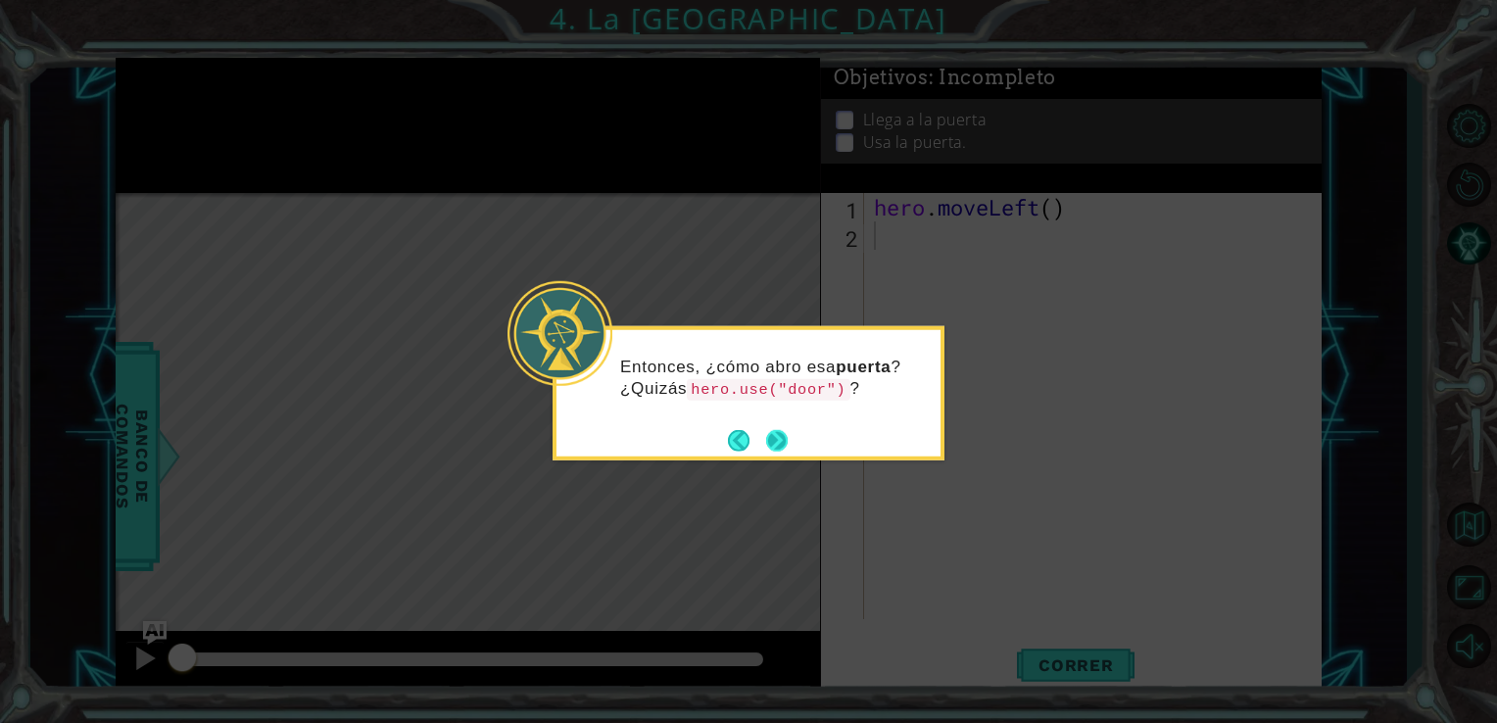
click at [780, 441] on button "Next" at bounding box center [777, 440] width 22 height 22
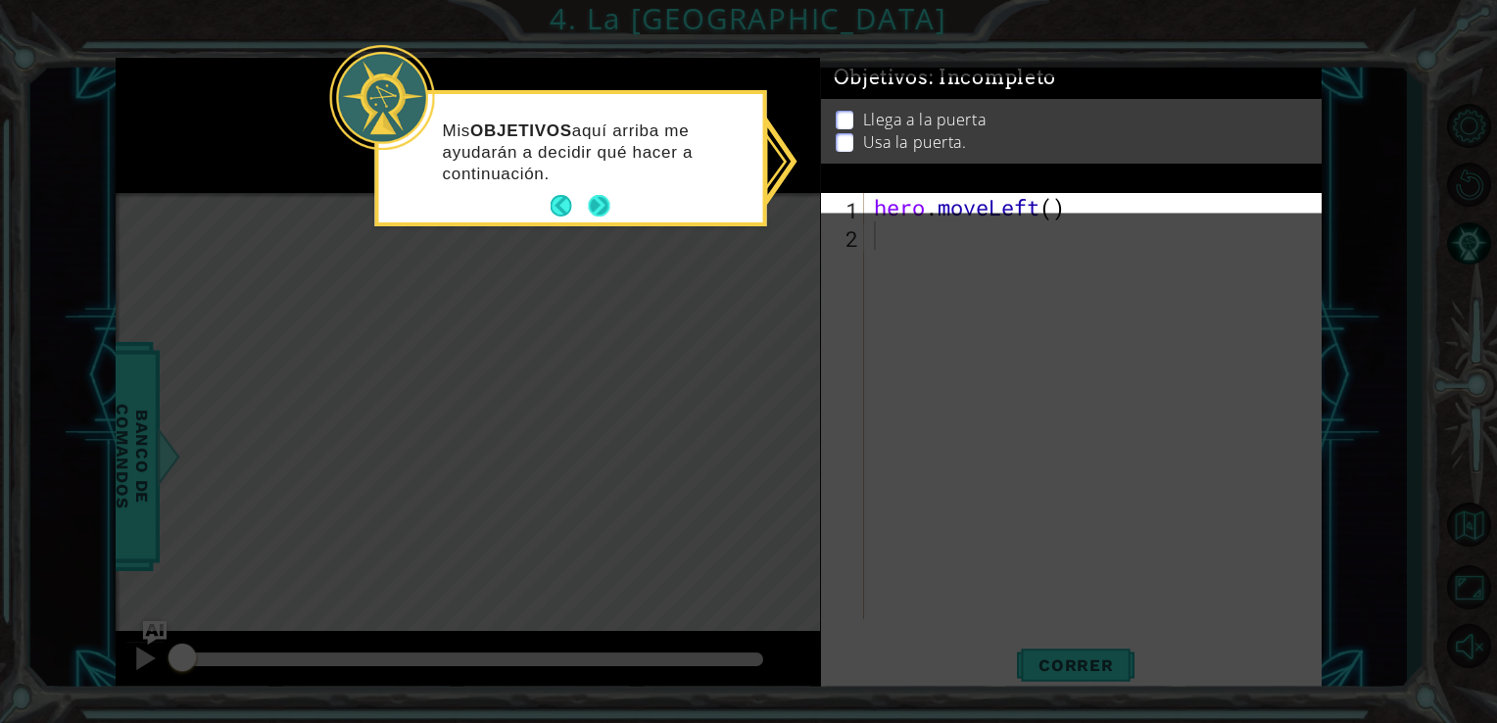
click at [604, 201] on button "Next" at bounding box center [600, 206] width 22 height 22
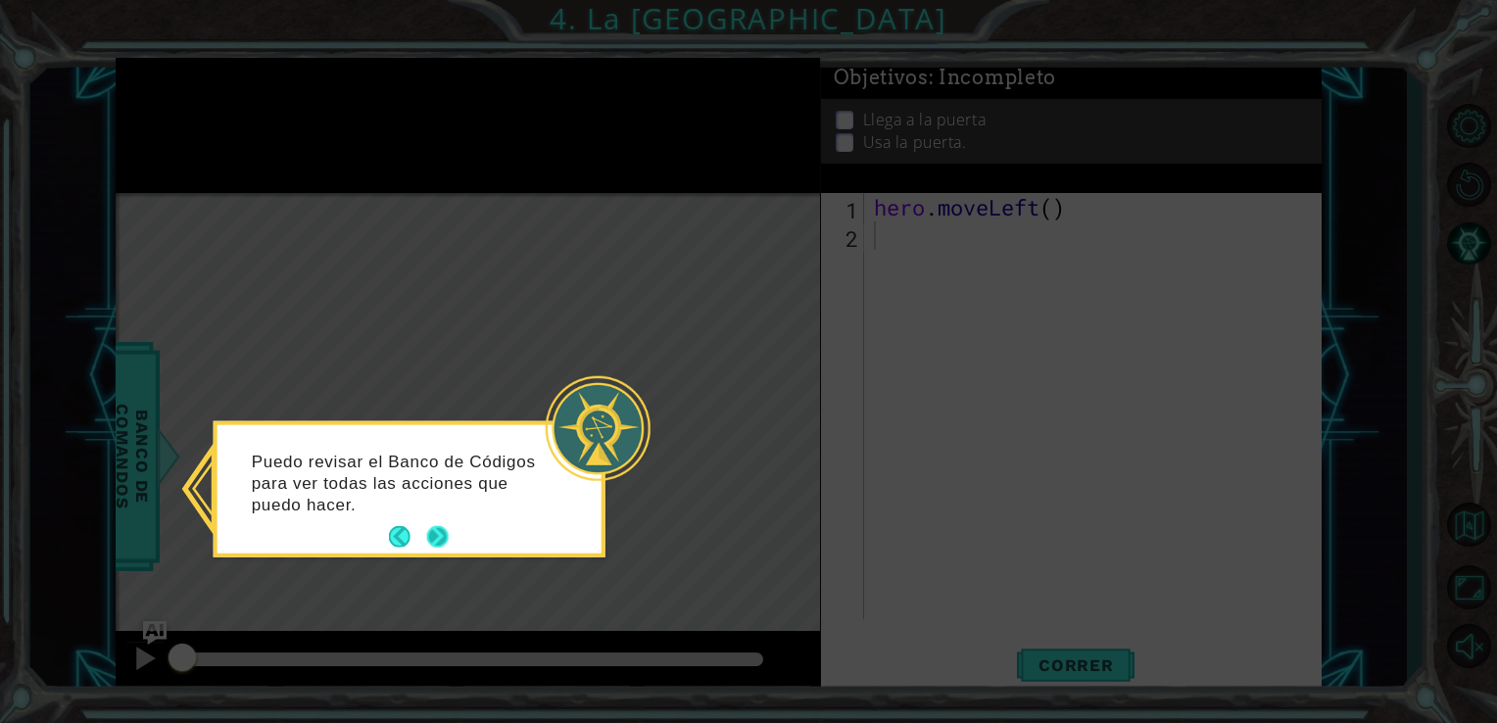
click at [437, 543] on button "Next" at bounding box center [438, 537] width 22 height 22
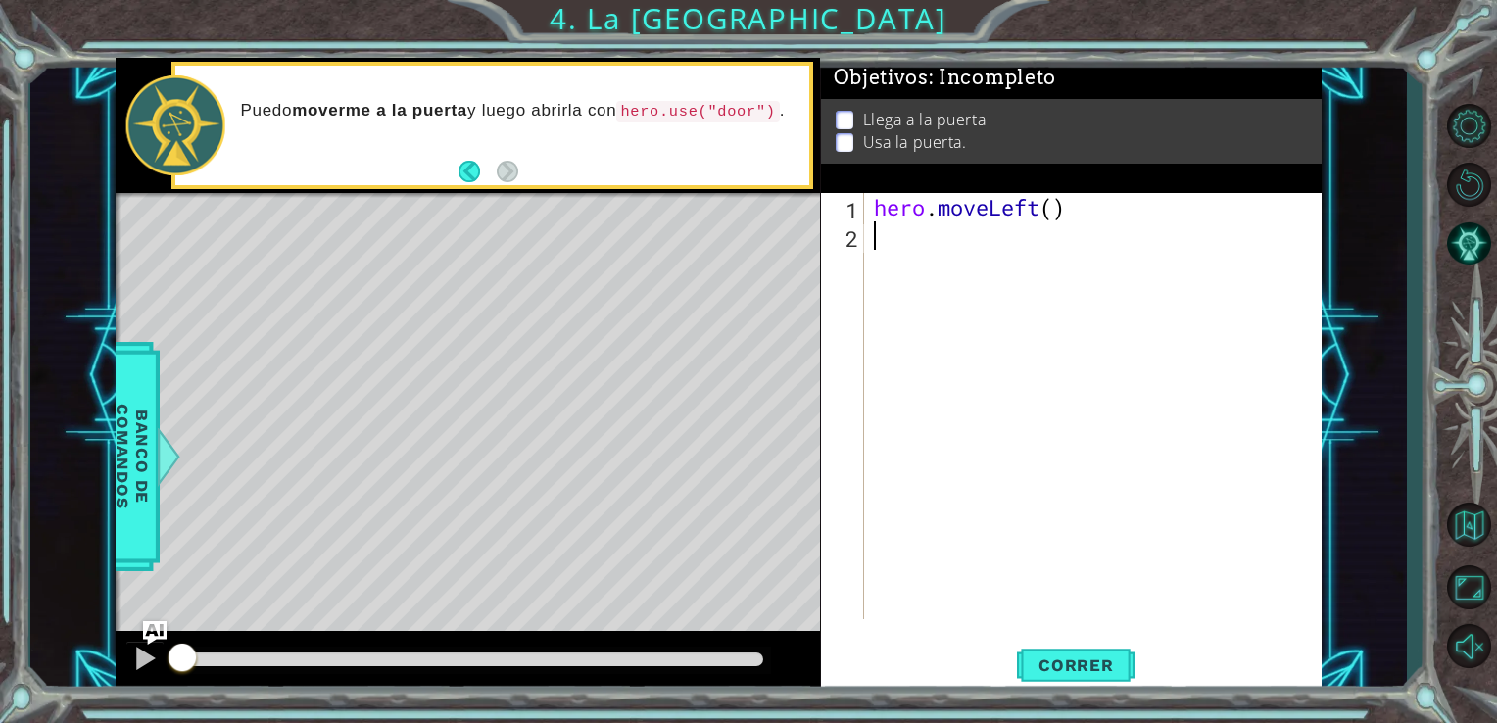
click at [924, 258] on div "hero . moveLeft ( )" at bounding box center [1099, 434] width 458 height 483
click at [899, 241] on div "hero . moveLeft ( )" at bounding box center [1099, 434] width 458 height 483
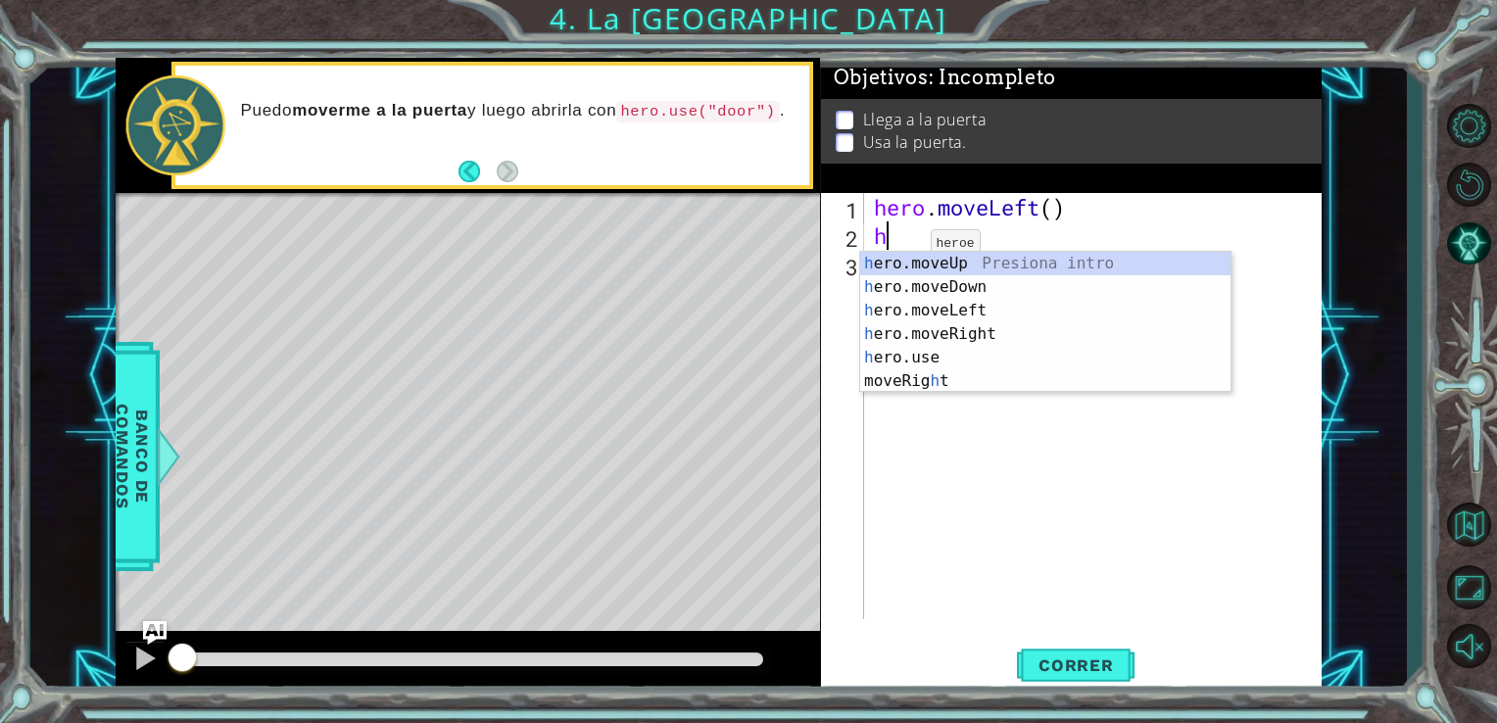
type textarea "h"
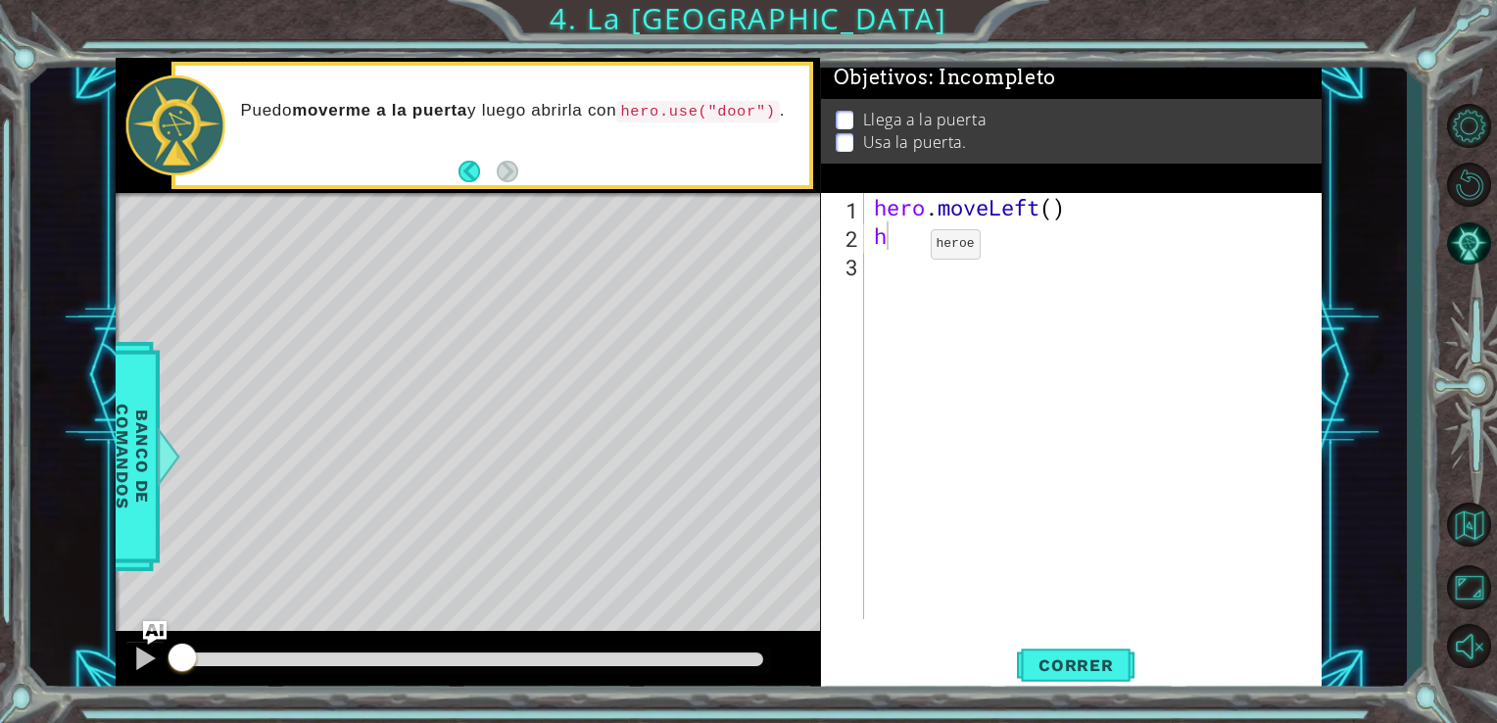
click at [942, 251] on body "1 ההההההההההההההההההההההההההההההההההההההההההההההההההההההההההההההההההההההההההההה…" at bounding box center [748, 361] width 1497 height 723
click at [921, 258] on div "hero . moveLeft ( ) h" at bounding box center [1099, 434] width 458 height 483
click at [909, 235] on div "hero . moveLeft ( ) h" at bounding box center [1099, 434] width 458 height 483
type textarea "h"
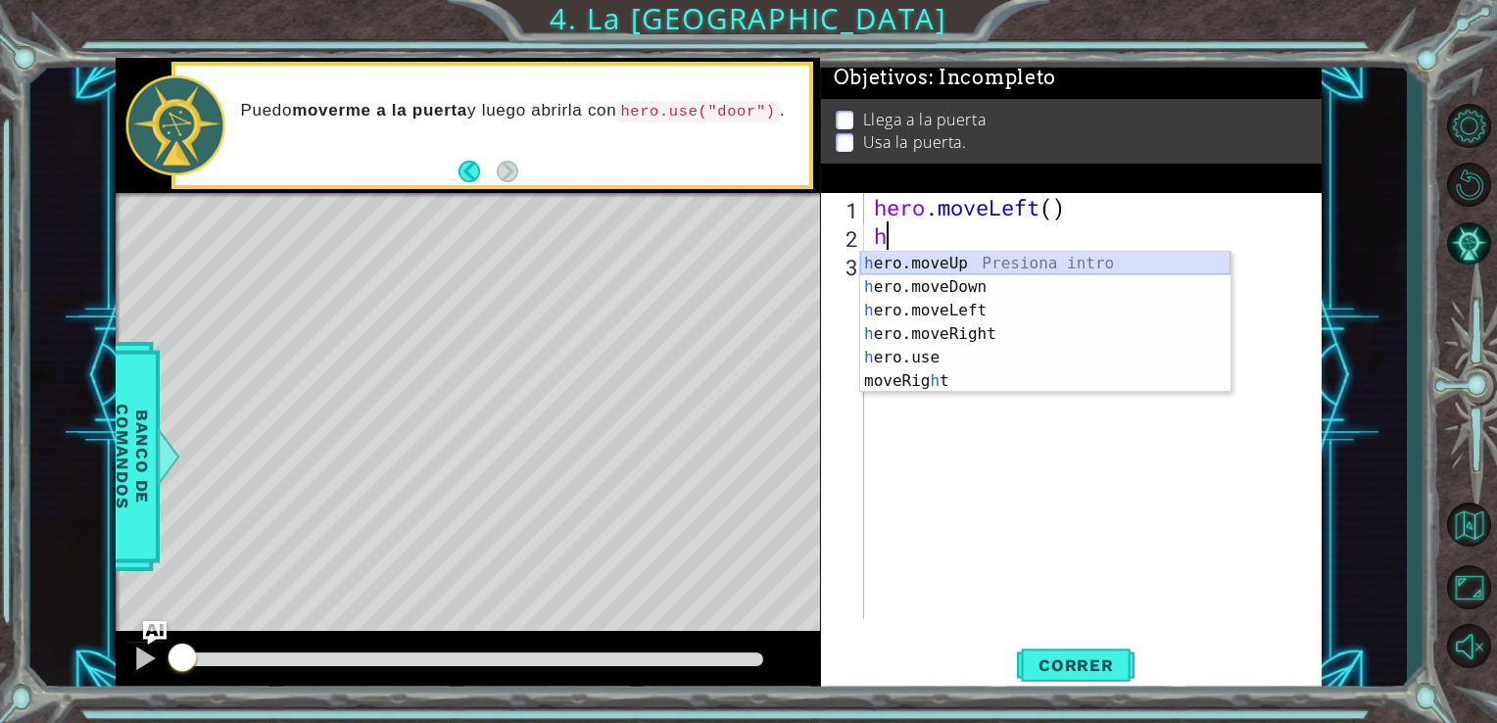
click at [1008, 253] on div "h ero.moveUp Presiona intro h ero.moveDown Presiona intro h ero.moveLeft Presio…" at bounding box center [1045, 346] width 370 height 188
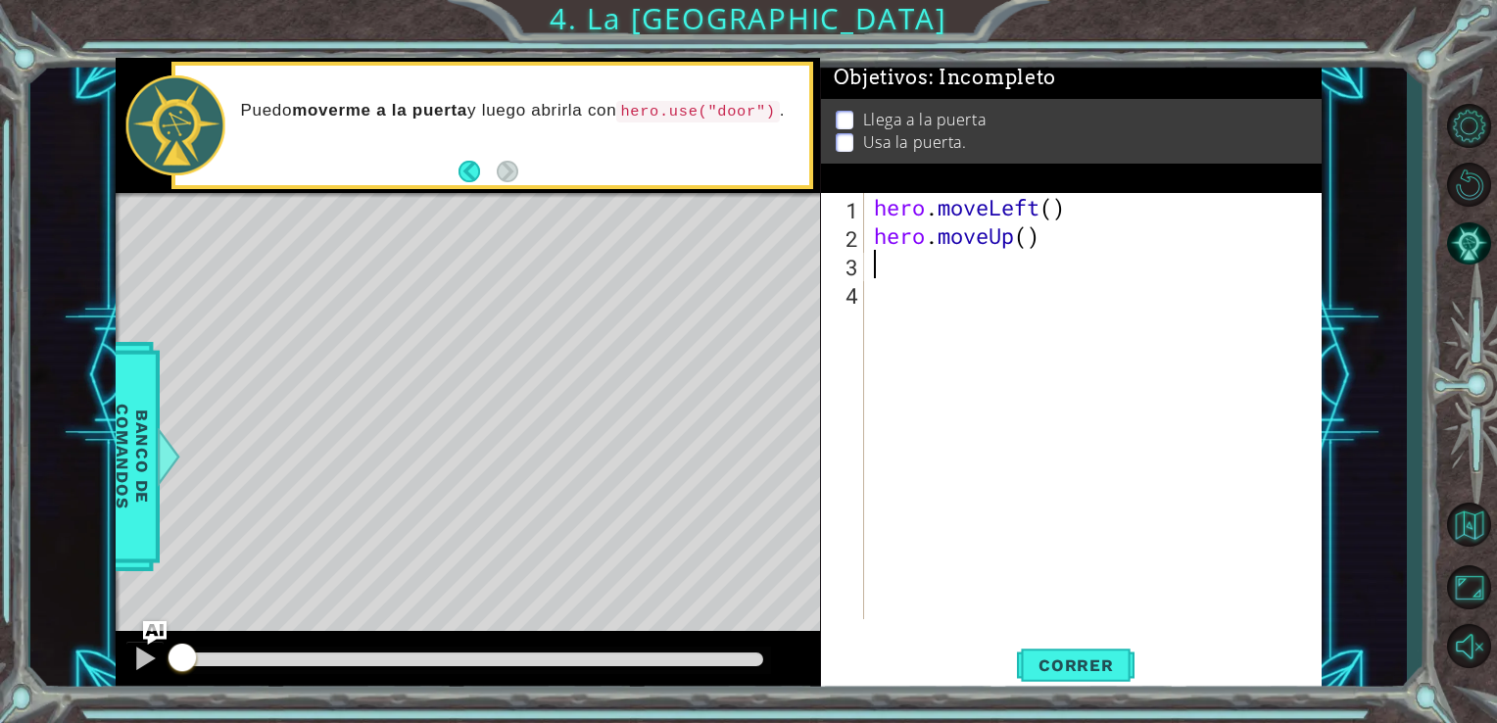
click at [944, 271] on div "hero . moveLeft ( ) hero . moveUp ( )" at bounding box center [1099, 434] width 458 height 483
type textarea "h"
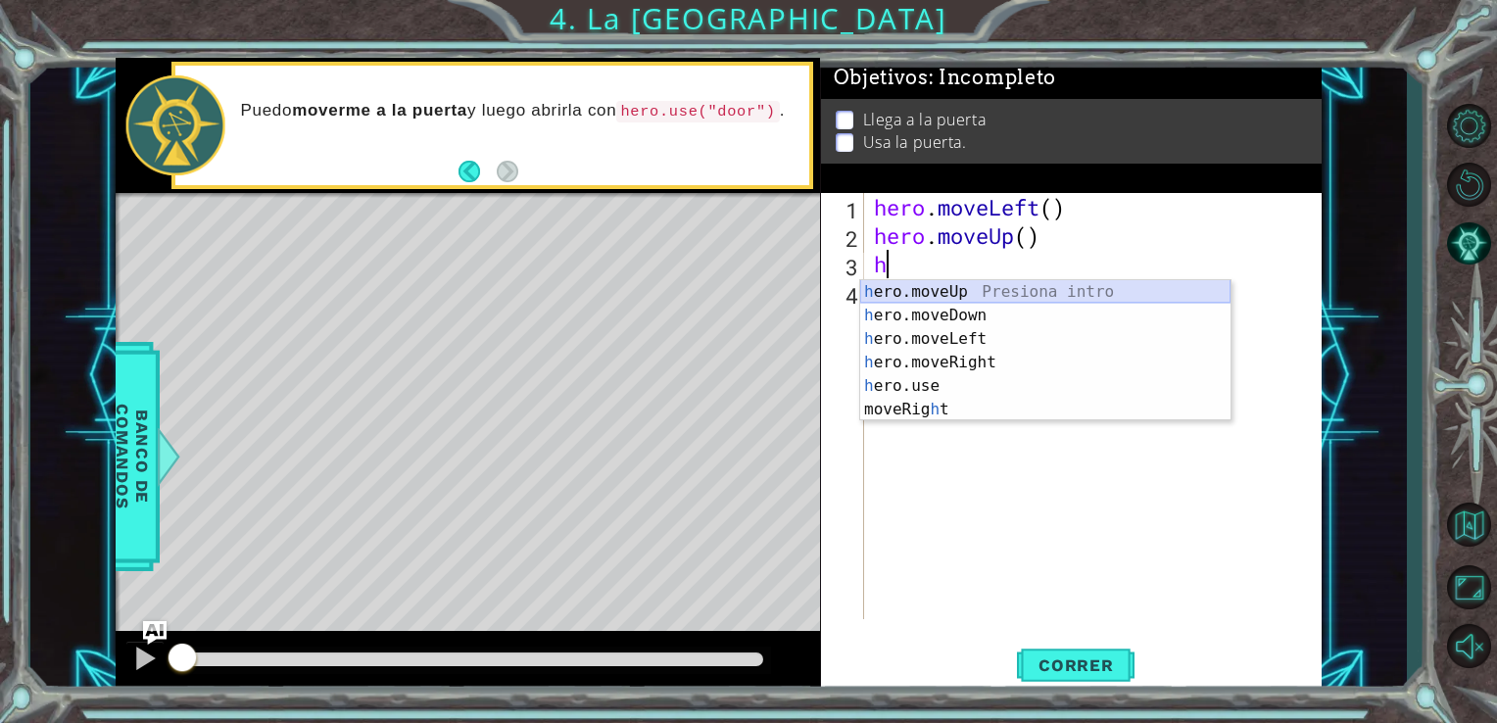
click at [930, 293] on div "h ero.moveUp Presiona intro h ero.moveDown Presiona intro h ero.moveLeft Presio…" at bounding box center [1045, 374] width 370 height 188
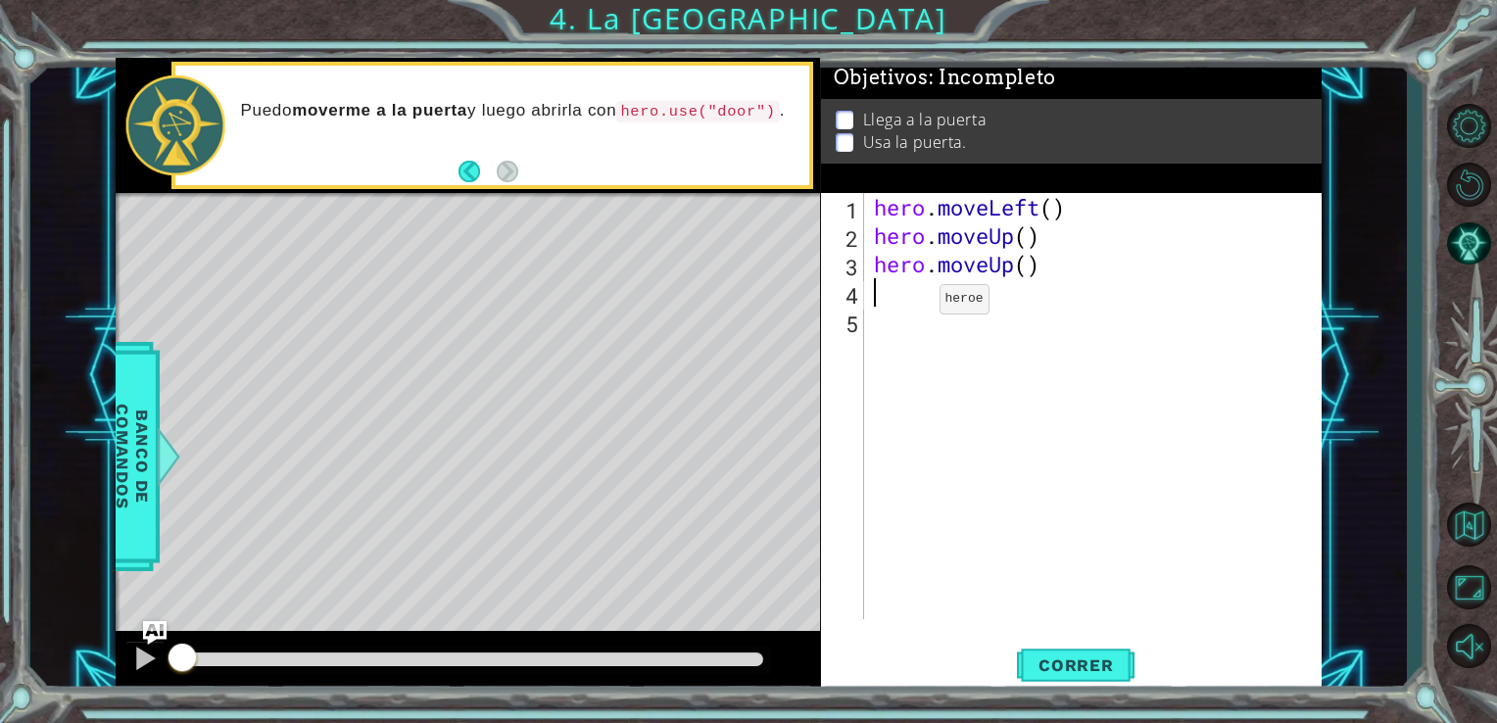
click at [909, 304] on div "hero . moveLeft ( ) hero . moveUp ( ) hero . moveUp ( )" at bounding box center [1099, 434] width 458 height 483
type textarea "h"
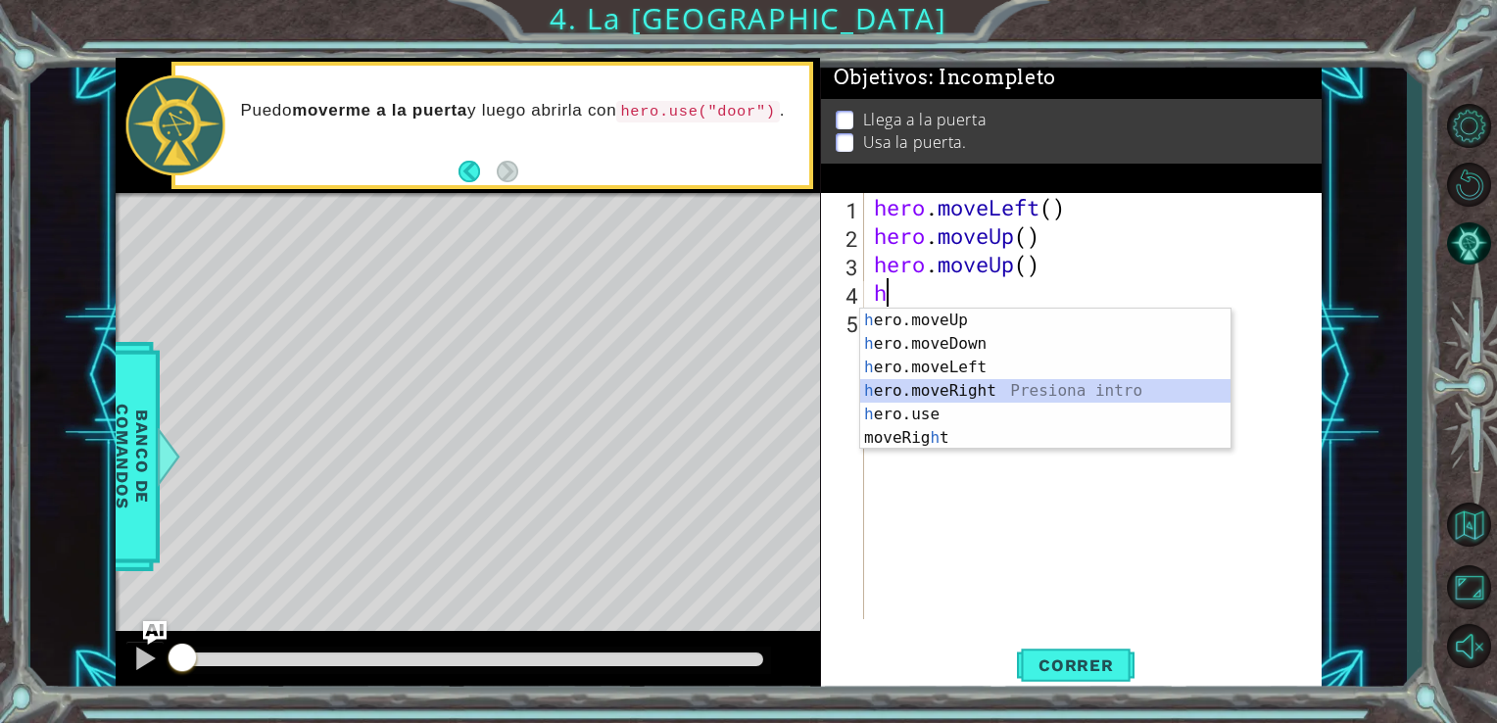
click at [960, 387] on div "h ero.moveUp Presiona intro h ero.moveDown Presiona intro h ero.moveLeft Presio…" at bounding box center [1045, 403] width 370 height 188
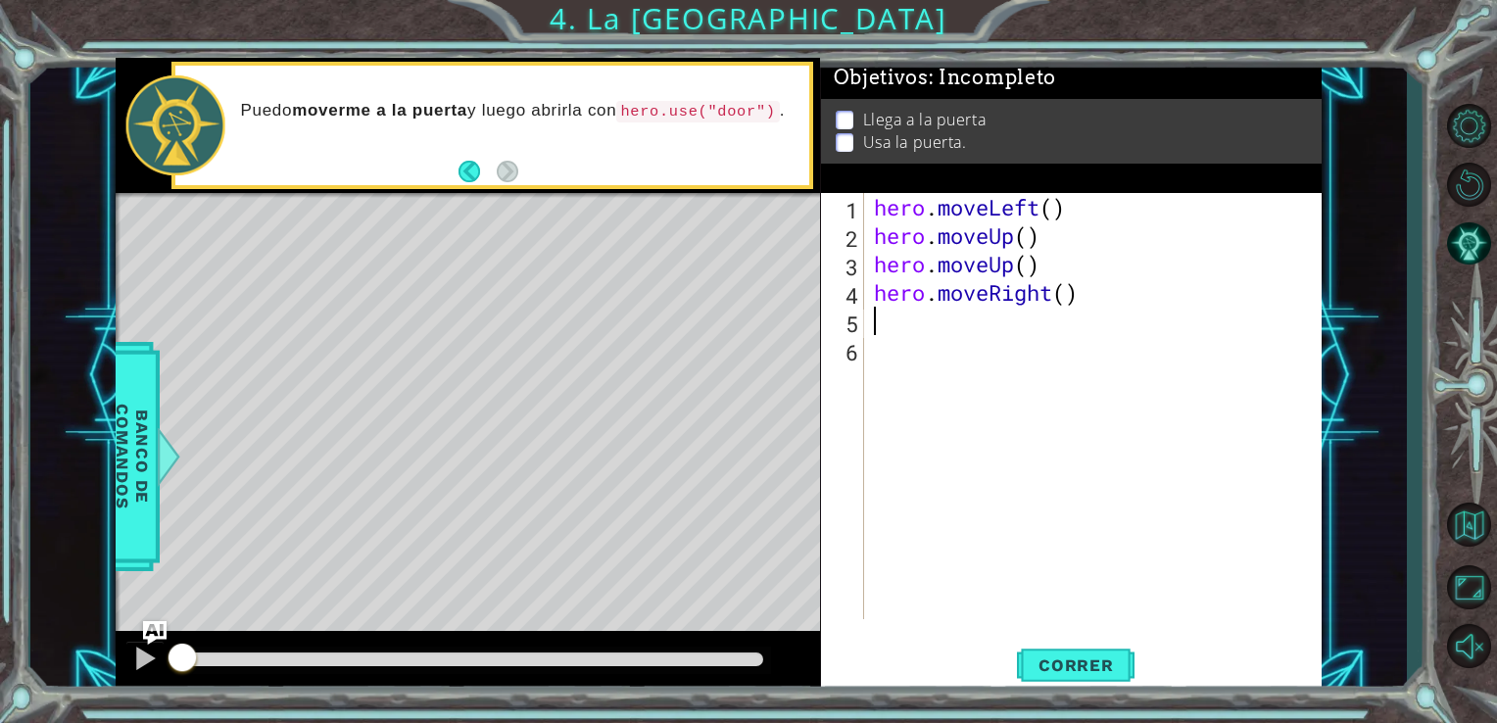
type textarea "h"
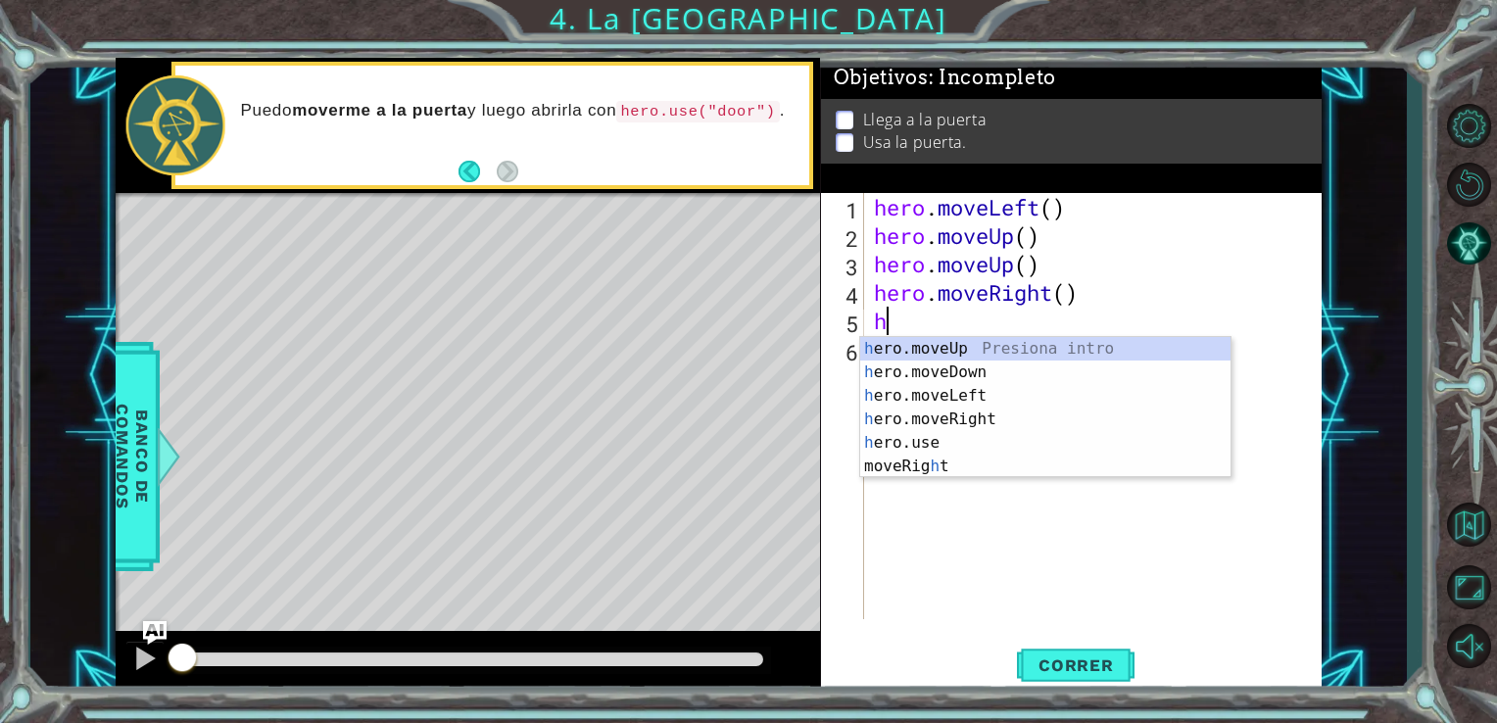
click at [919, 337] on div "h ero.moveUp Presiona intro h ero.moveDown Presiona intro h ero.moveLeft Presio…" at bounding box center [1045, 431] width 370 height 188
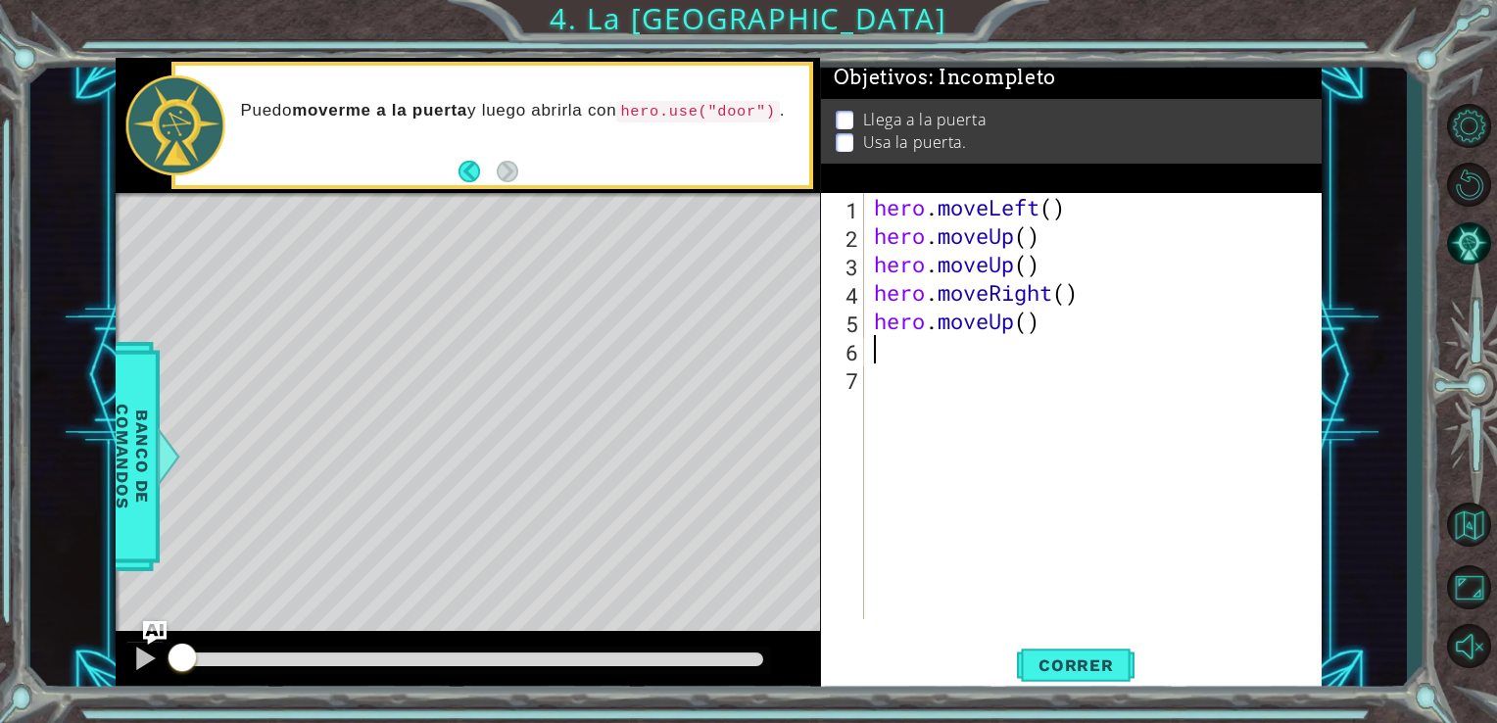
type textarea "h"
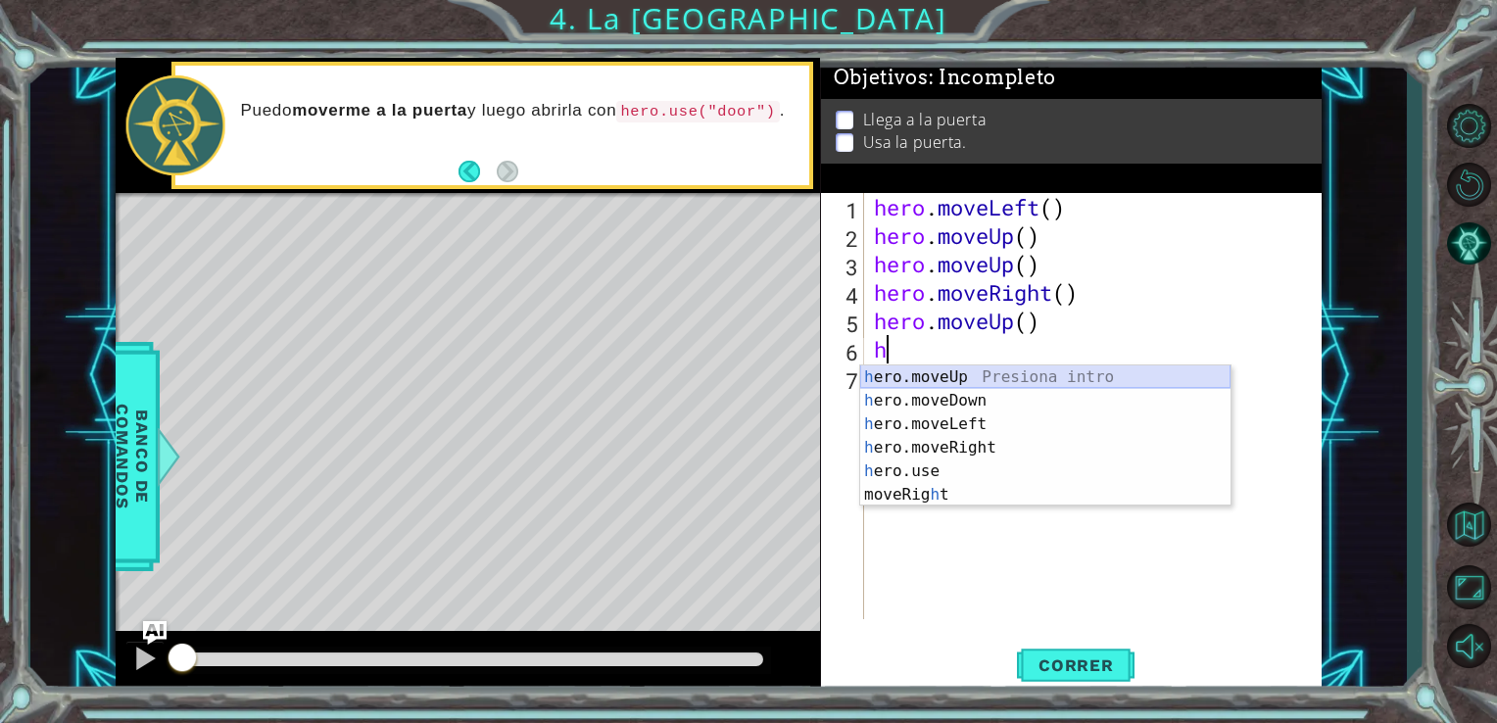
click at [944, 374] on div "h ero.moveUp Presiona intro h ero.moveDown Presiona intro h ero.moveLeft Presio…" at bounding box center [1045, 459] width 370 height 188
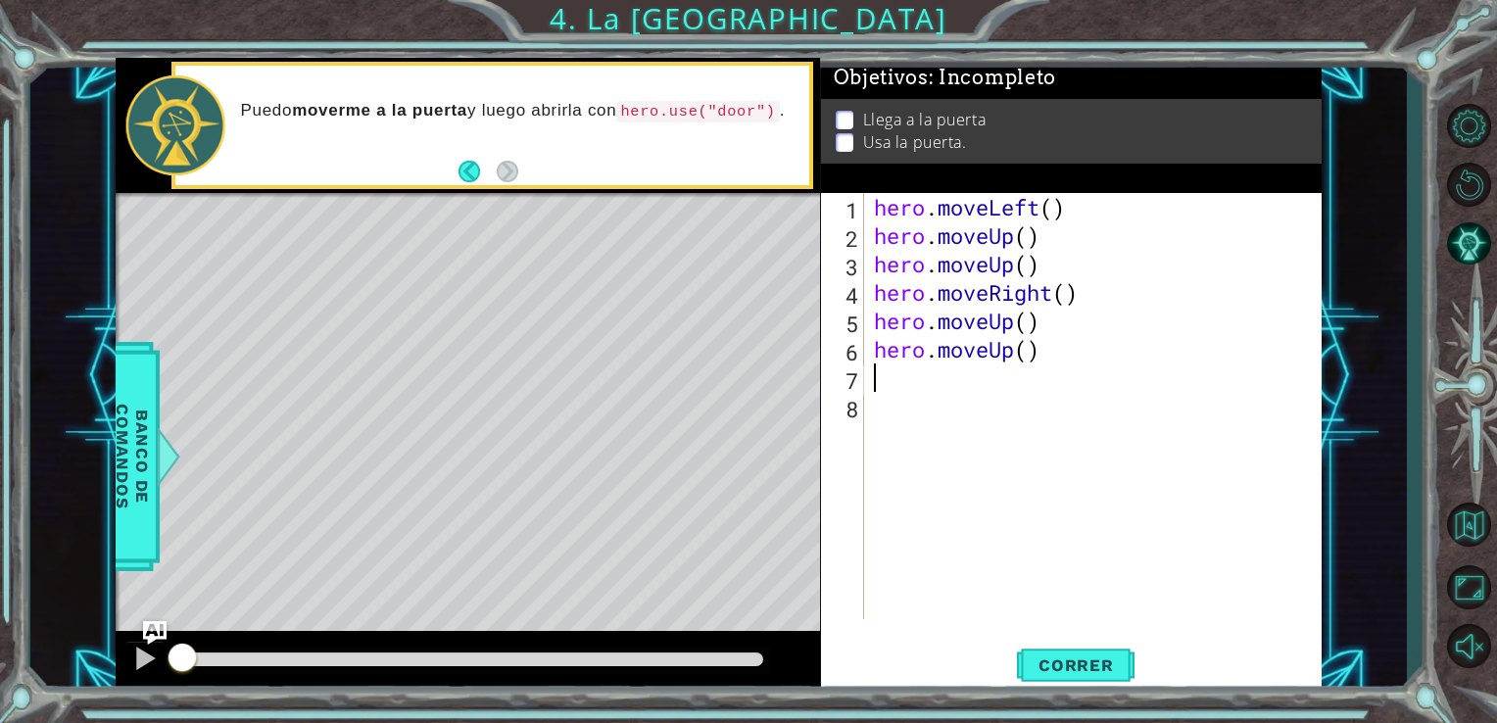
type textarea "h"
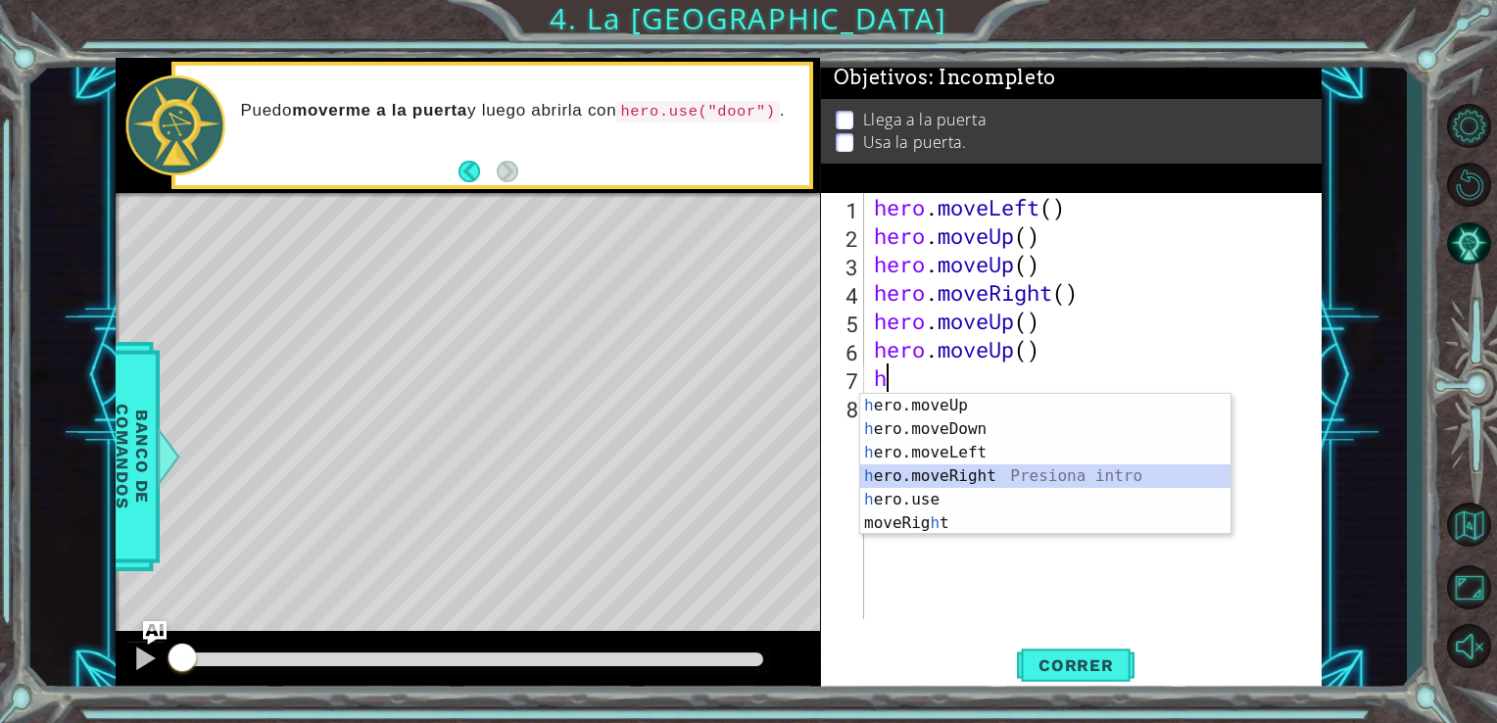
click at [966, 468] on div "h ero.moveUp Presiona intro h ero.moveDown Presiona intro h ero.moveLeft Presio…" at bounding box center [1045, 488] width 370 height 188
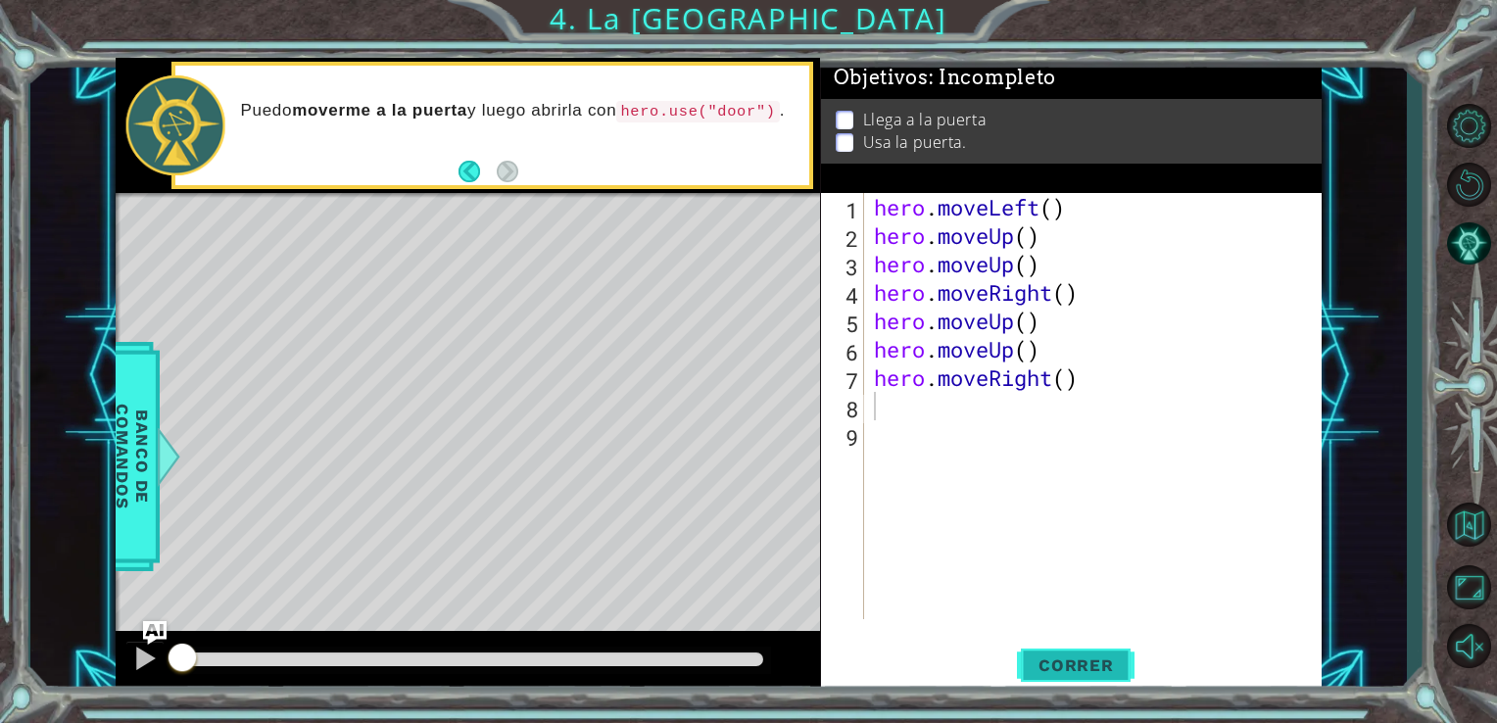
click at [1042, 656] on span "Correr" at bounding box center [1076, 665] width 115 height 20
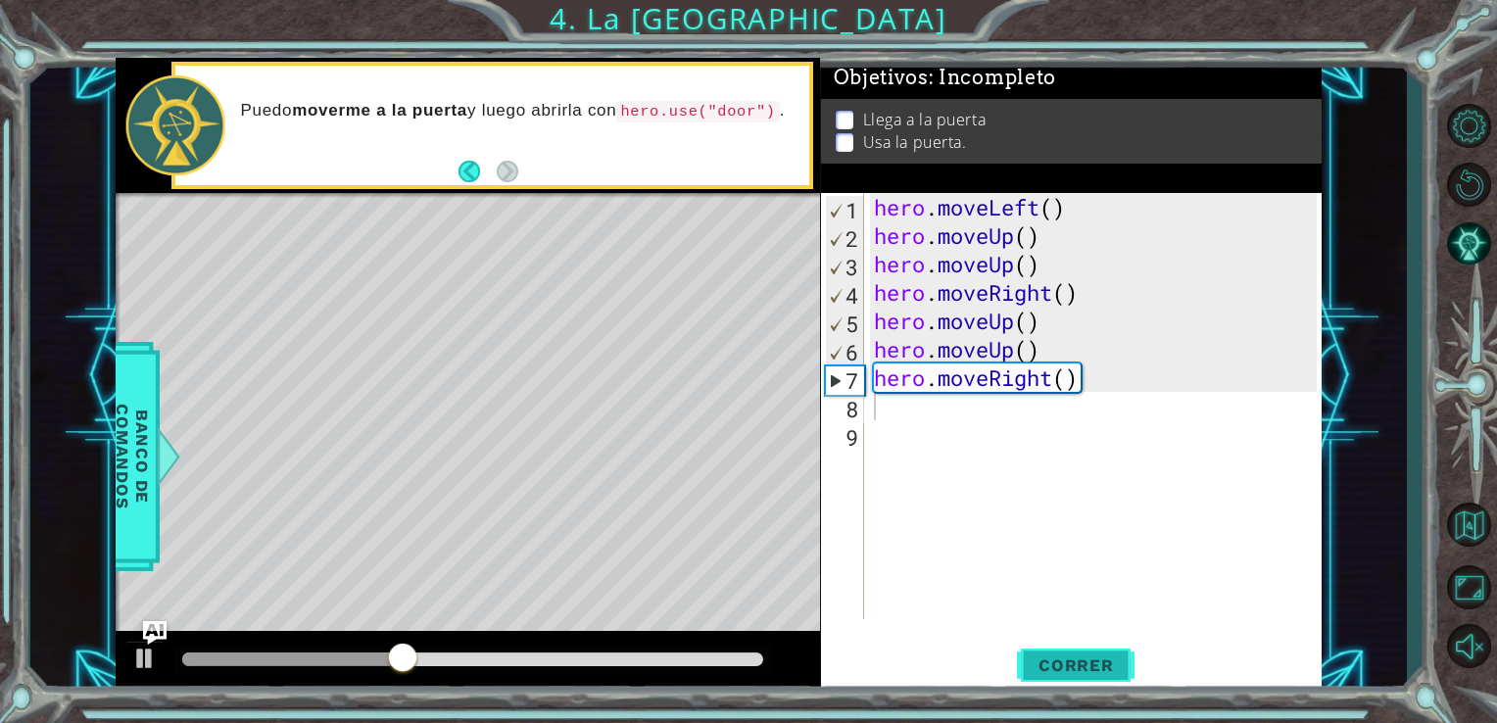
click at [1089, 663] on span "Correr" at bounding box center [1076, 665] width 115 height 20
click at [142, 654] on div at bounding box center [144, 658] width 25 height 25
